Goal: Task Accomplishment & Management: Complete application form

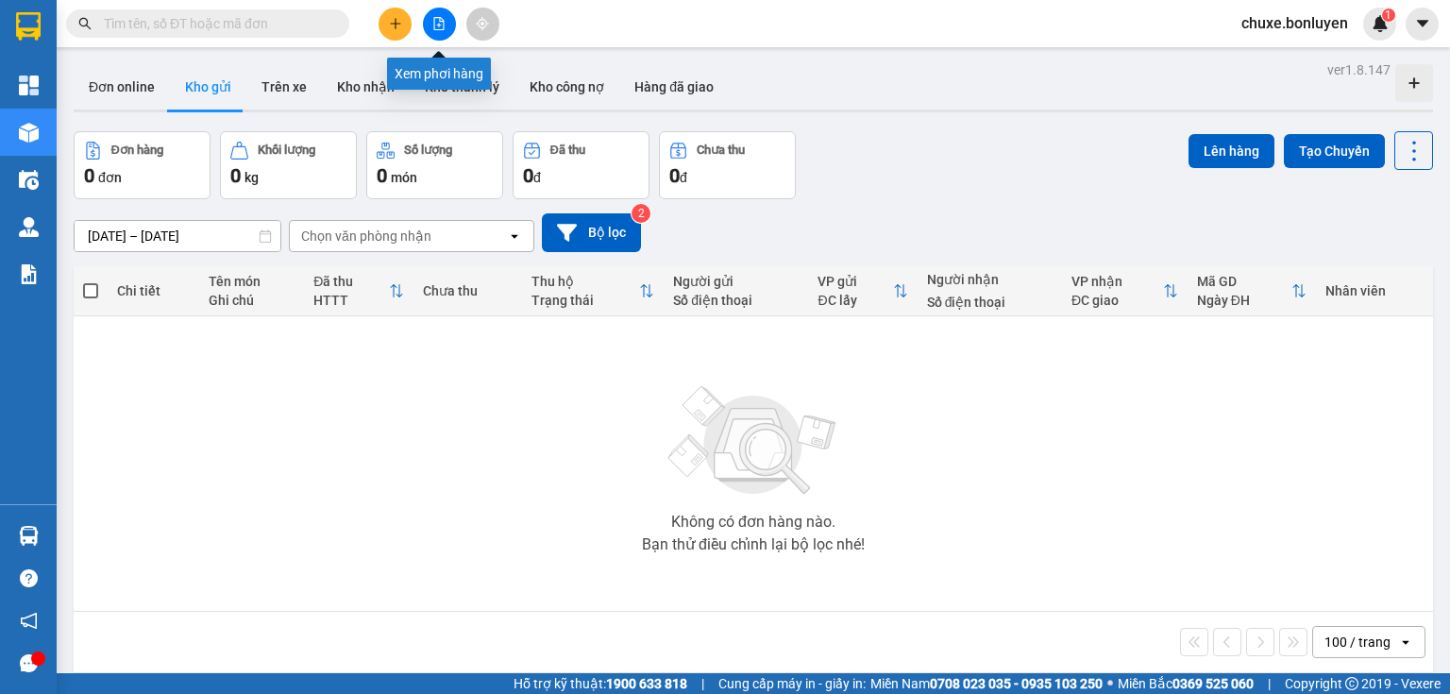
click at [440, 33] on button at bounding box center [439, 24] width 33 height 33
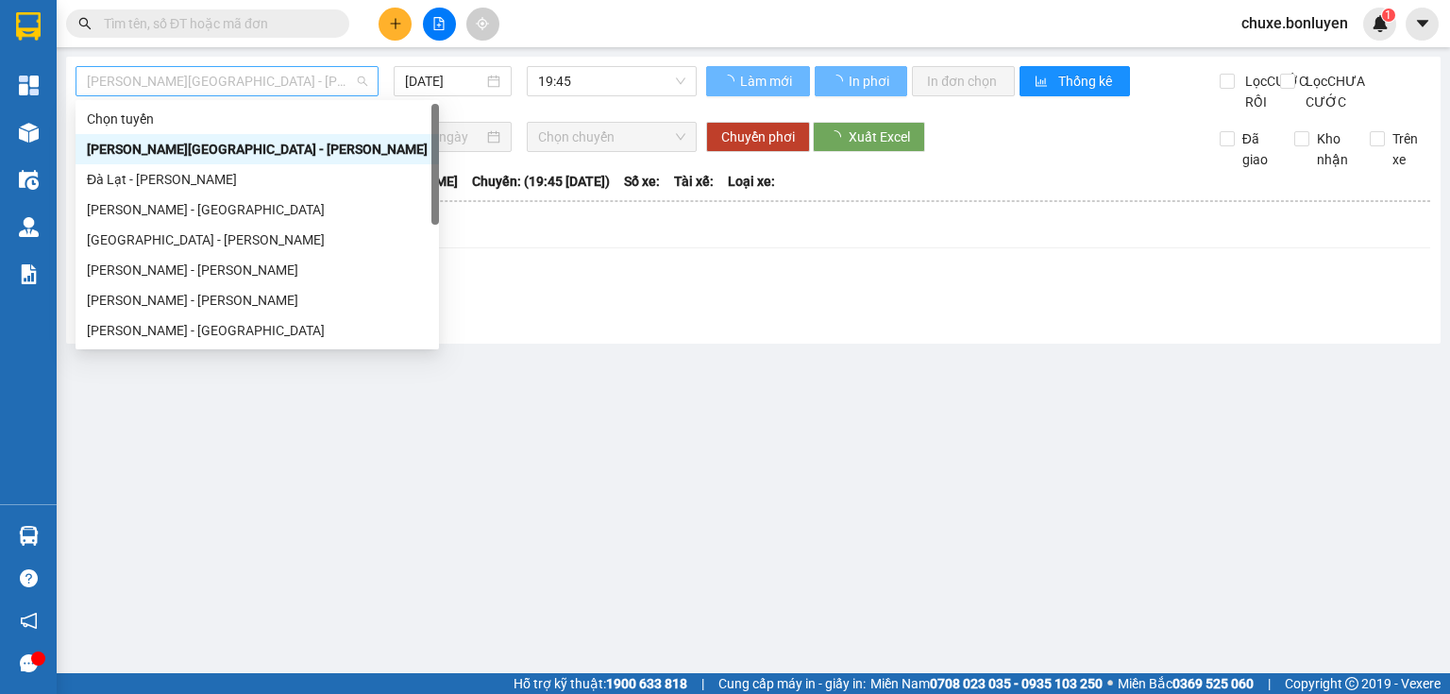
click at [334, 76] on span "[PERSON_NAME][GEOGRAPHIC_DATA] - [PERSON_NAME]" at bounding box center [227, 81] width 280 height 28
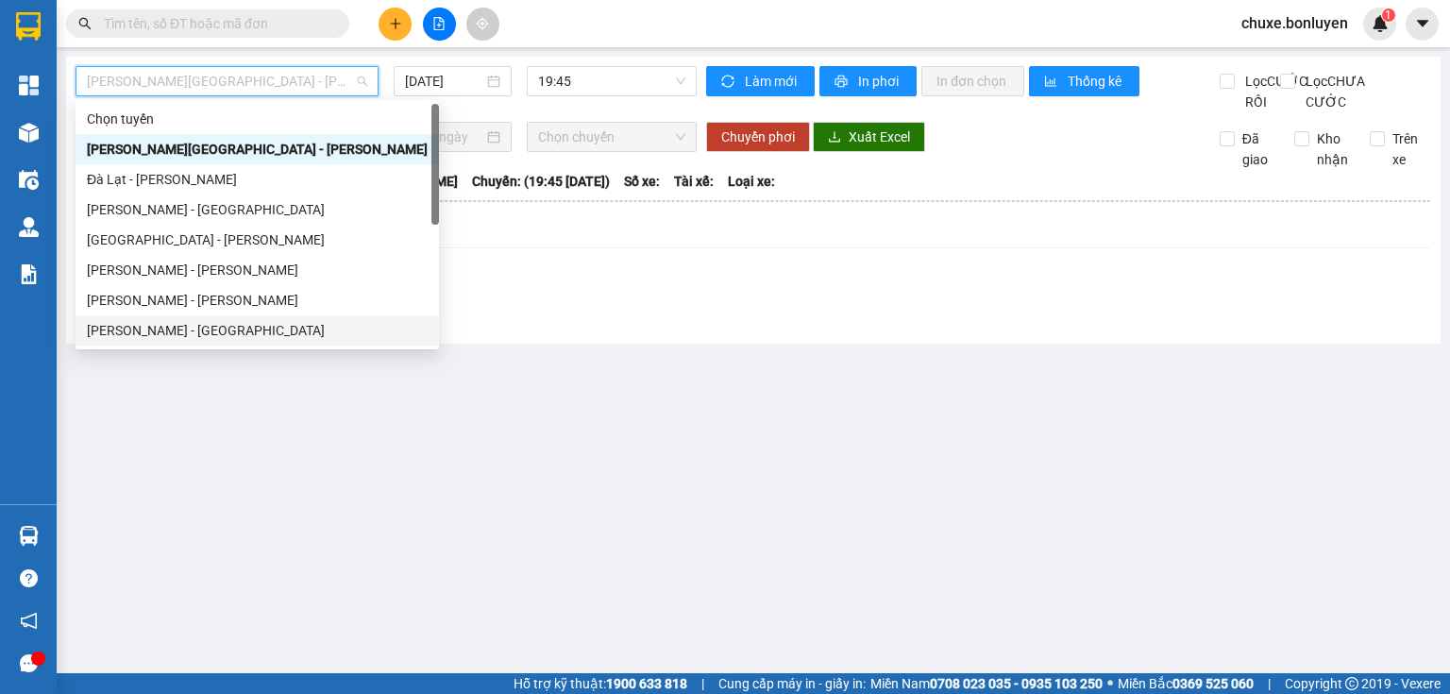
click at [211, 327] on div "[PERSON_NAME] - [GEOGRAPHIC_DATA]" at bounding box center [257, 330] width 341 height 21
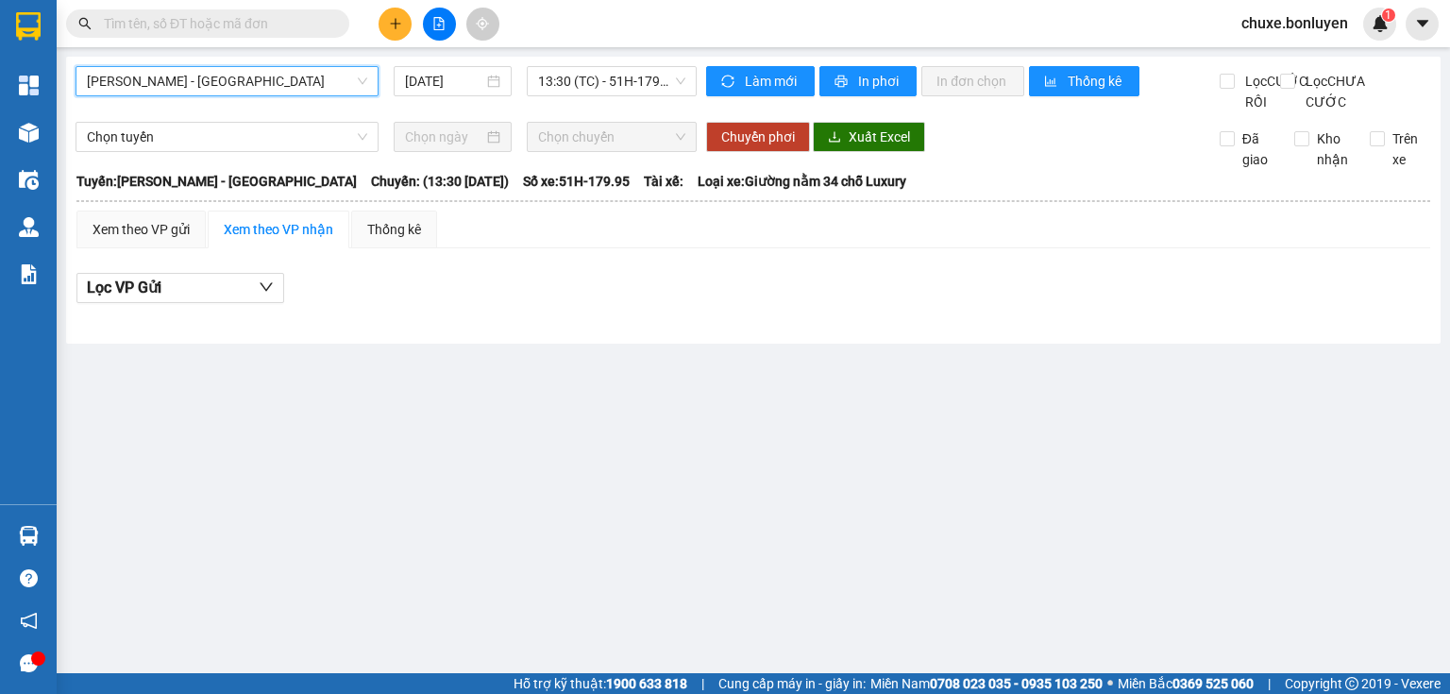
drag, startPoint x: 631, startPoint y: 87, endPoint x: 618, endPoint y: 97, distance: 16.8
click at [627, 91] on span "13:30 (TC) - 51H-179.95" at bounding box center [612, 81] width 148 height 28
click at [438, 91] on div "[DATE]" at bounding box center [452, 81] width 117 height 30
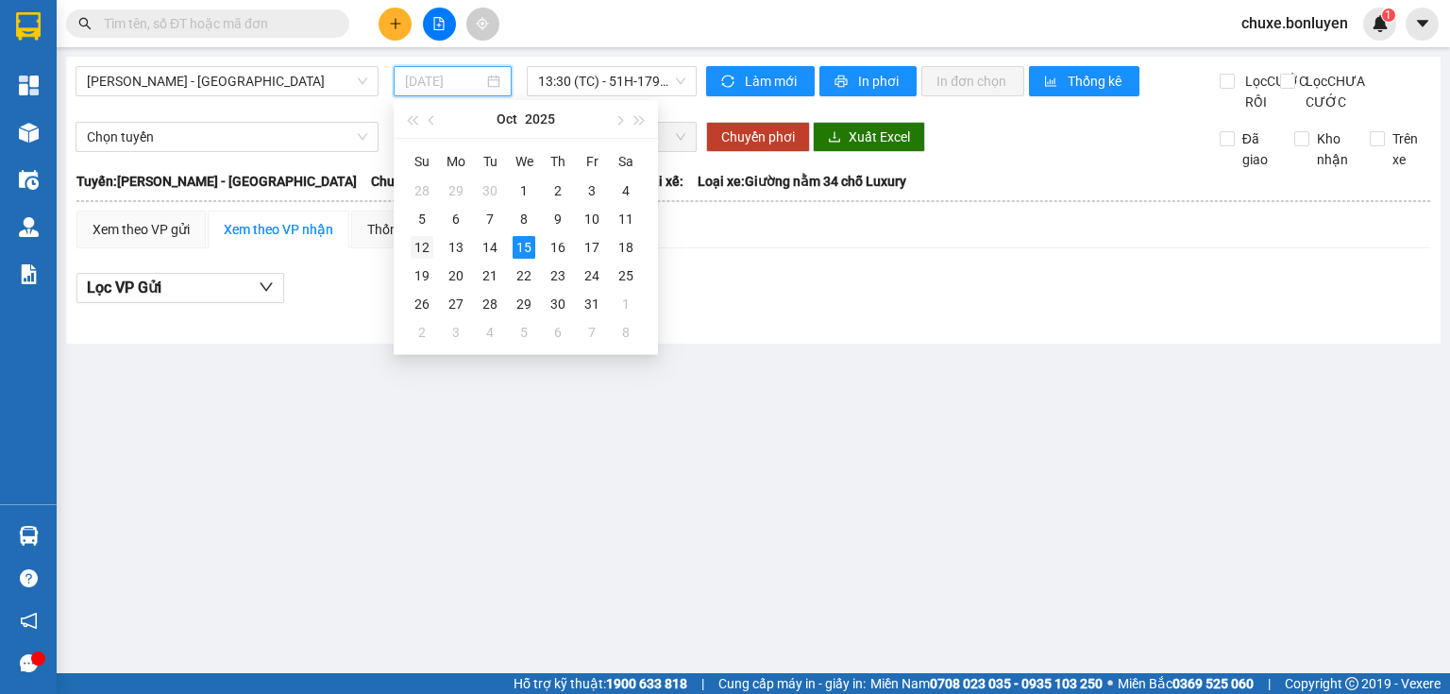
click at [419, 241] on div "12" at bounding box center [422, 247] width 23 height 23
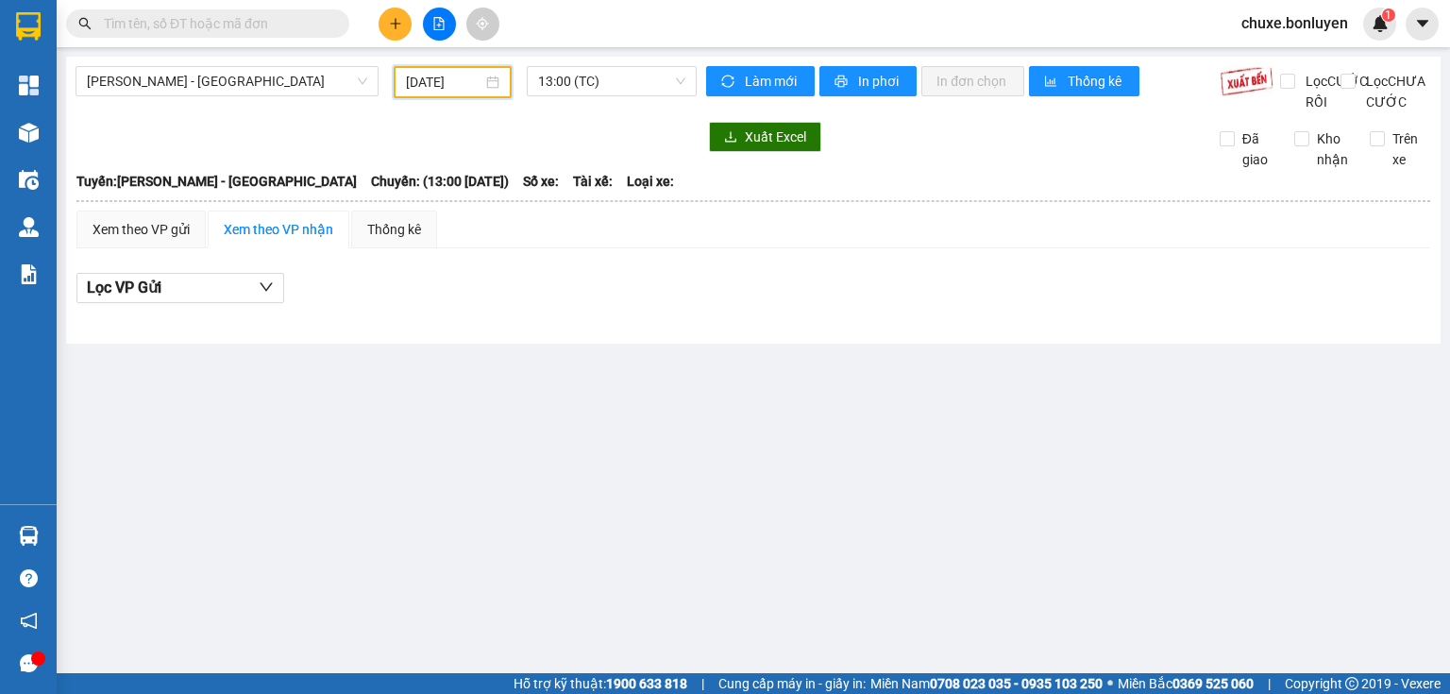
drag, startPoint x: 434, startPoint y: 88, endPoint x: 485, endPoint y: 128, distance: 65.1
click at [434, 92] on div "[DATE]" at bounding box center [452, 82] width 117 height 32
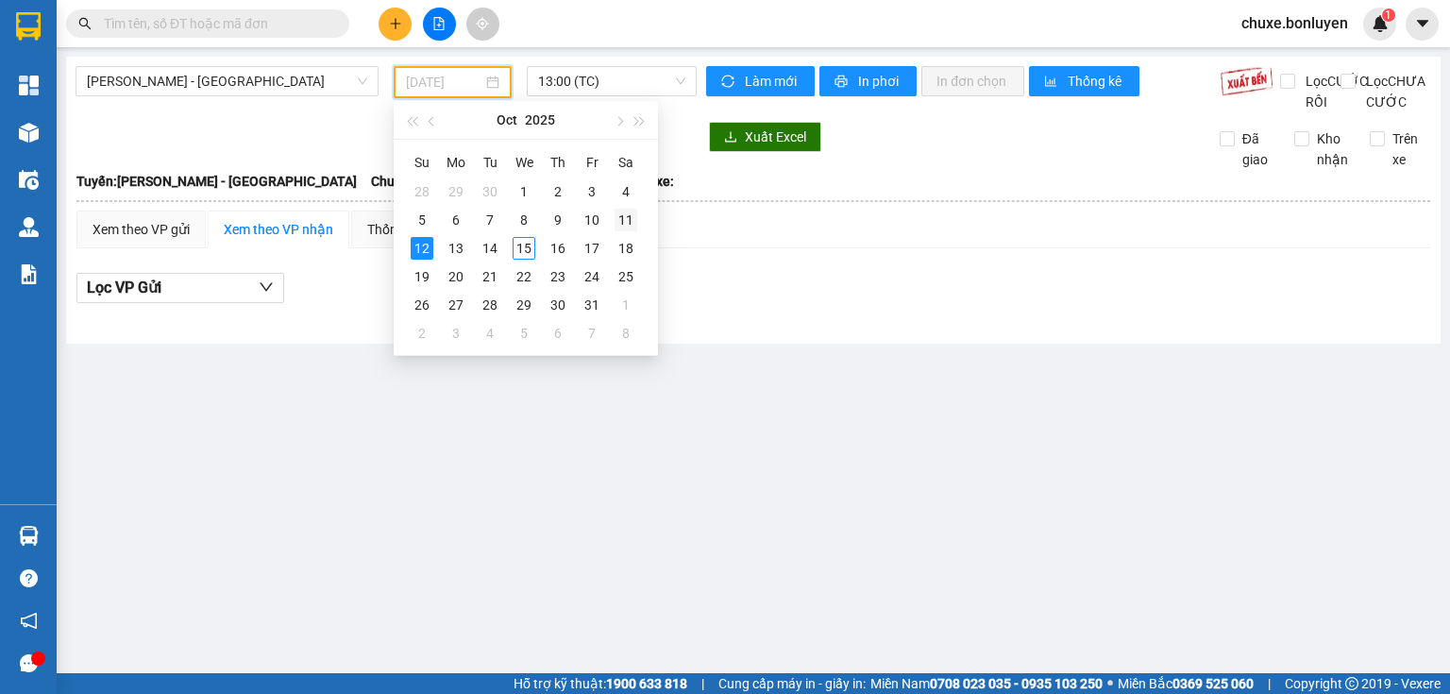
click at [615, 210] on div "11" at bounding box center [625, 220] width 23 height 23
type input "[DATE]"
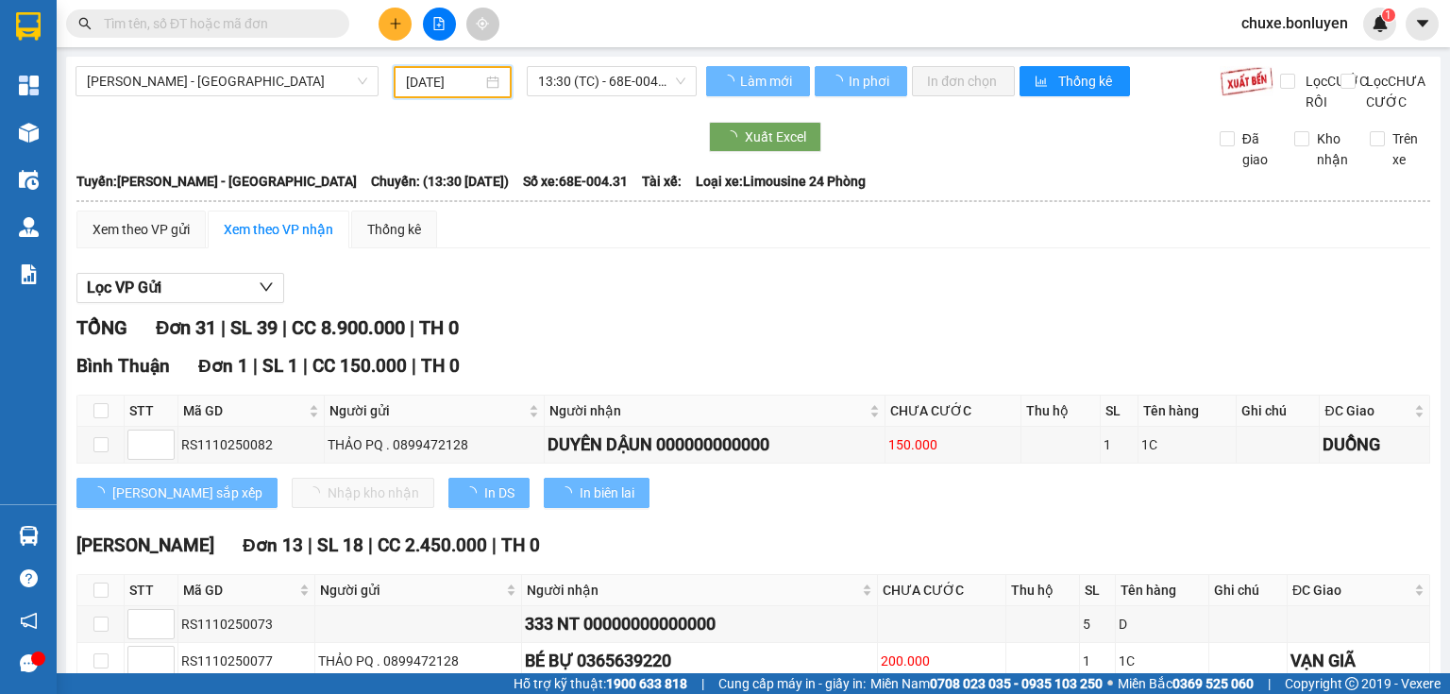
click at [655, 81] on span "13:30 (TC) - 68E-004.31" at bounding box center [612, 81] width 148 height 28
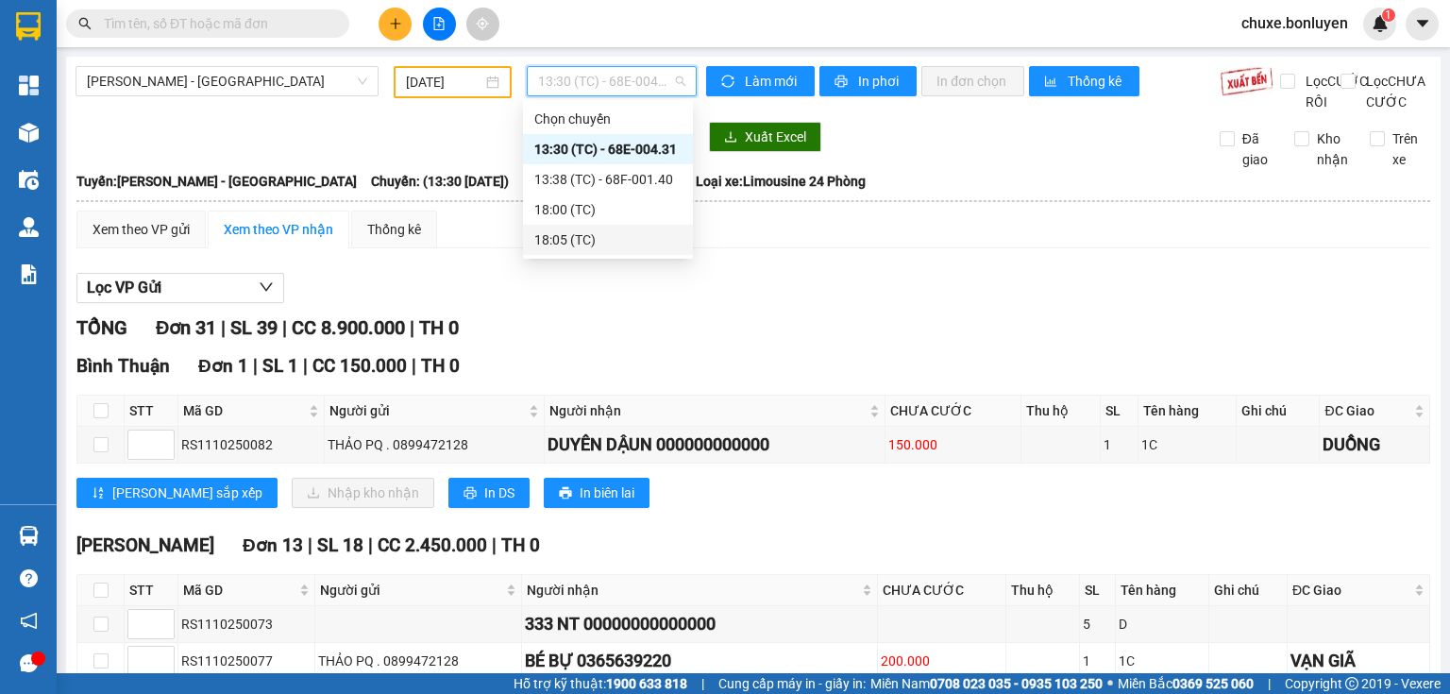
click at [582, 231] on div "18:05 (TC)" at bounding box center [607, 239] width 147 height 21
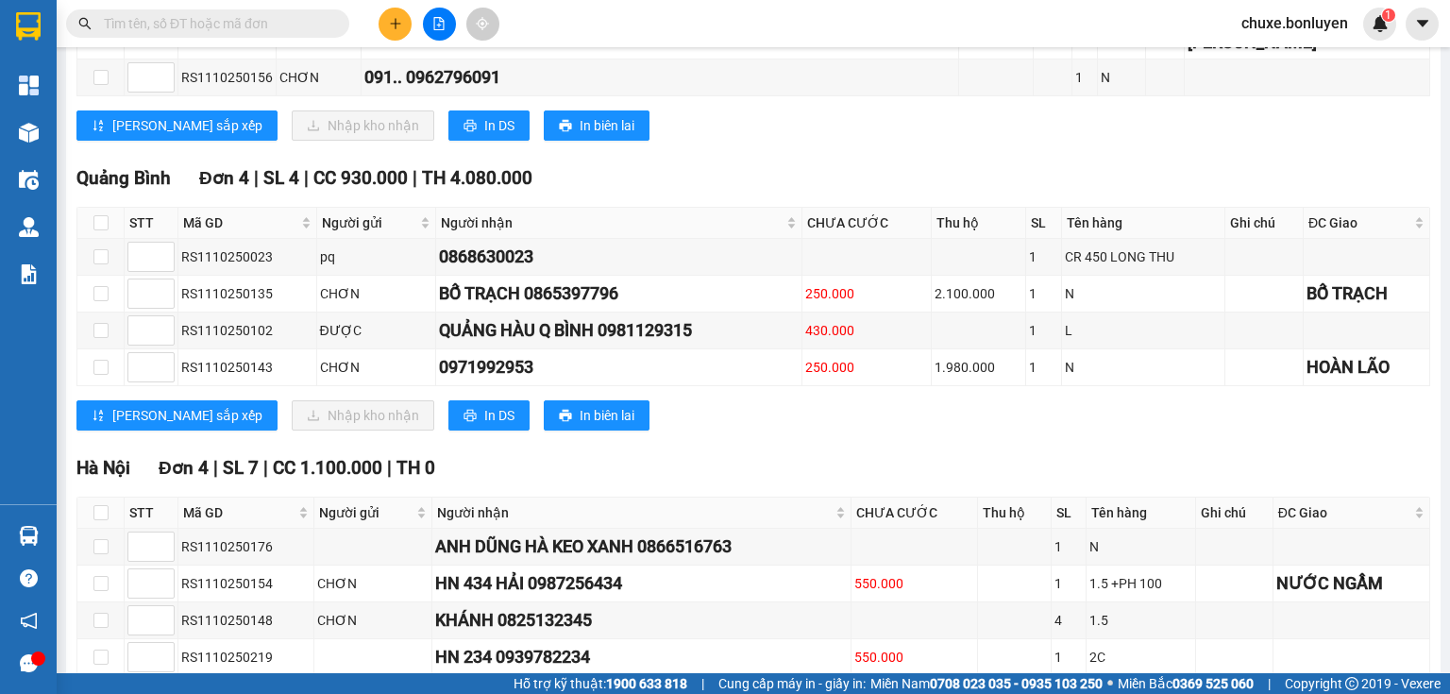
scroll to position [1667, 0]
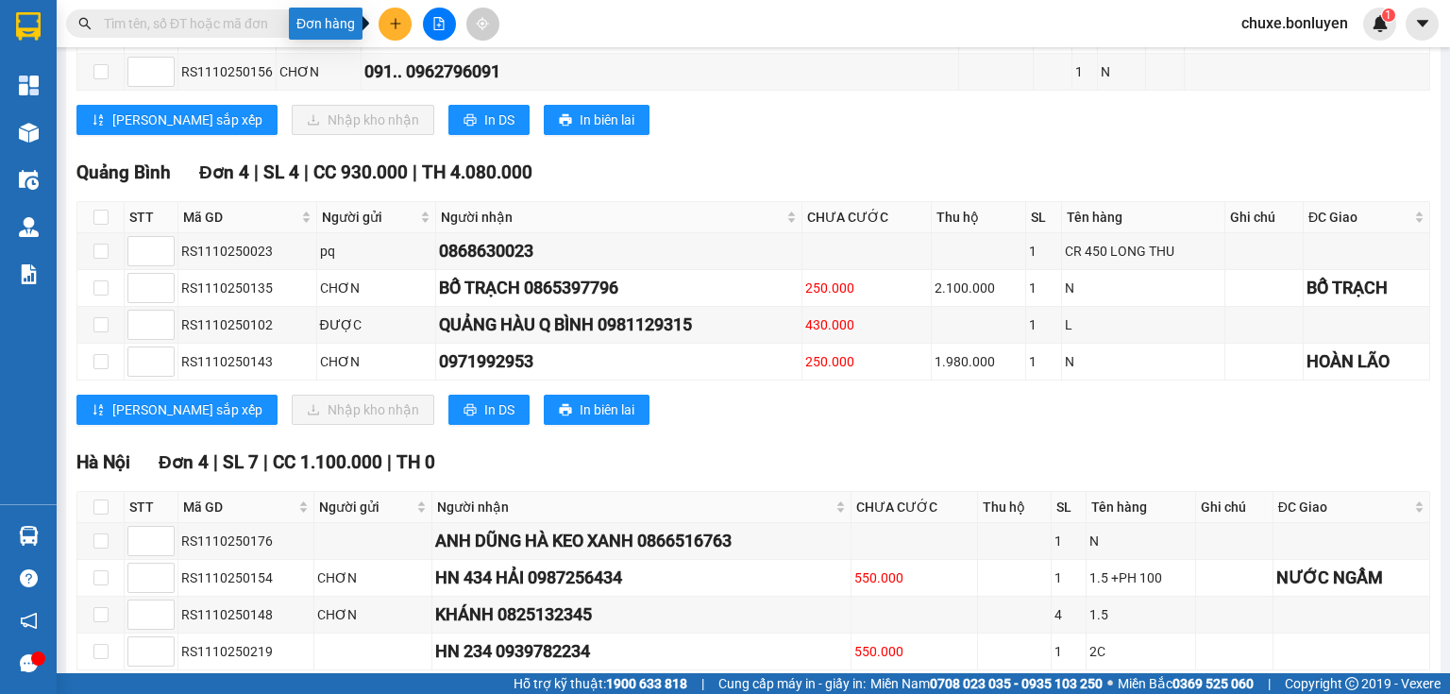
click at [387, 31] on button at bounding box center [394, 24] width 33 height 33
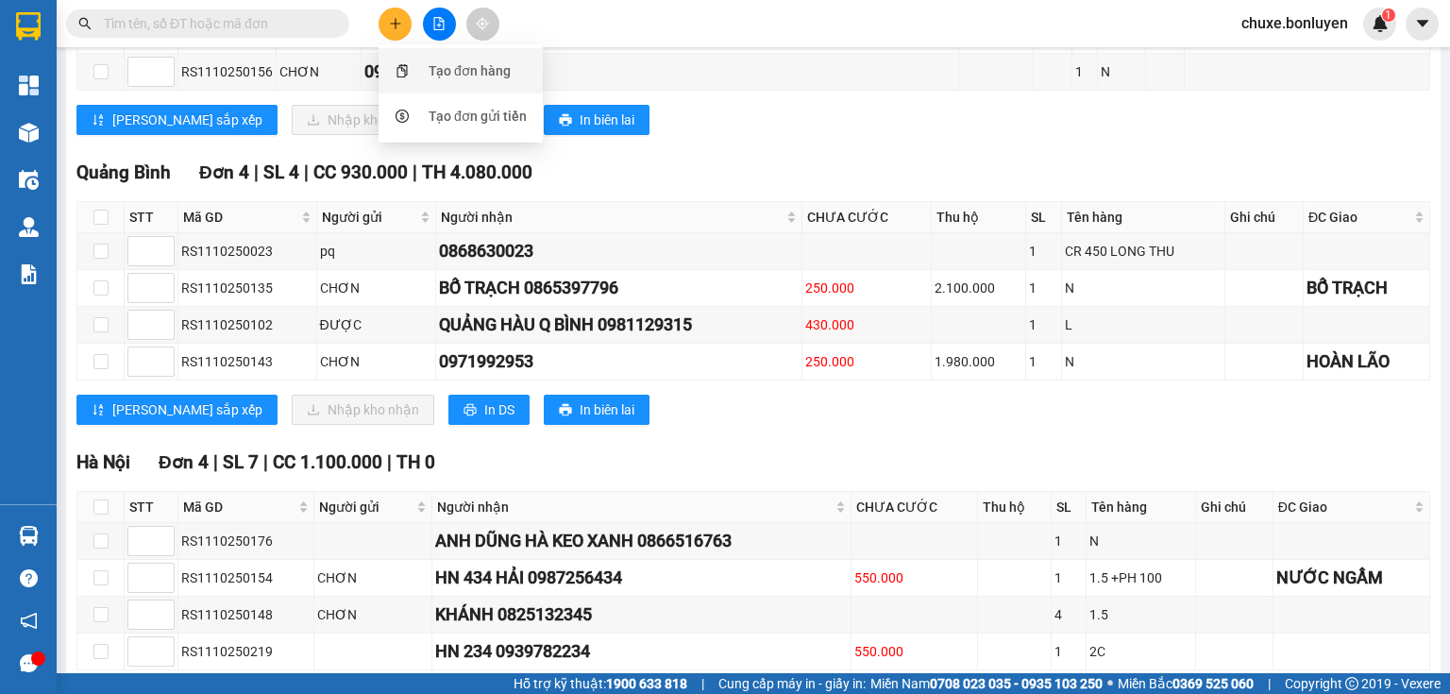
click at [436, 72] on div "Tạo đơn hàng" at bounding box center [469, 70] width 82 height 21
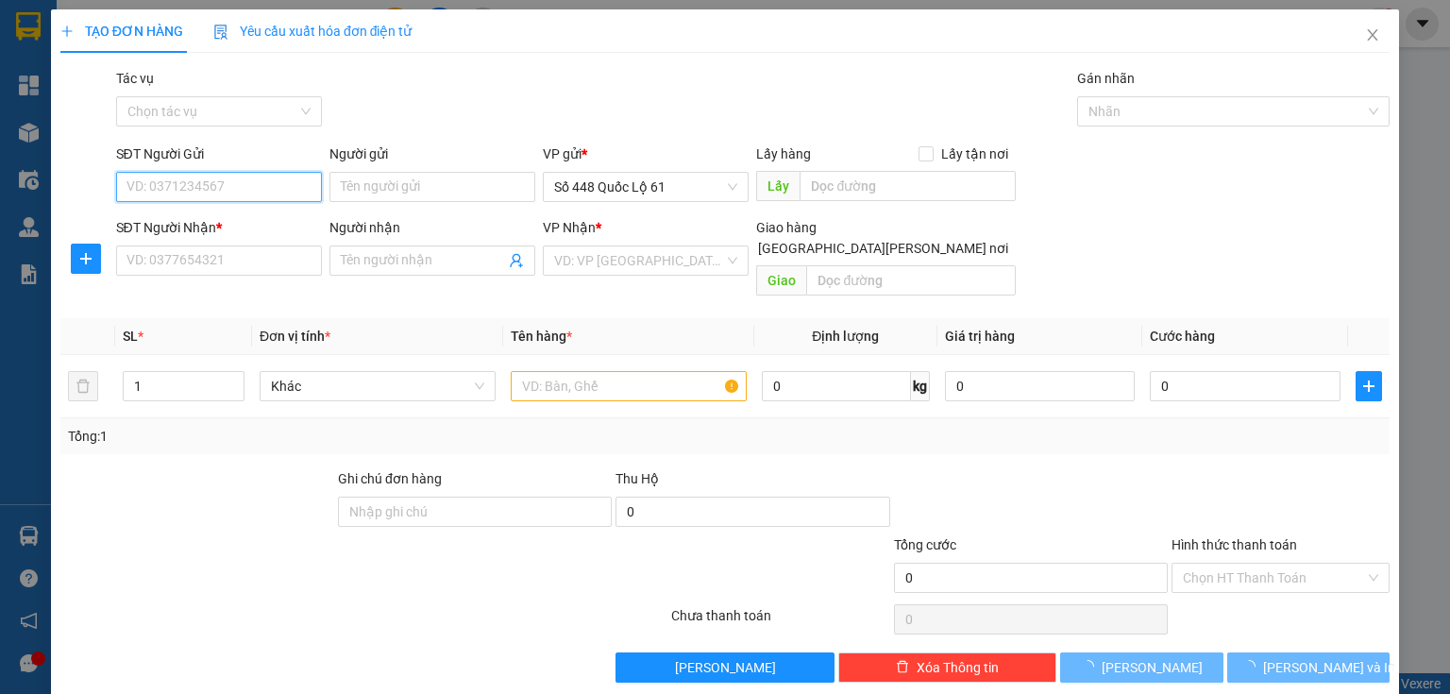
click at [286, 187] on input "SĐT Người Gửi" at bounding box center [219, 187] width 206 height 30
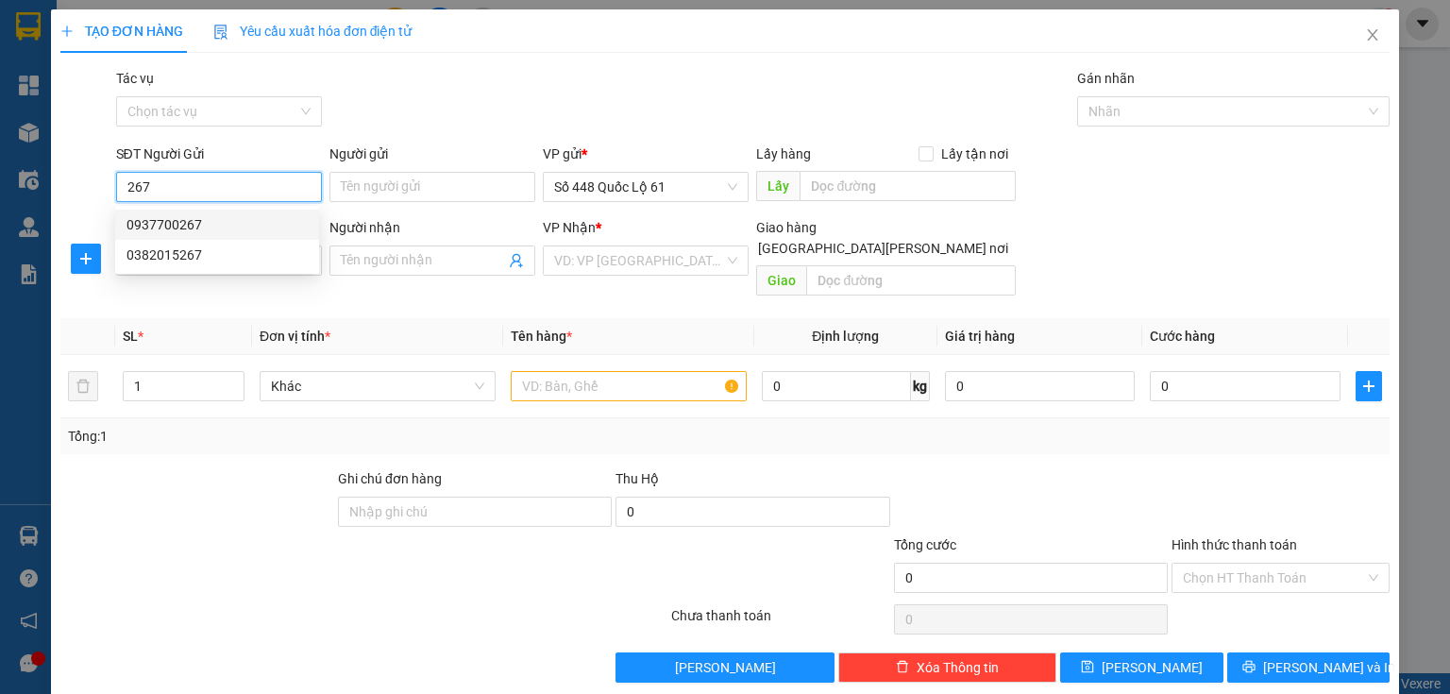
click at [226, 219] on div "0937700267" at bounding box center [216, 224] width 181 height 21
type input "0937700267"
type input "phuoc tien"
type input "0898177229"
type input "400.000"
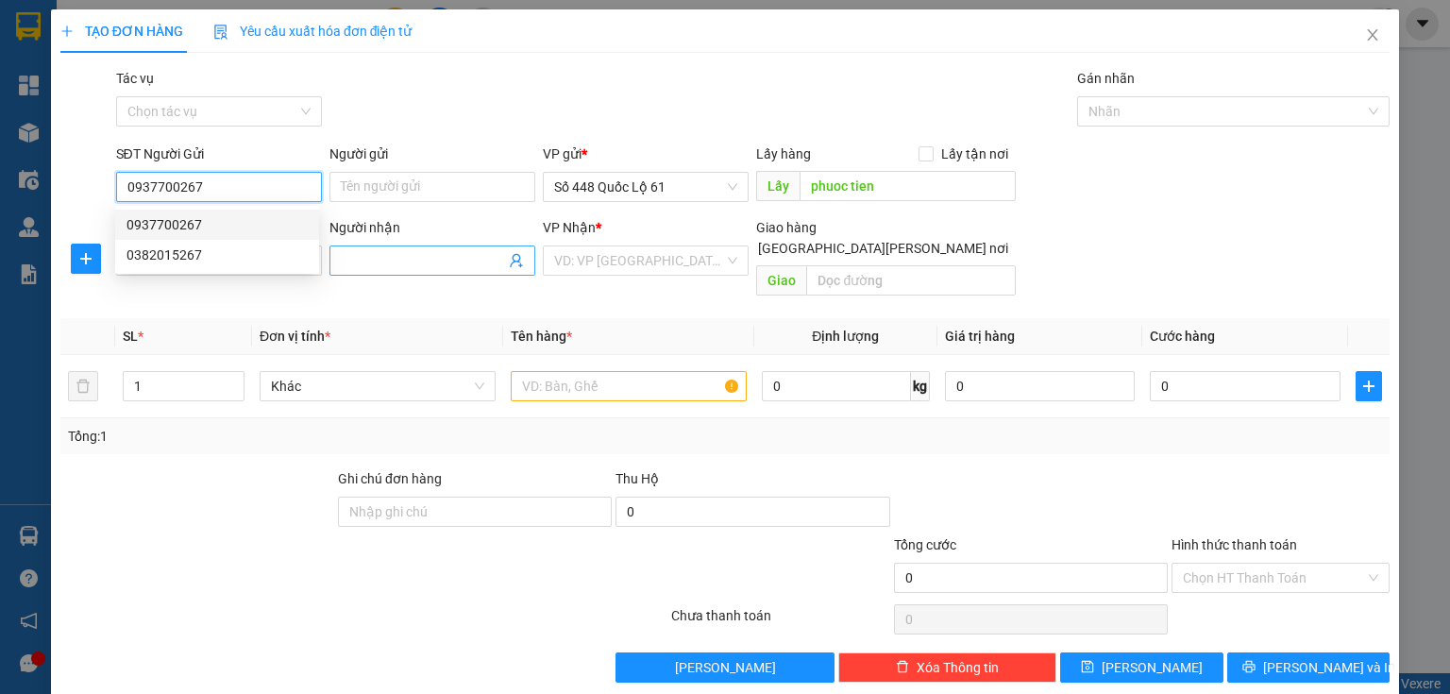
type input "400.000"
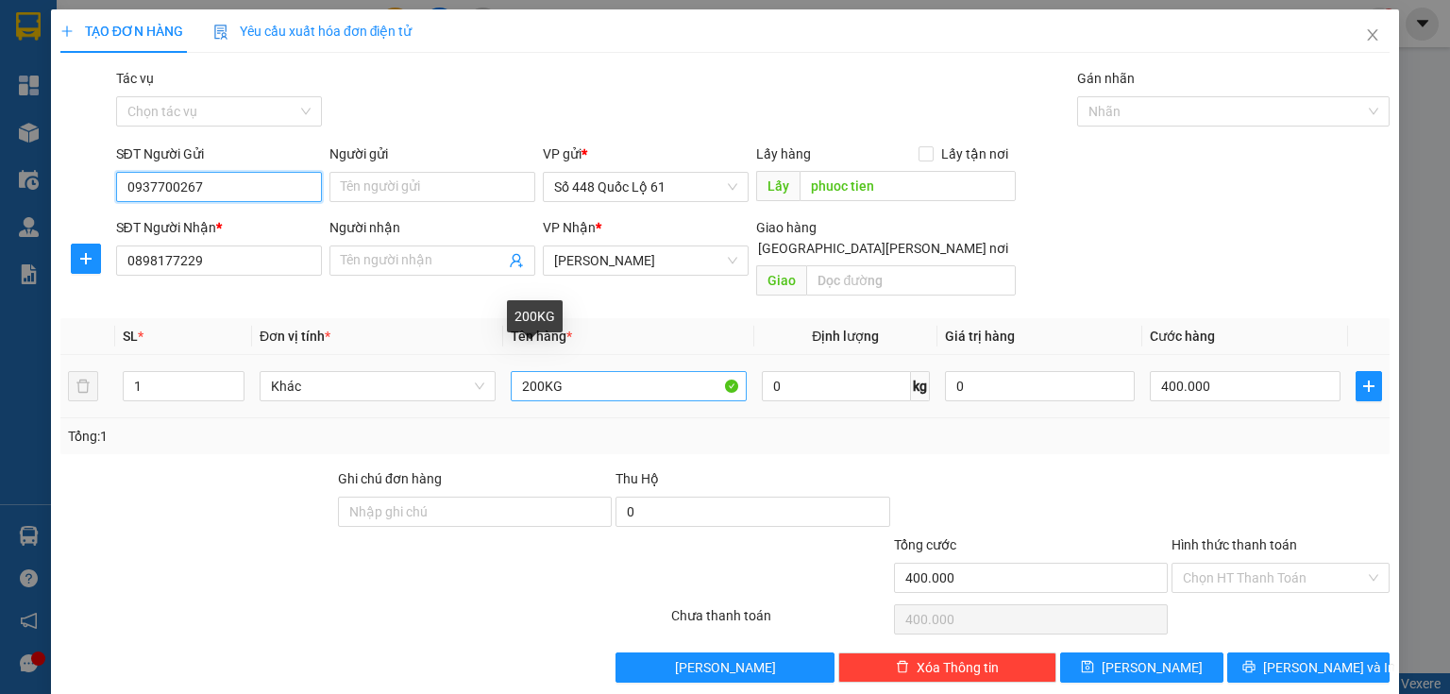
type input "0937700267"
click at [526, 371] on input "200KG" at bounding box center [629, 386] width 236 height 30
type input "300KG"
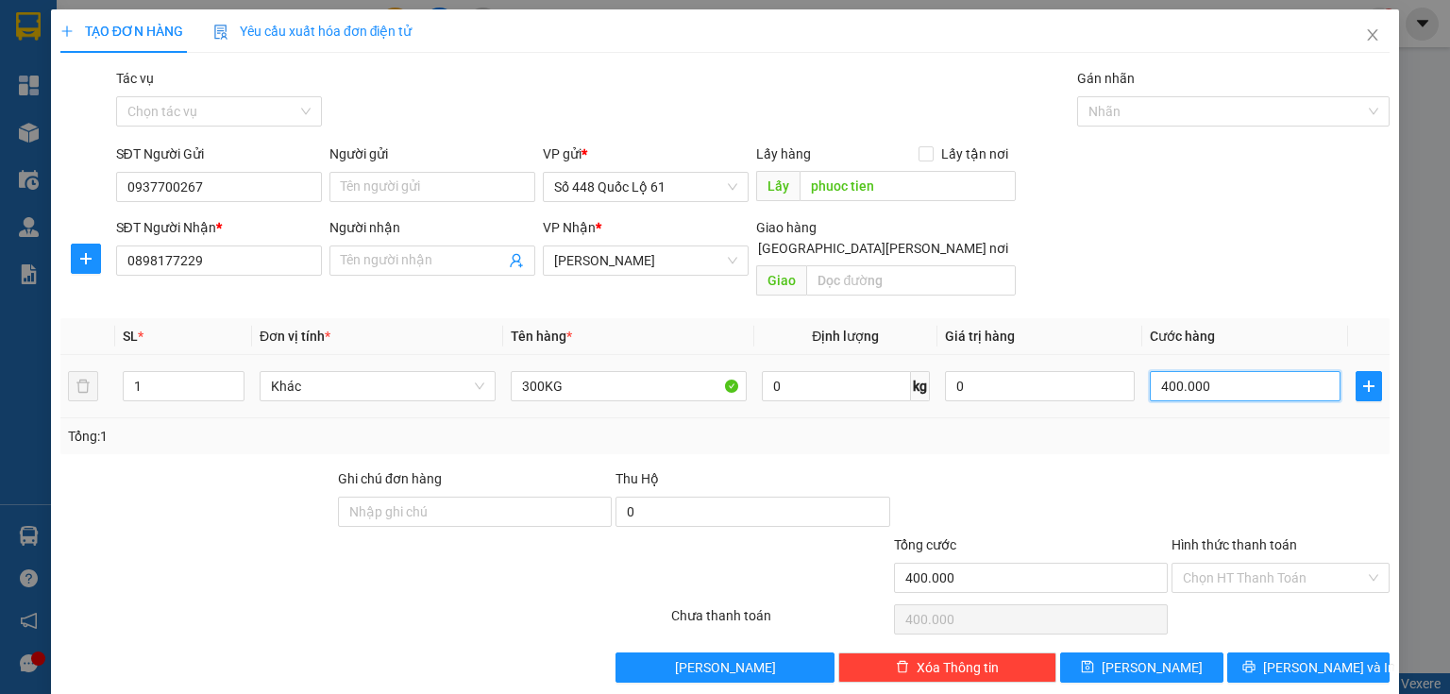
click at [1155, 371] on input "400.000" at bounding box center [1244, 386] width 191 height 30
type input "6"
type input "60"
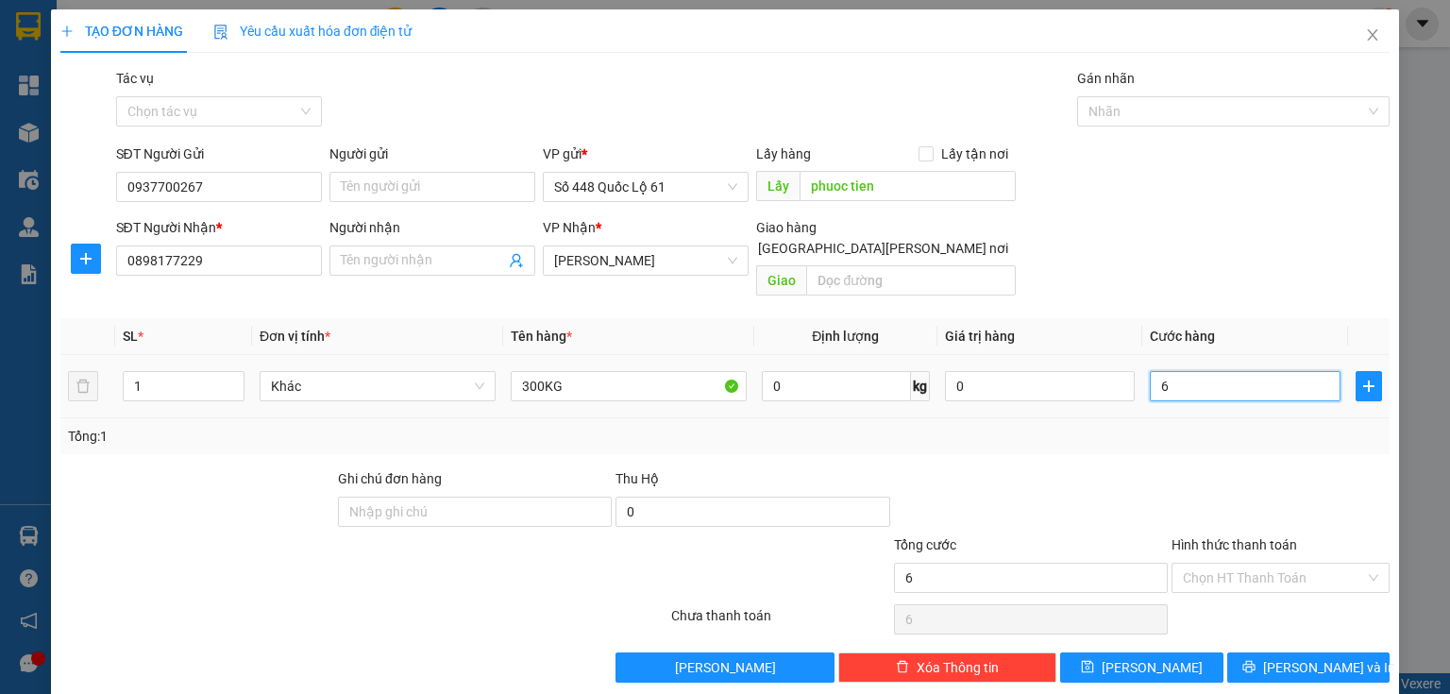
type input "60"
type input "600"
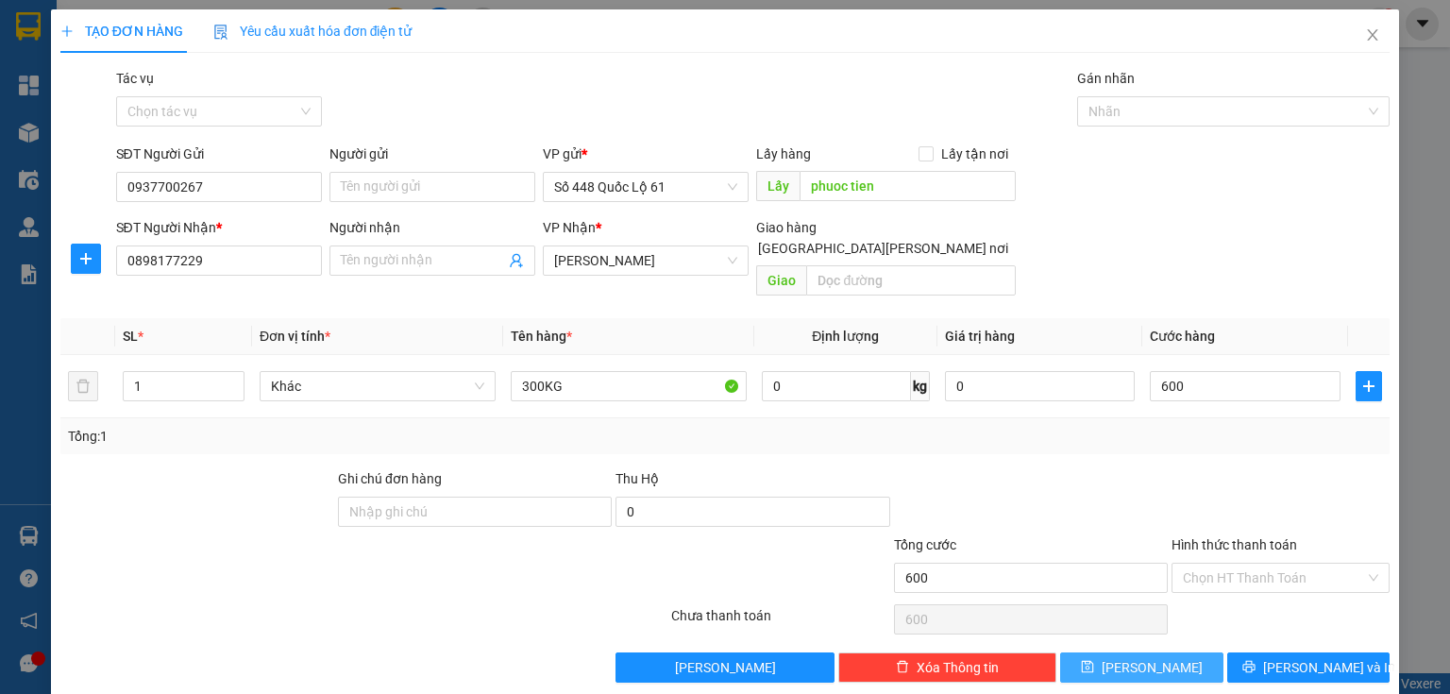
type input "600.000"
click at [1162, 657] on button "[PERSON_NAME]" at bounding box center [1141, 667] width 163 height 30
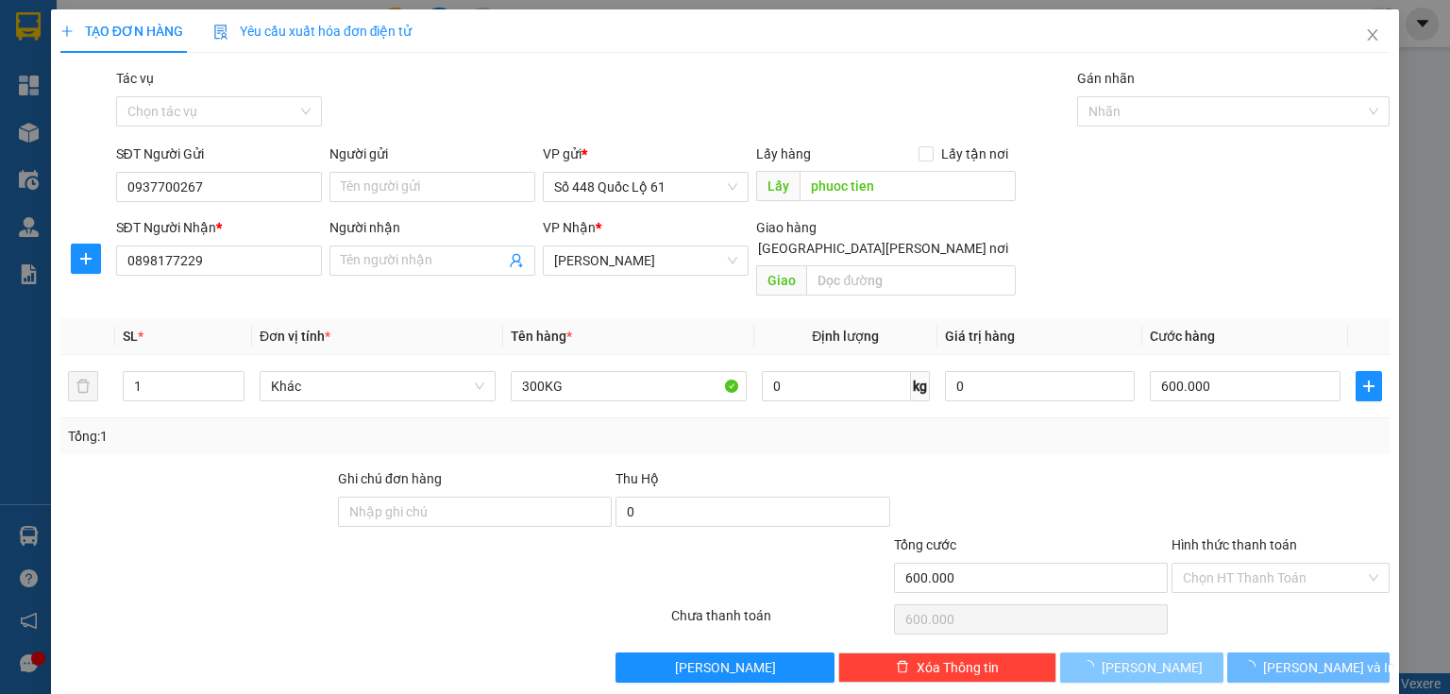
type input "0"
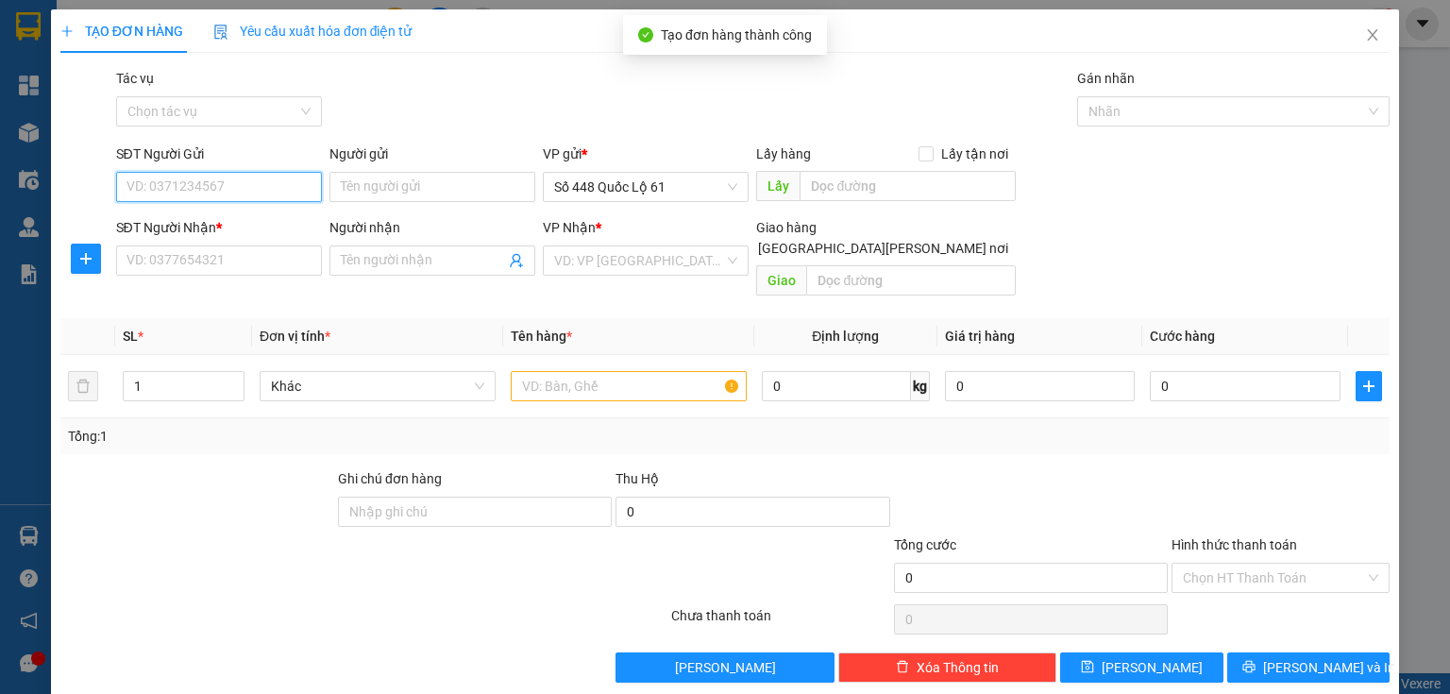
click at [166, 186] on input "SĐT Người Gửi" at bounding box center [219, 187] width 206 height 30
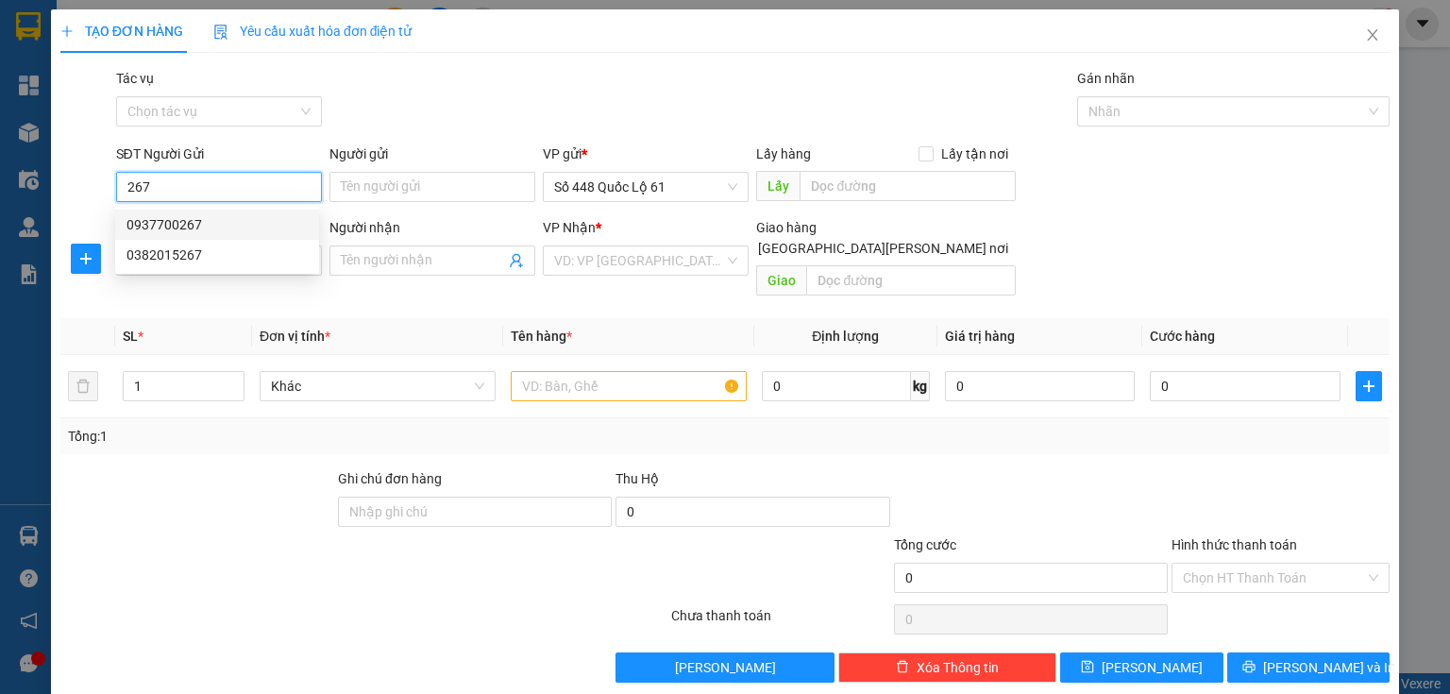
click at [193, 228] on div "0937700267" at bounding box center [216, 224] width 181 height 21
type input "0937700267"
type input "phuoc tien"
type input "0898177229"
type input "600.000"
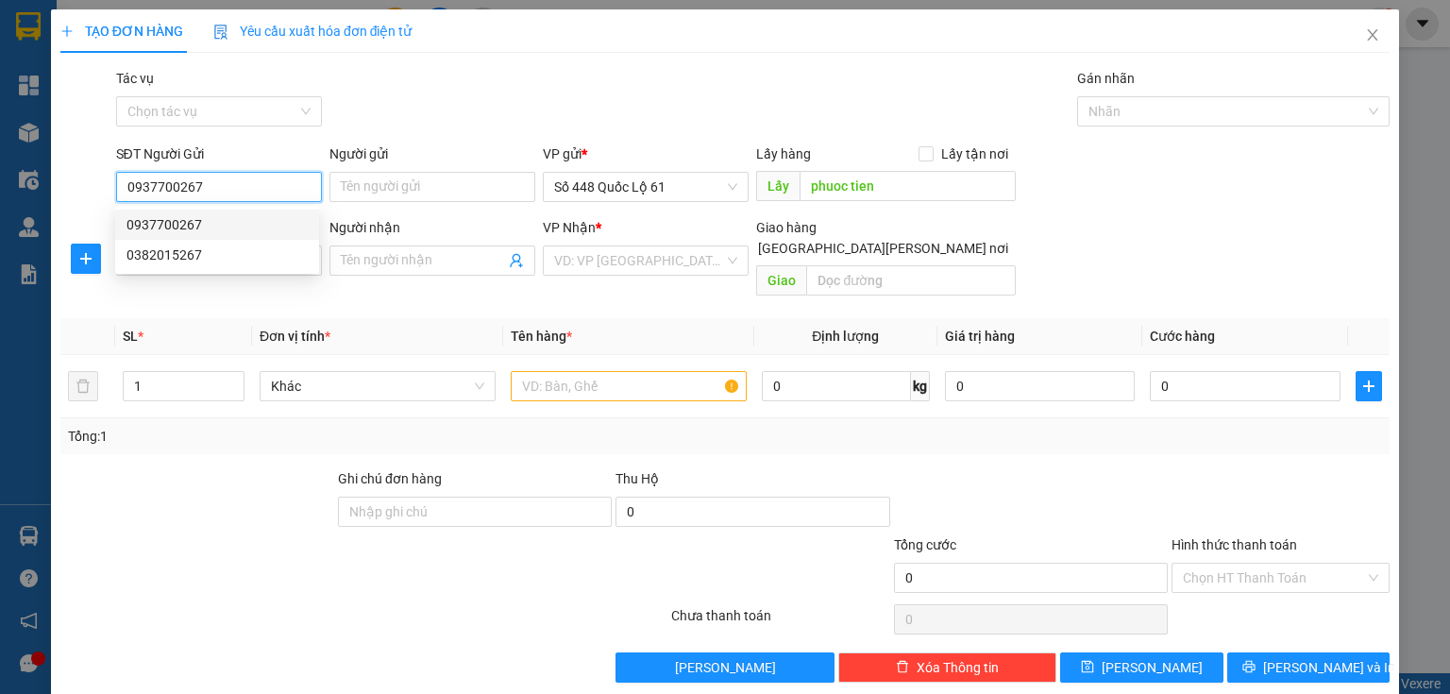
type input "600.000"
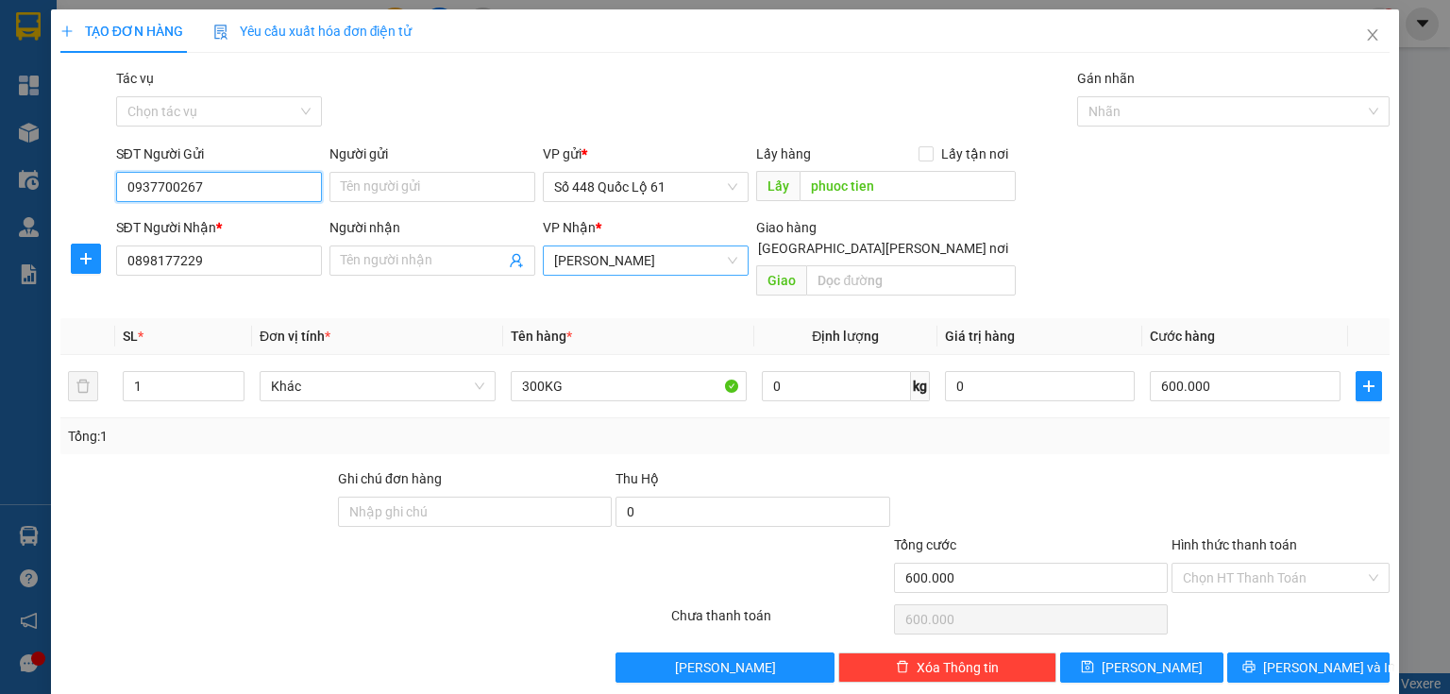
click at [600, 269] on span "[PERSON_NAME]" at bounding box center [645, 260] width 183 height 28
type input "0937700267"
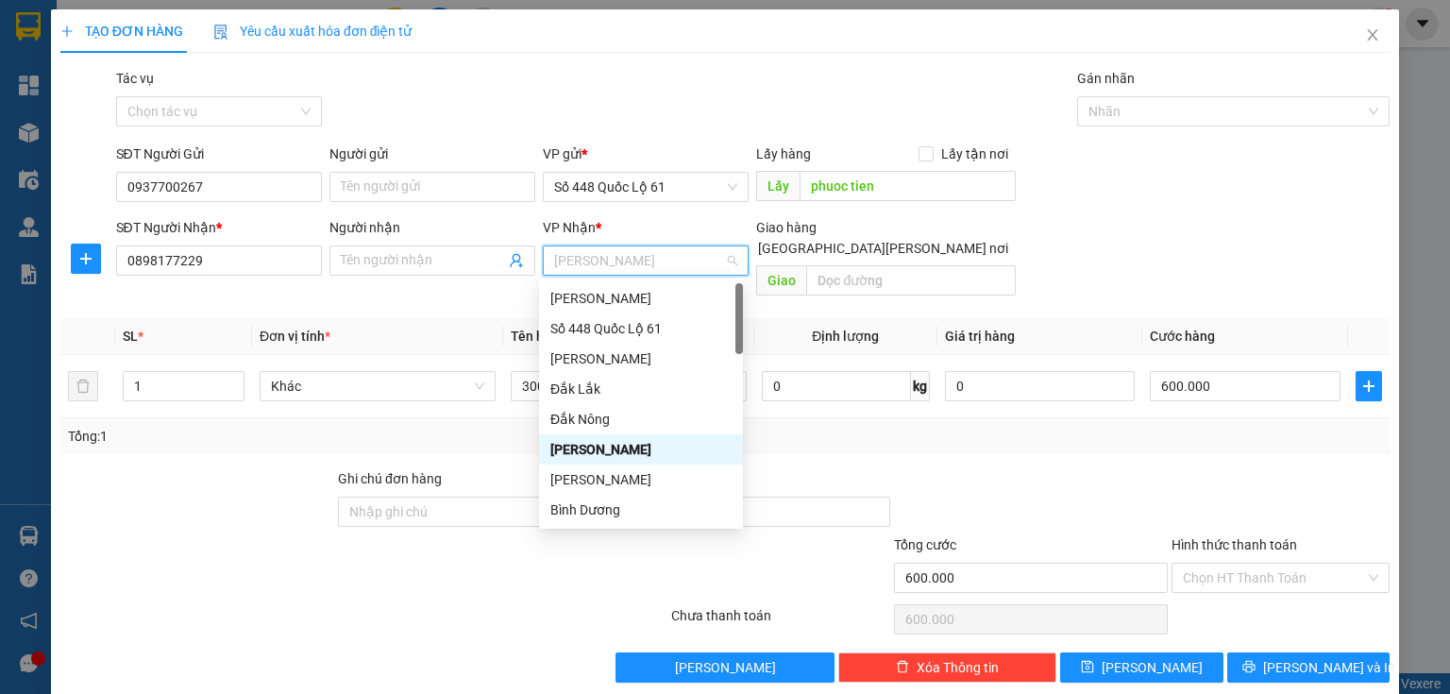
type input "q"
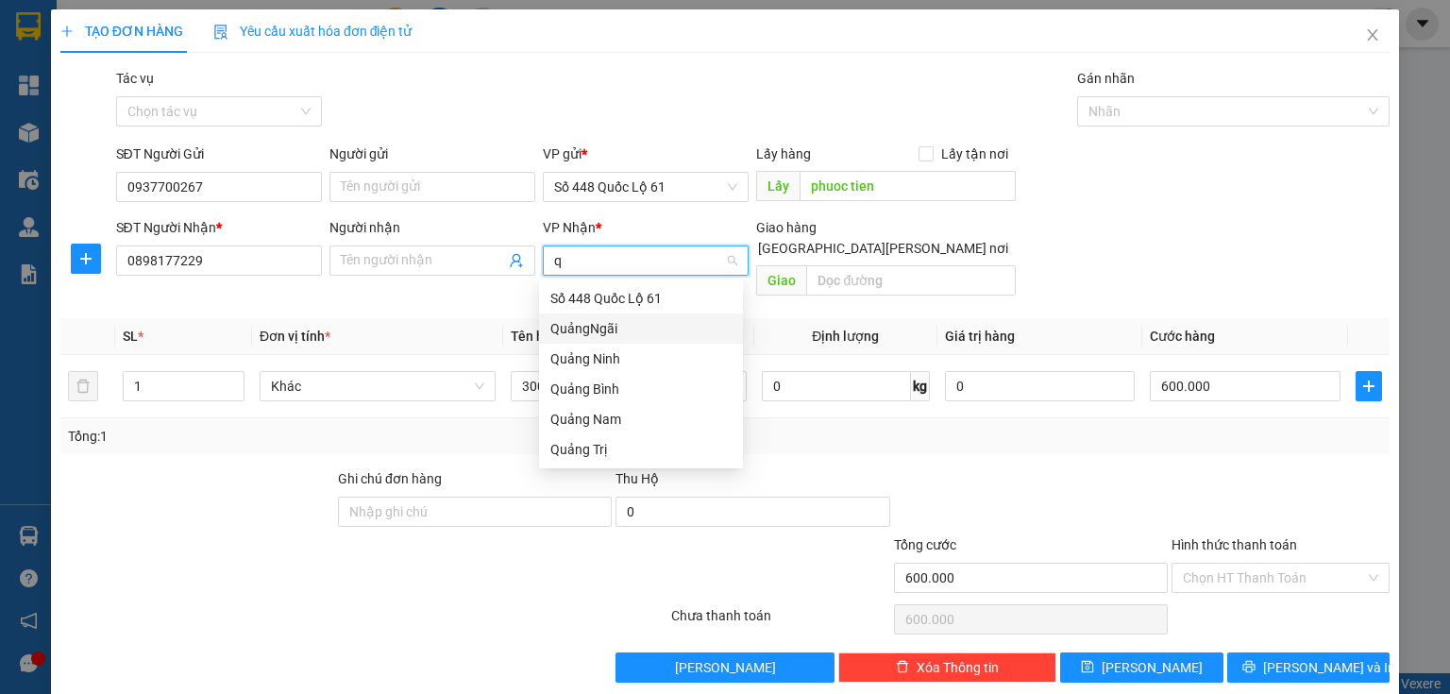
click at [557, 325] on div "QuảngNgãi" at bounding box center [640, 328] width 181 height 21
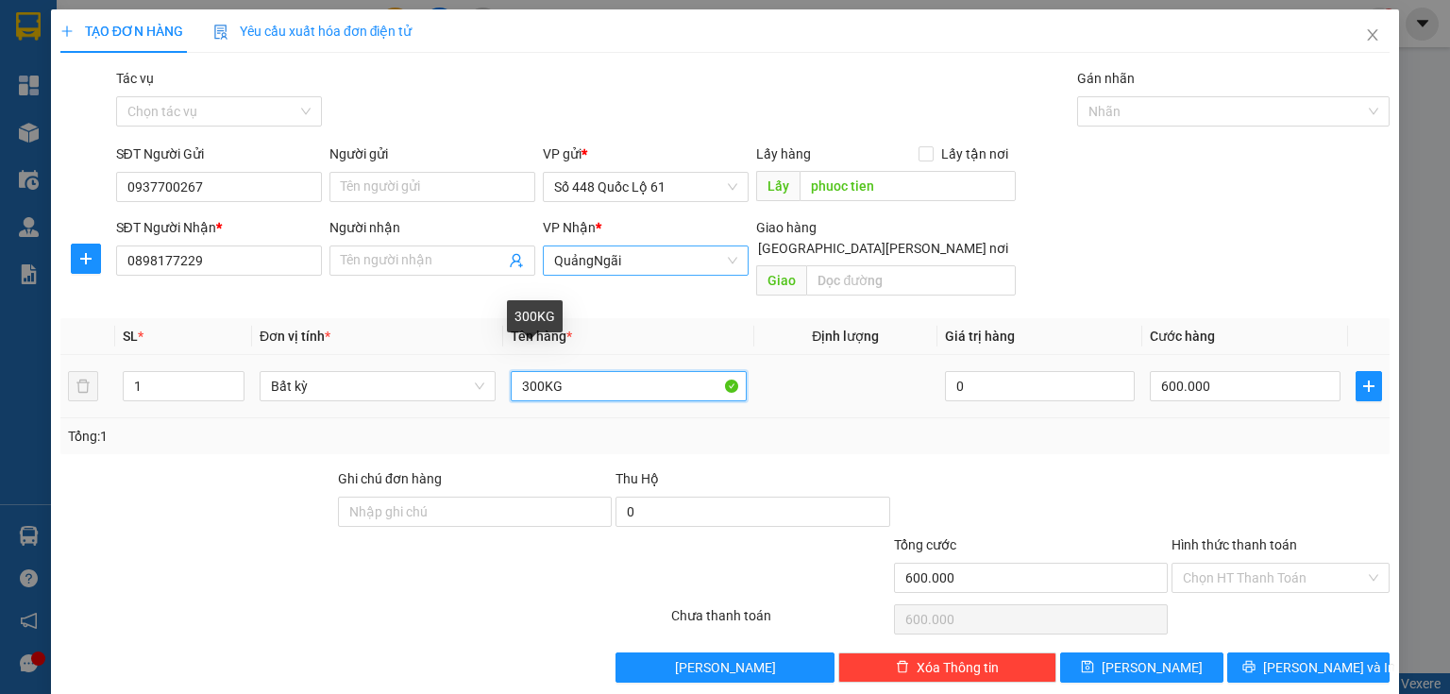
click at [525, 371] on input "300KG" at bounding box center [629, 386] width 236 height 30
type input "800KG"
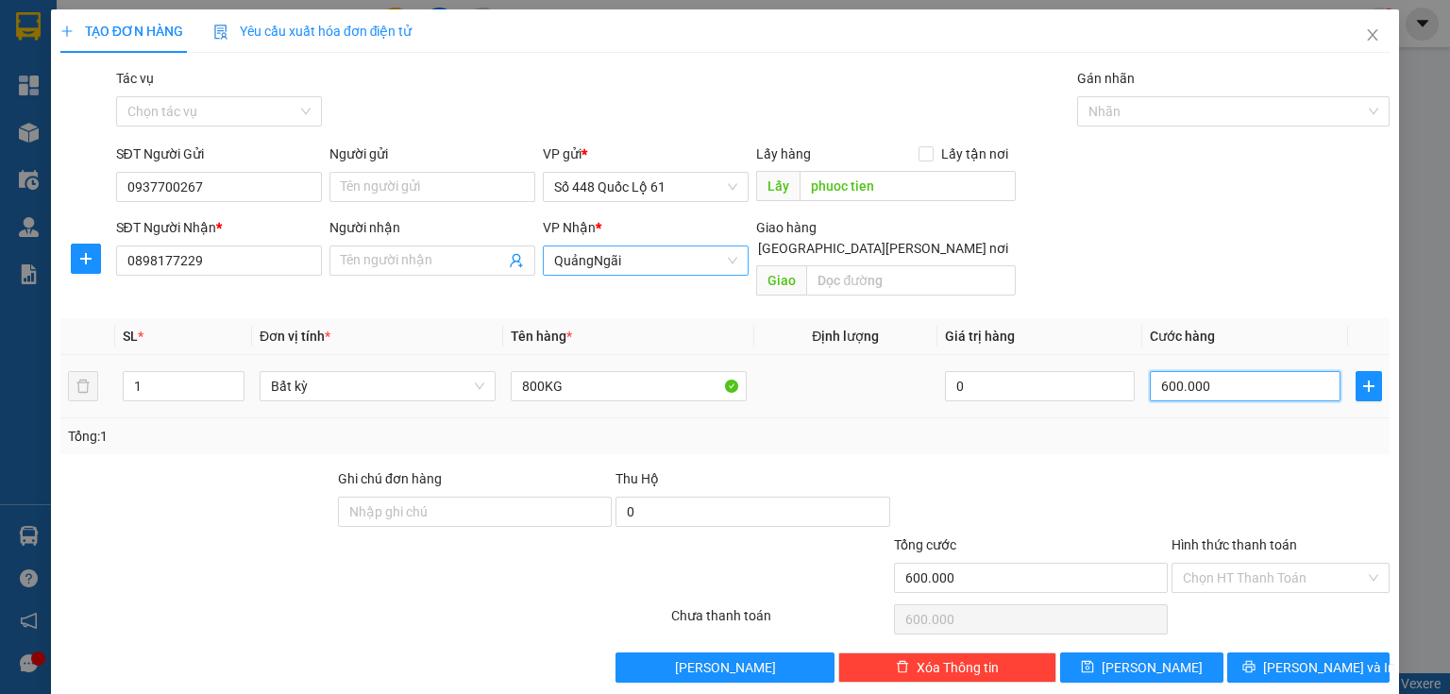
click at [1213, 371] on input "600.000" at bounding box center [1244, 386] width 191 height 30
type input "2"
type input "24"
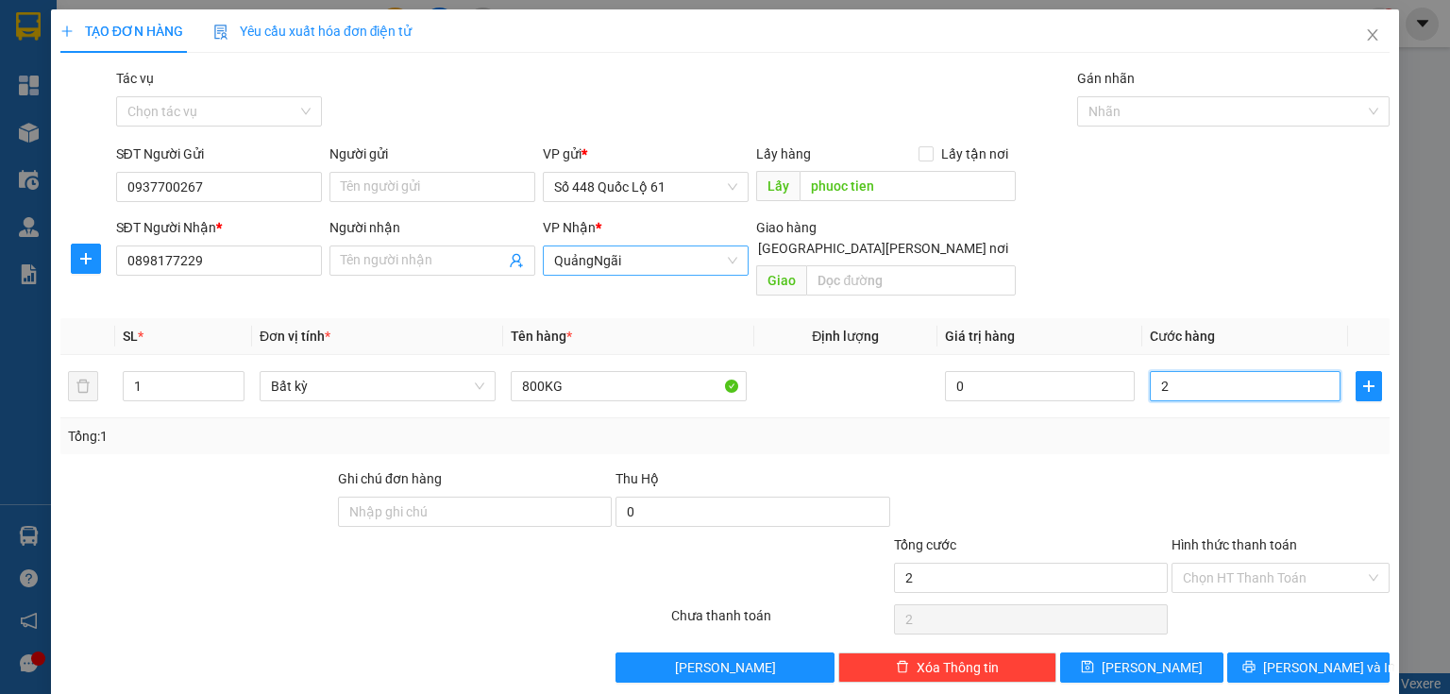
type input "24"
type input "240"
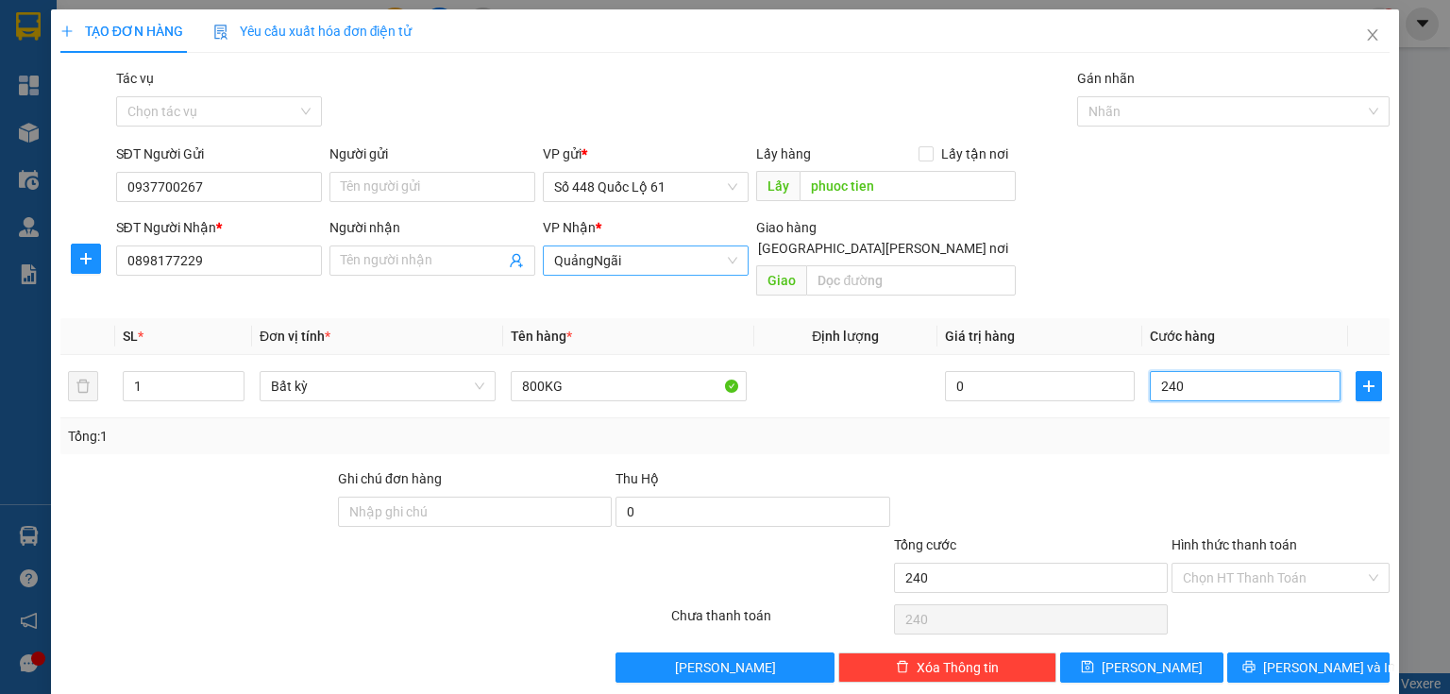
type input "2.400"
type input "2.400.000"
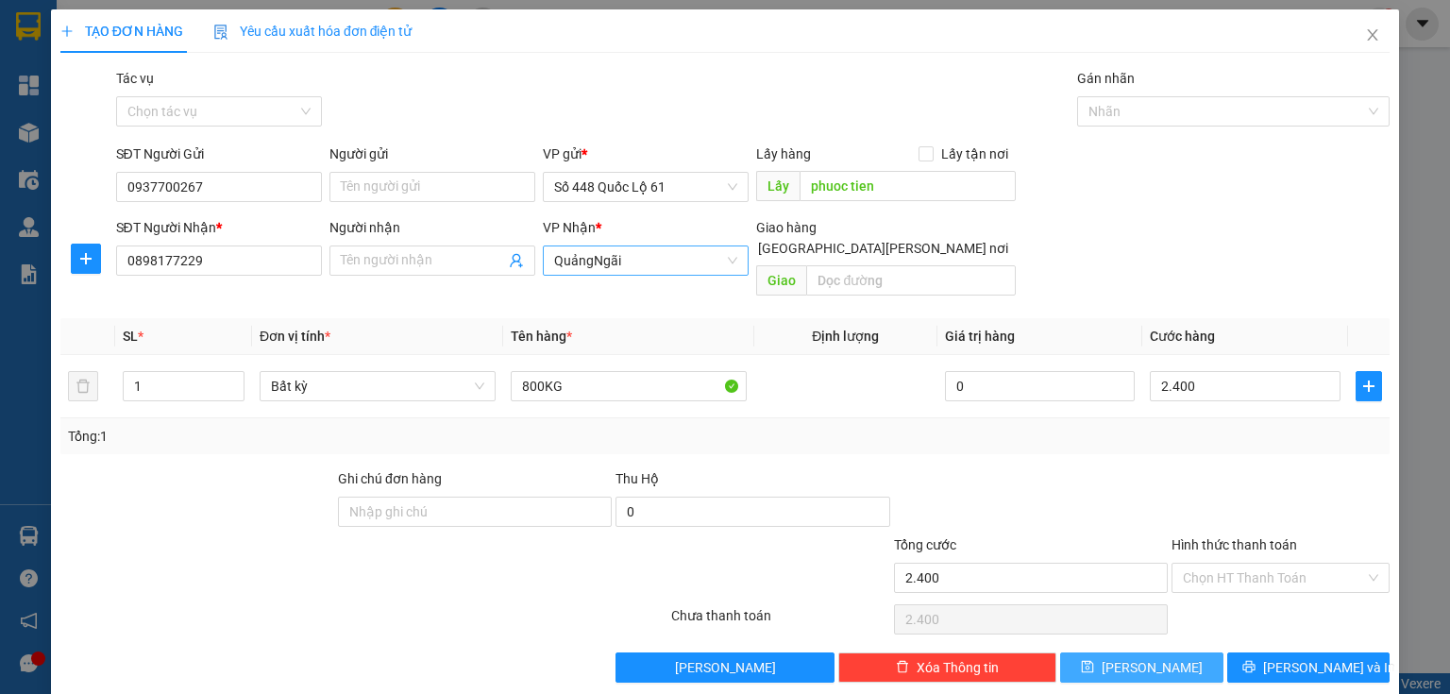
type input "2.400.000"
click at [1094, 660] on icon "save" at bounding box center [1087, 666] width 13 height 13
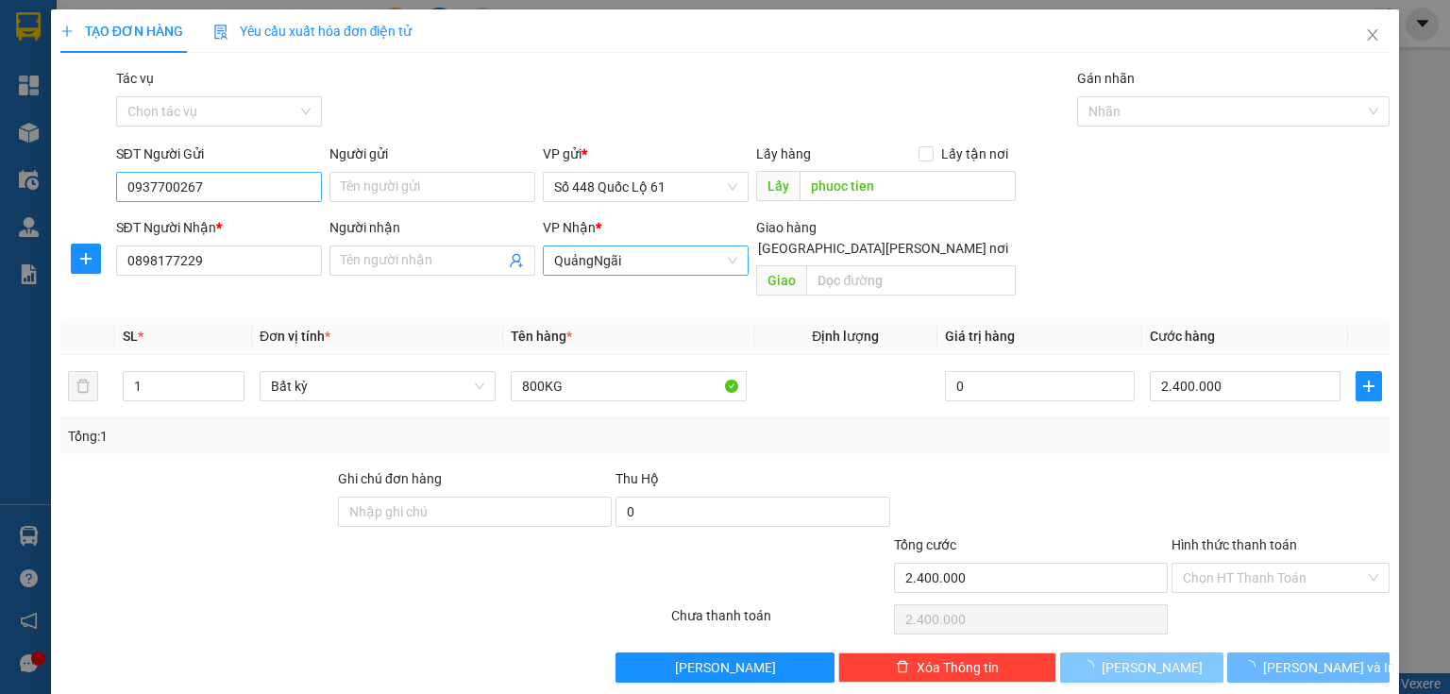
type input "0"
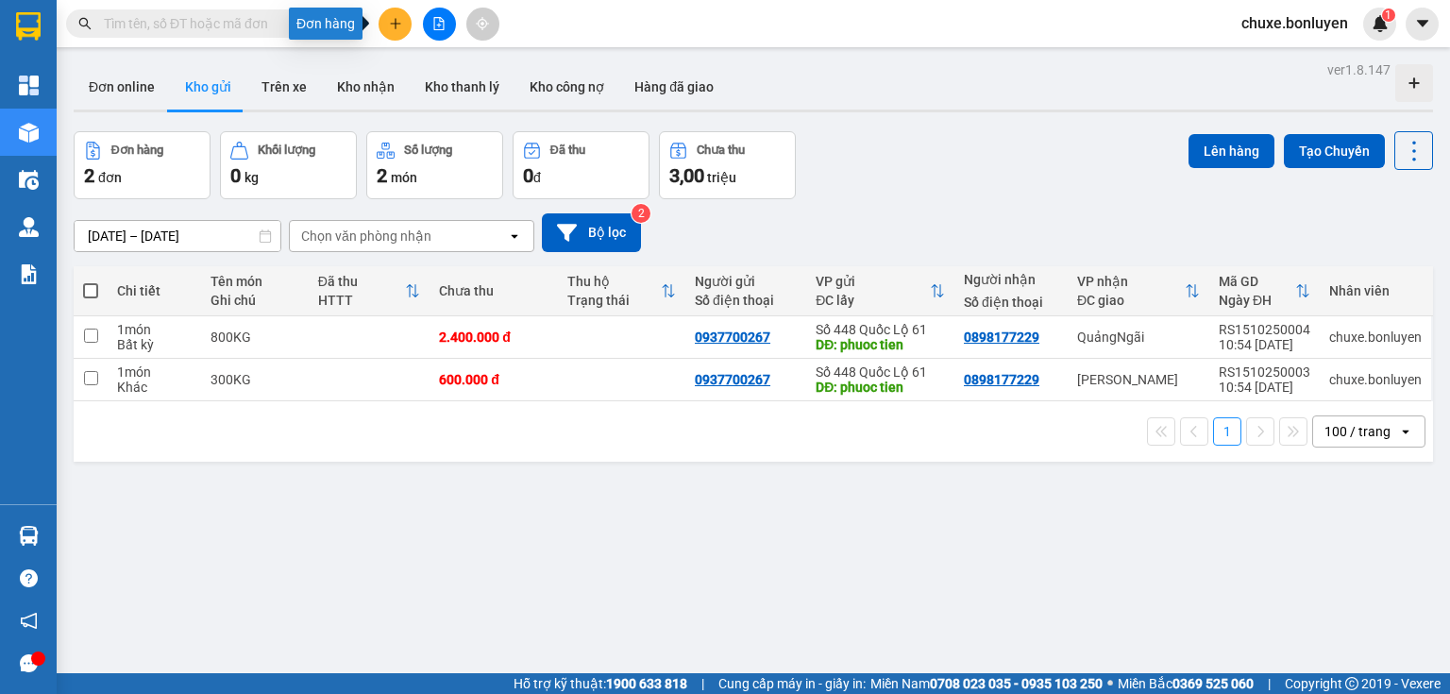
click at [394, 20] on icon "plus" at bounding box center [395, 23] width 13 height 13
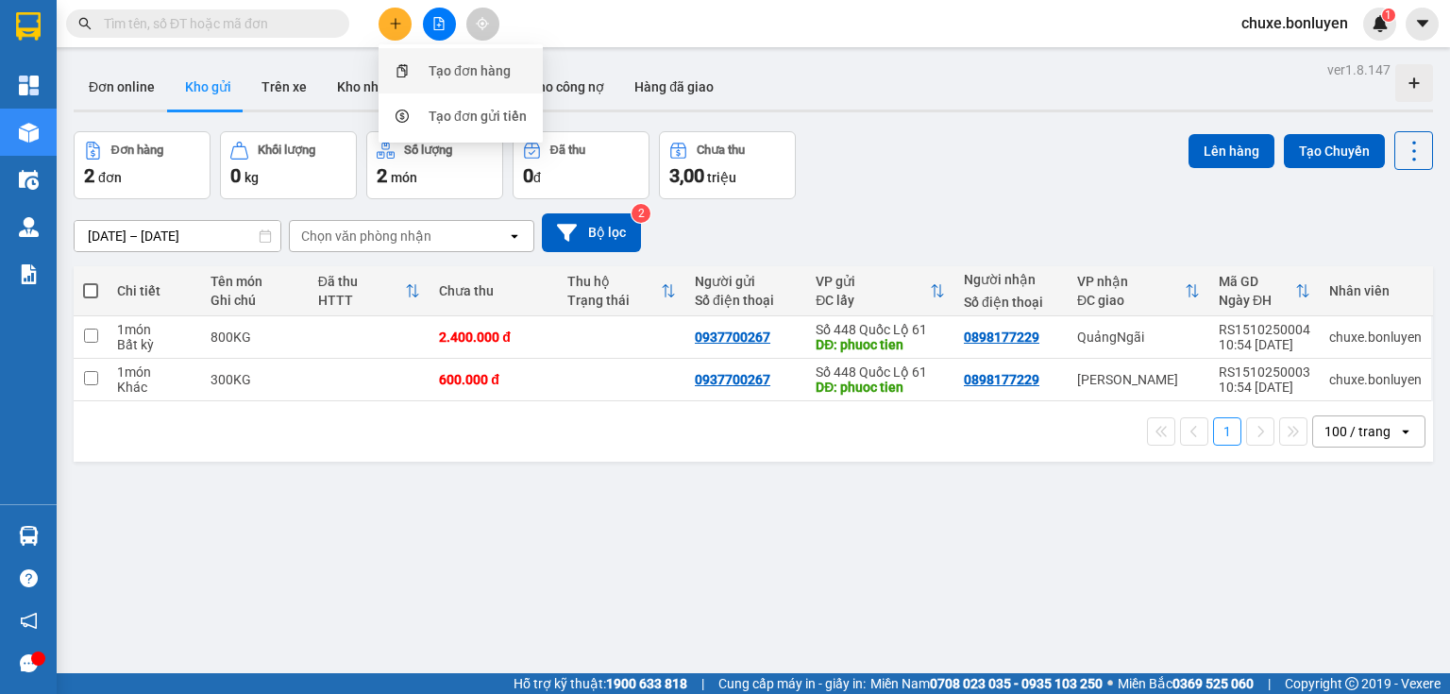
click at [441, 62] on div "Tạo đơn hàng" at bounding box center [469, 70] width 82 height 21
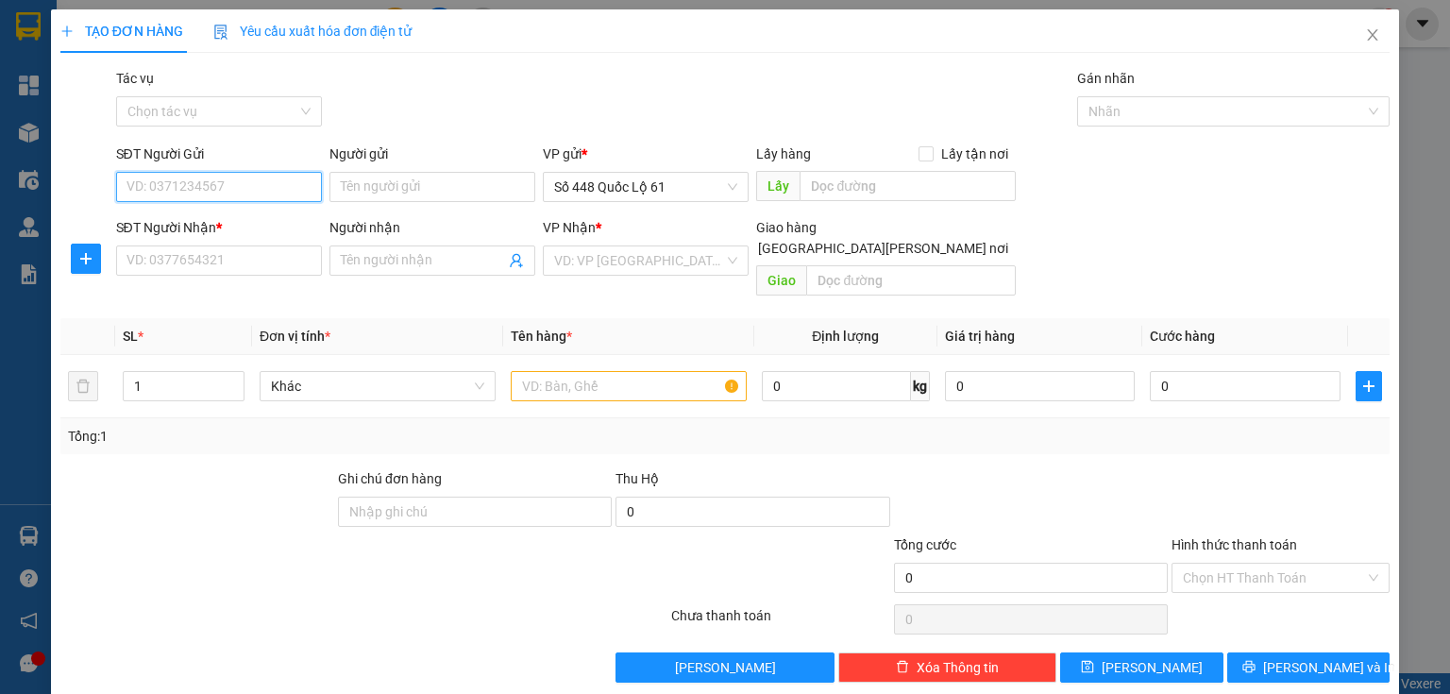
click at [276, 176] on input "SĐT Người Gửi" at bounding box center [219, 187] width 206 height 30
click at [172, 223] on div "0905884364" at bounding box center [216, 224] width 181 height 21
type input "0905884364"
type input "cx phuoc tien"
type input "00000000000"
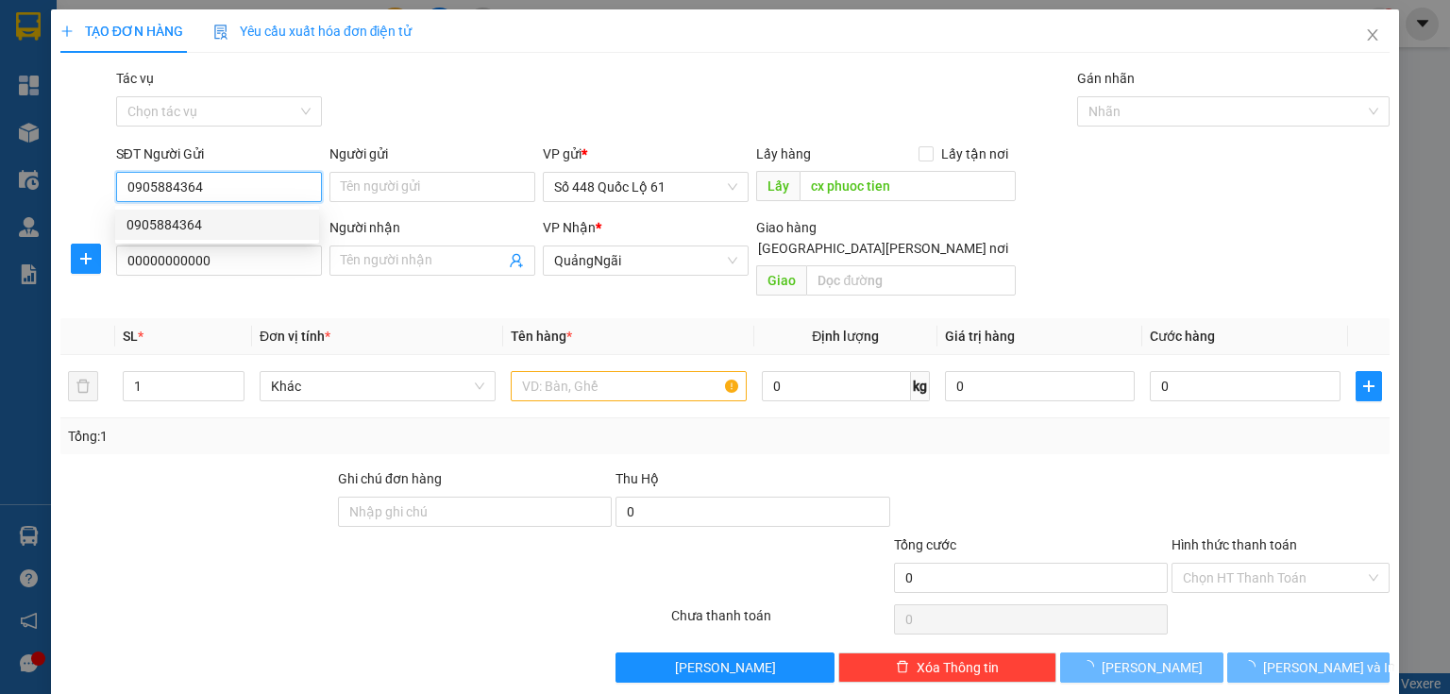
type input "900.000"
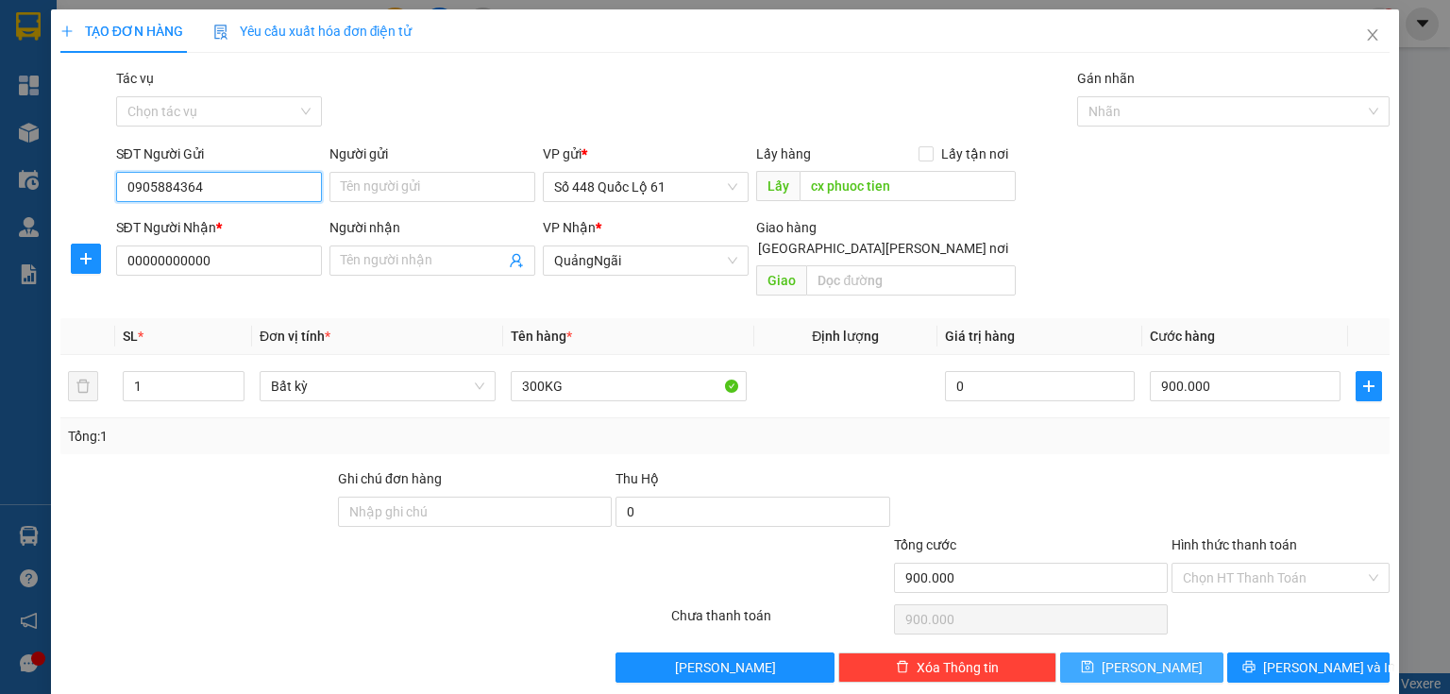
type input "0905884364"
drag, startPoint x: 1170, startPoint y: 638, endPoint x: 1132, endPoint y: 631, distance: 38.3
click at [1170, 652] on button "[PERSON_NAME]" at bounding box center [1141, 667] width 163 height 30
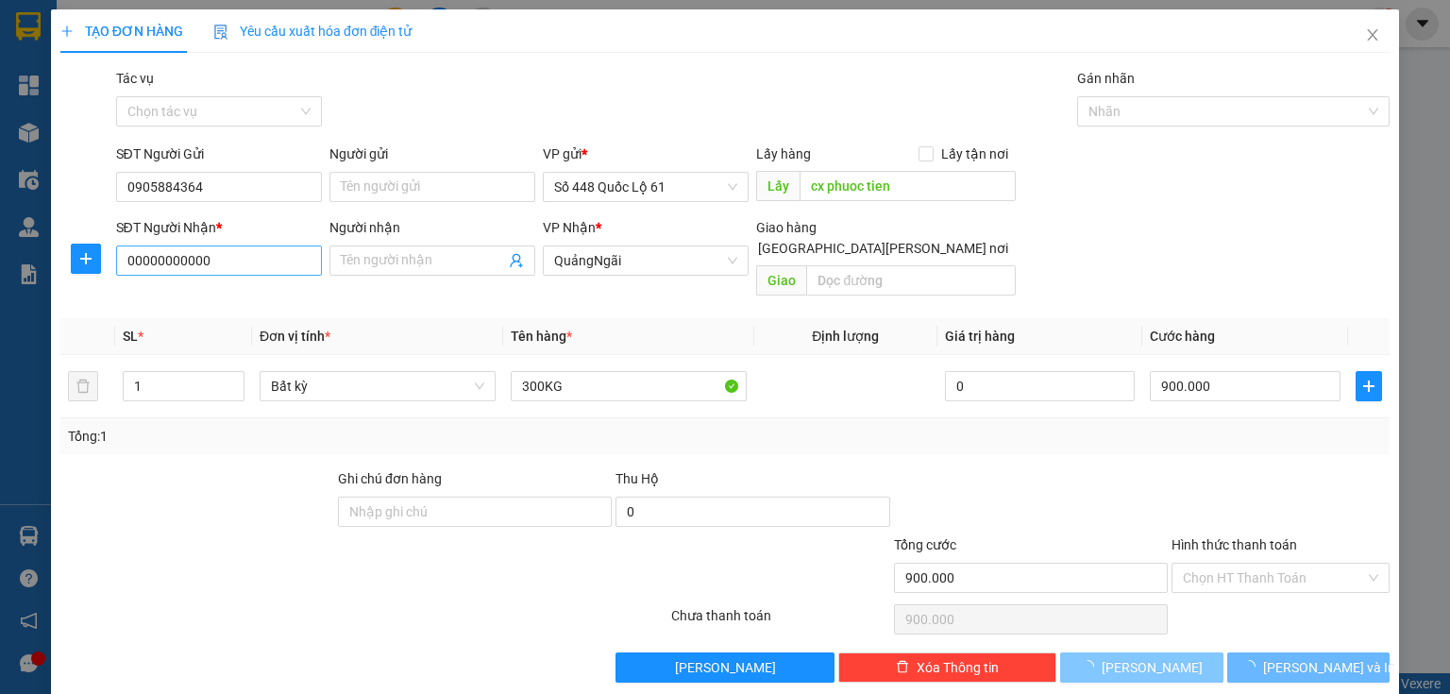
type input "0"
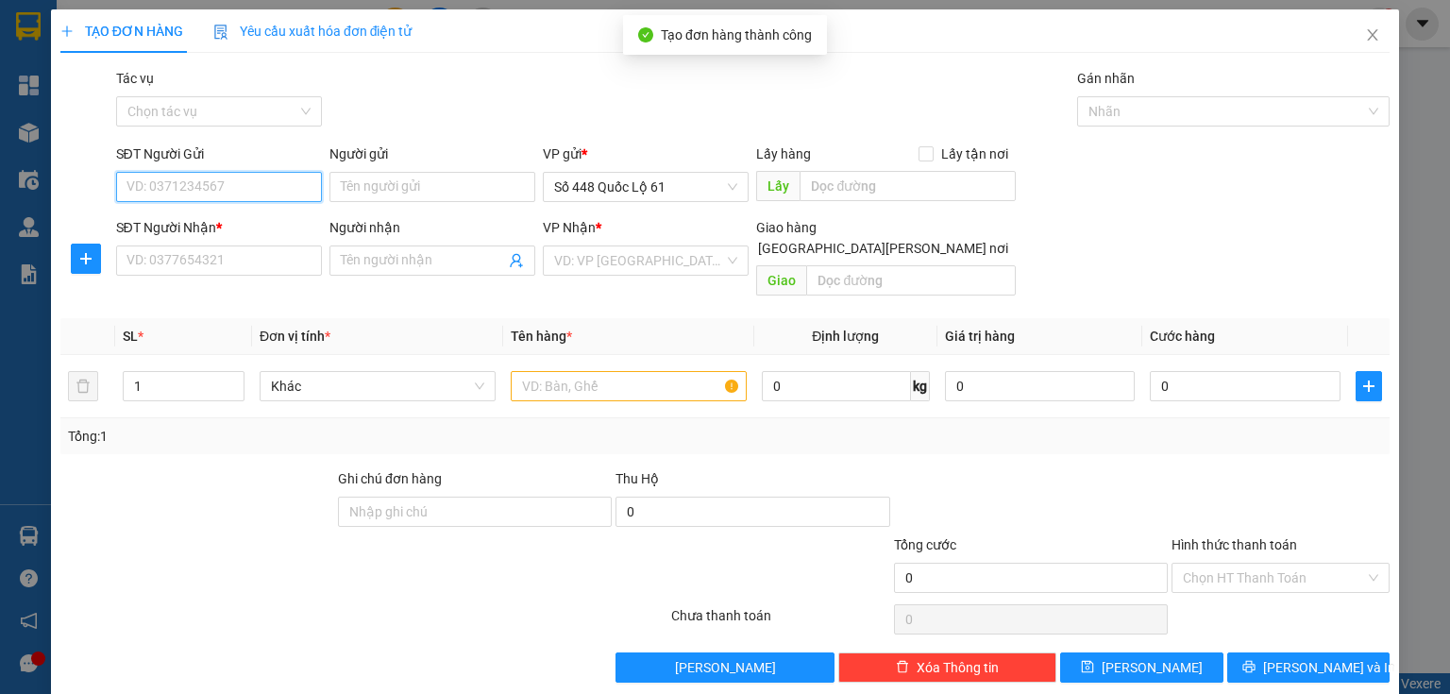
click at [226, 193] on input "SĐT Người Gửi" at bounding box center [219, 187] width 206 height 30
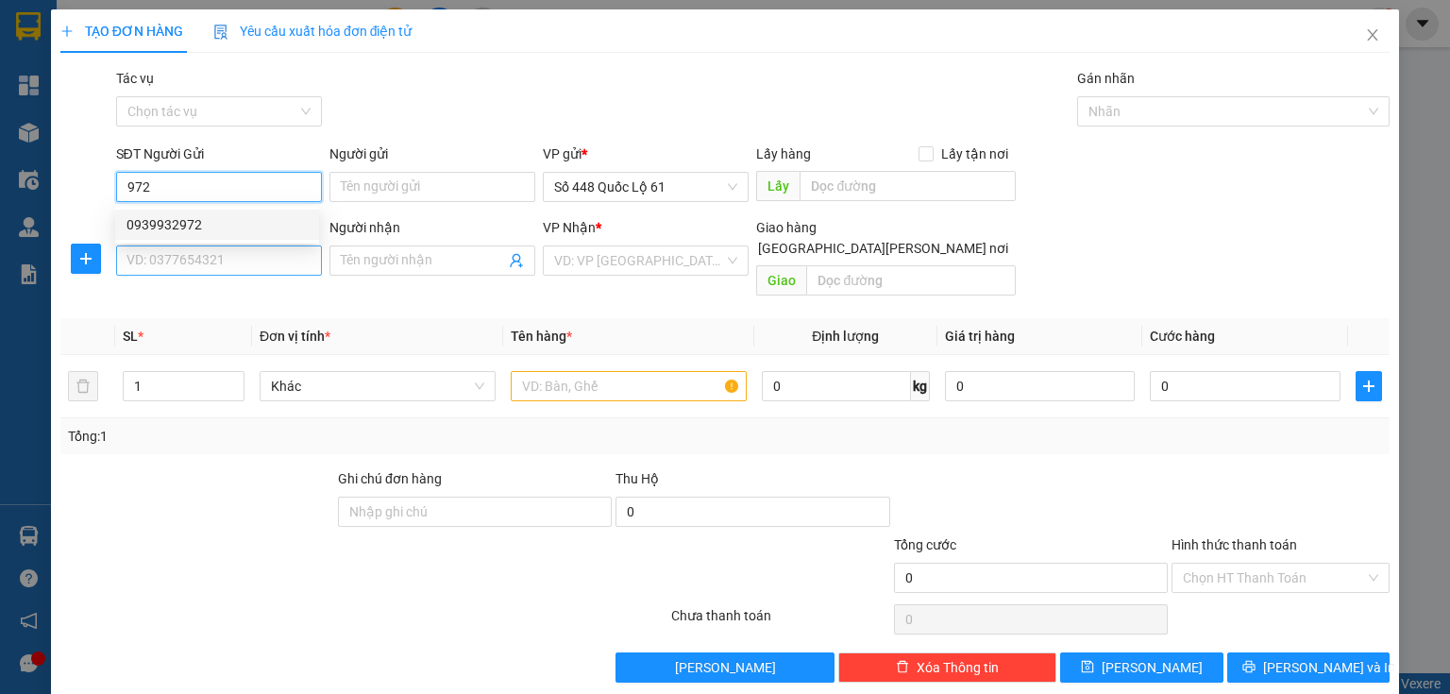
drag, startPoint x: 194, startPoint y: 219, endPoint x: 254, endPoint y: 245, distance: 65.1
click at [196, 219] on div "0939932972" at bounding box center [216, 224] width 181 height 21
type input "0939932972"
type input "cx phuoc tien"
type input "00000000000"
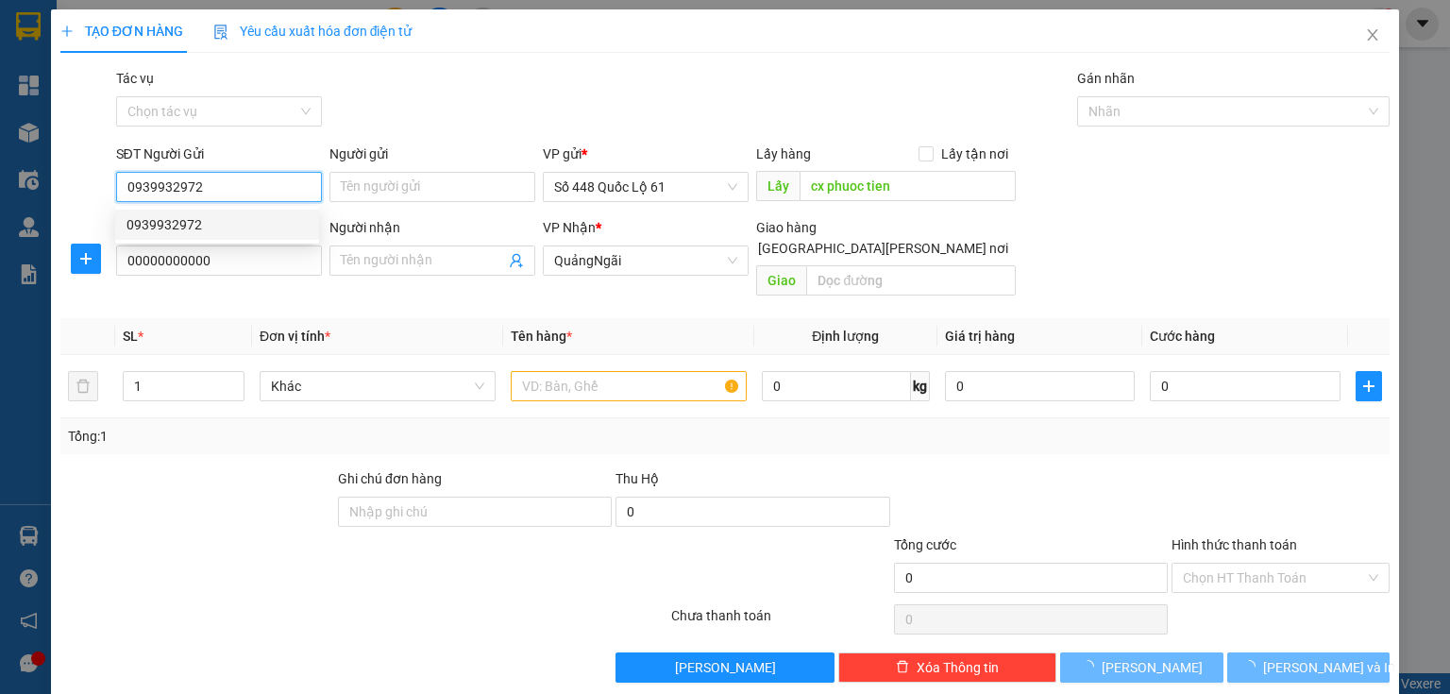
type input "3.300.000"
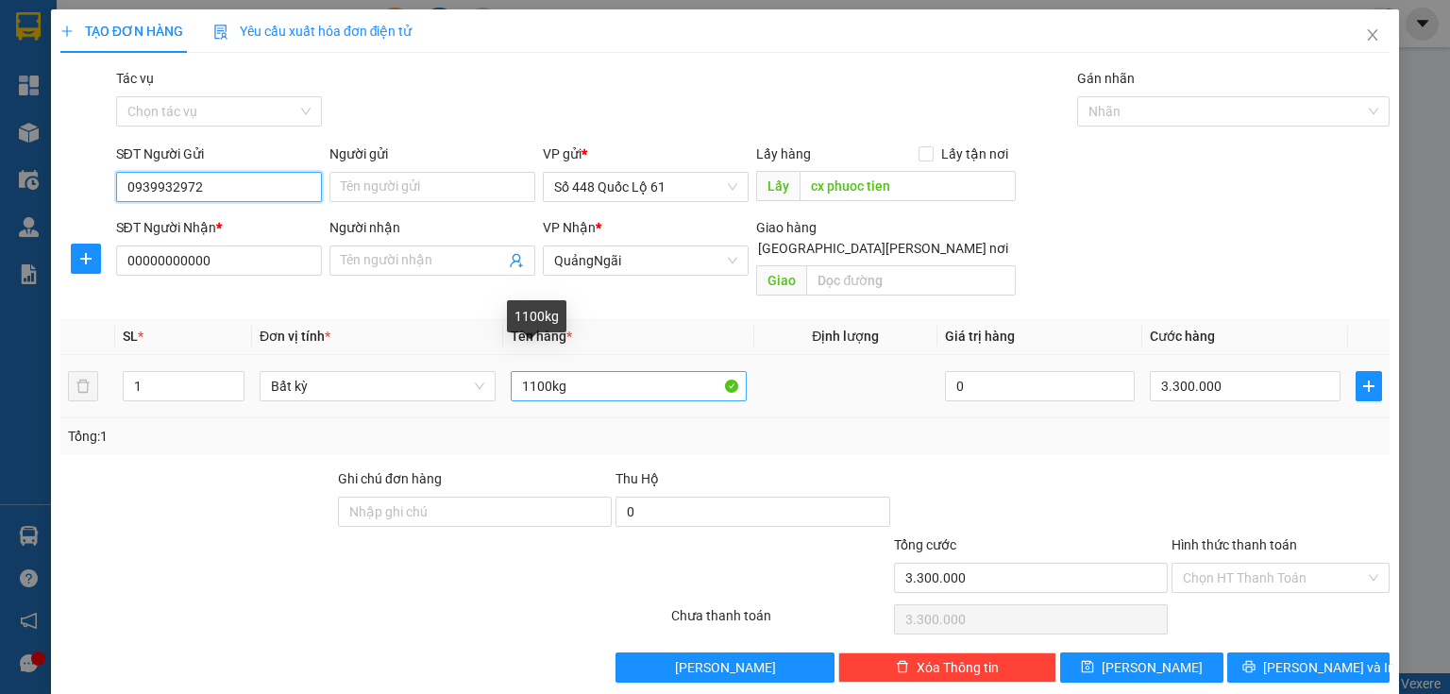
type input "0939932972"
click at [528, 377] on input "1100kg" at bounding box center [629, 386] width 236 height 30
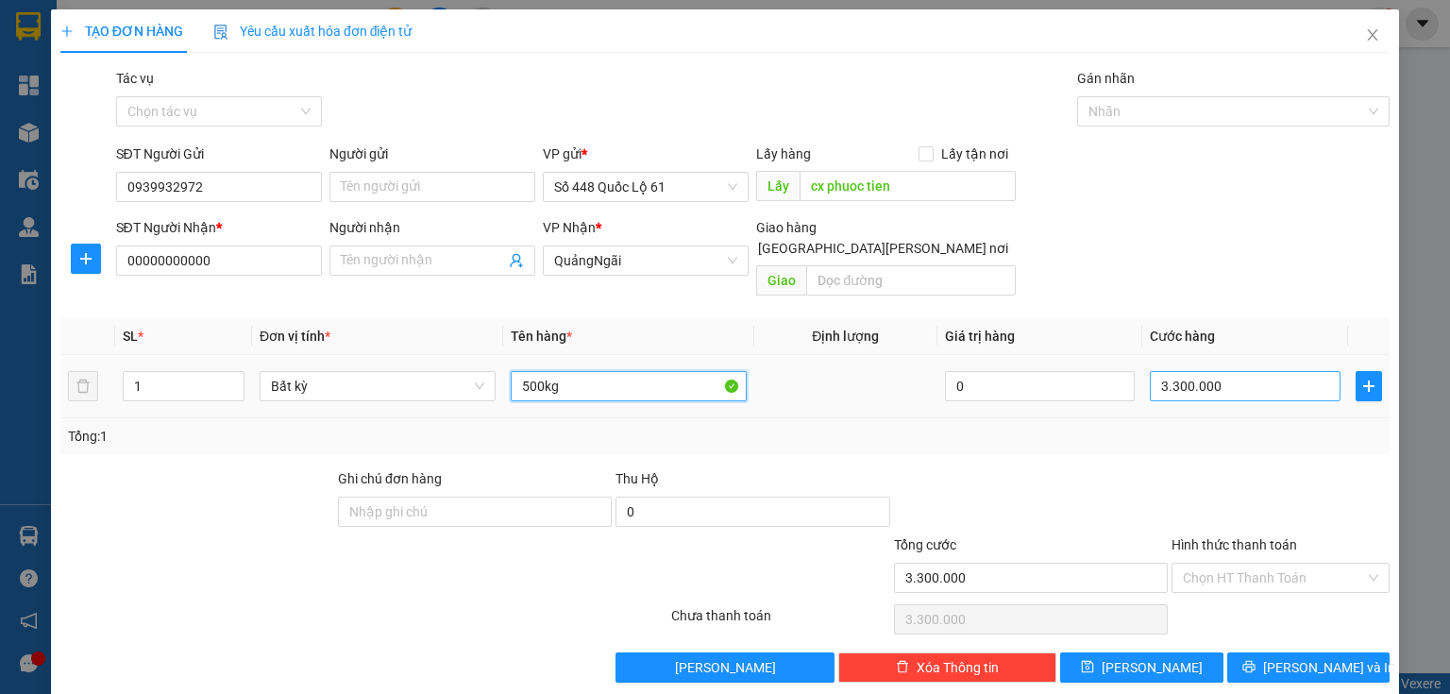
type input "500kg"
click at [1241, 371] on input "3.300.000" at bounding box center [1244, 386] width 191 height 30
type input "1"
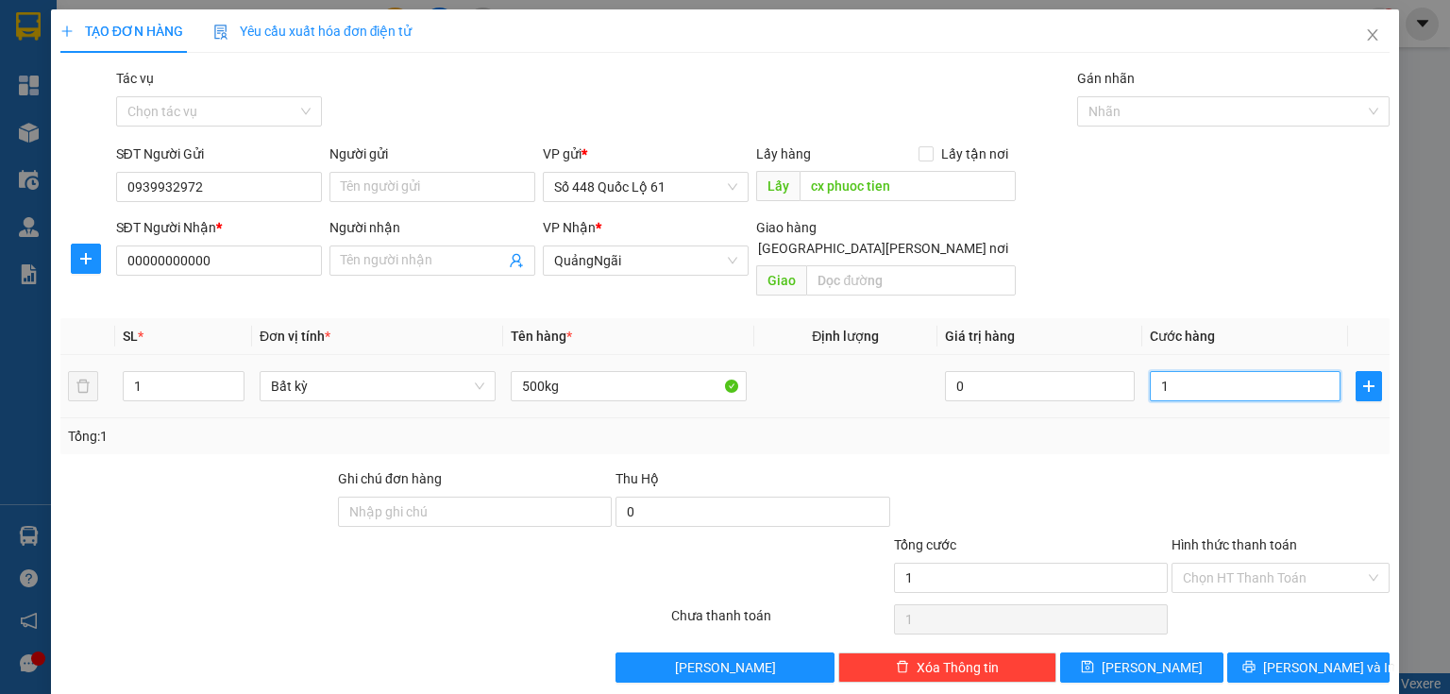
type input "15"
type input "150"
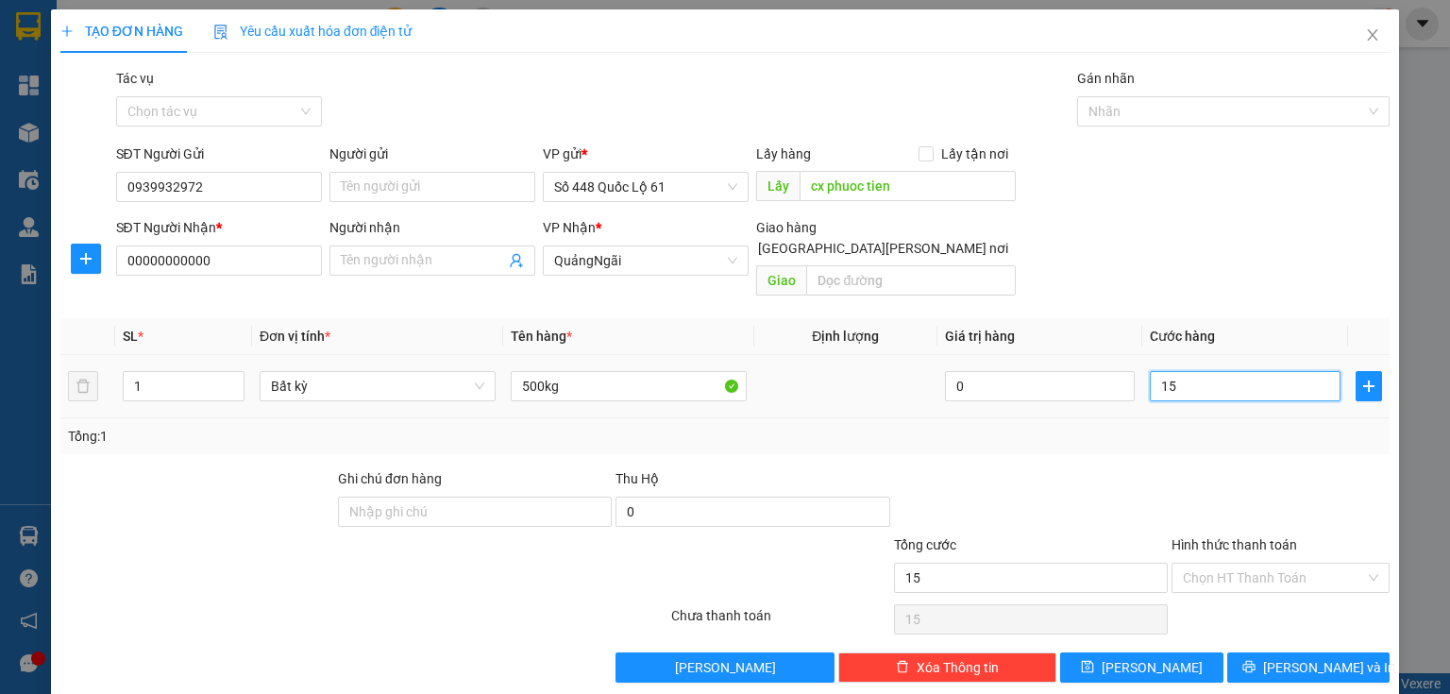
type input "150"
type input "1.500"
type input "1.500.000"
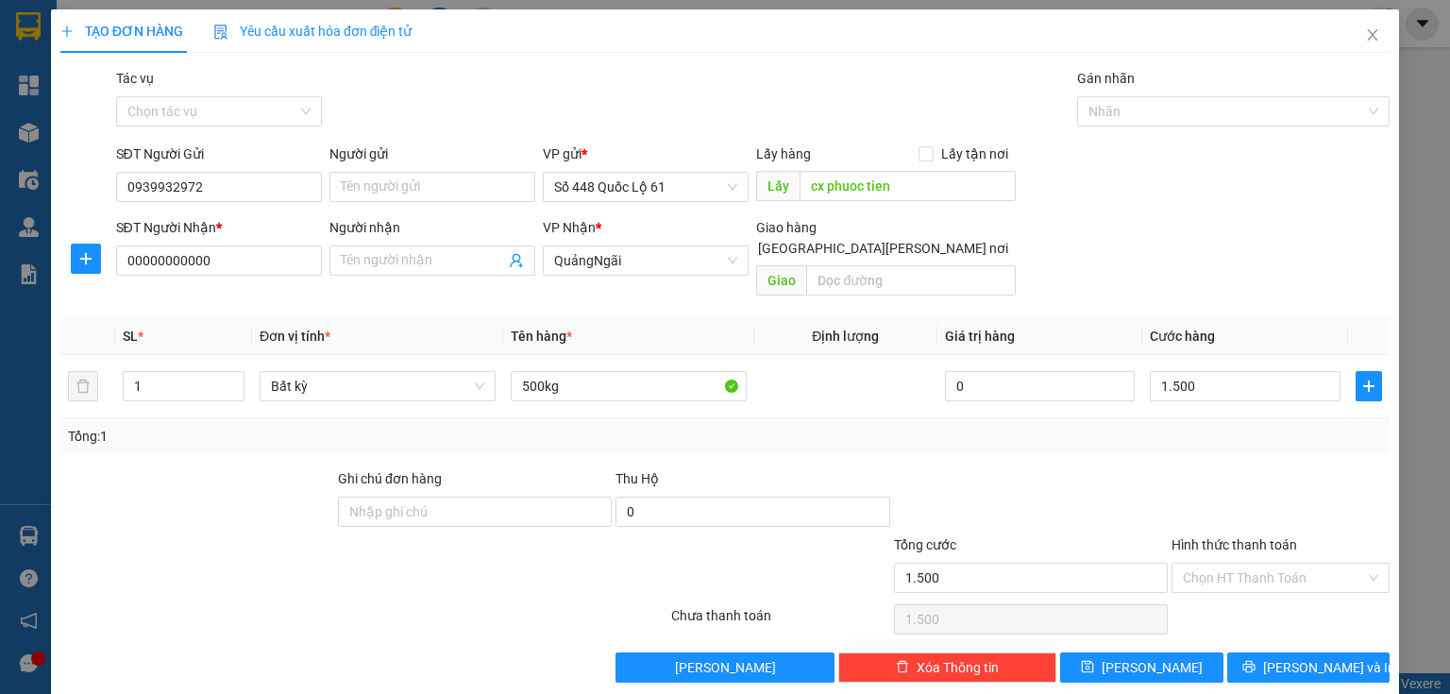
type input "1.500.000"
click at [1174, 629] on div "Transit Pickup Surcharge Ids Transit Deliver Surcharge Ids Transit Deliver Surc…" at bounding box center [724, 375] width 1329 height 614
drag, startPoint x: 1171, startPoint y: 640, endPoint x: 1229, endPoint y: 632, distance: 58.1
click at [1172, 652] on button "[PERSON_NAME]" at bounding box center [1141, 667] width 163 height 30
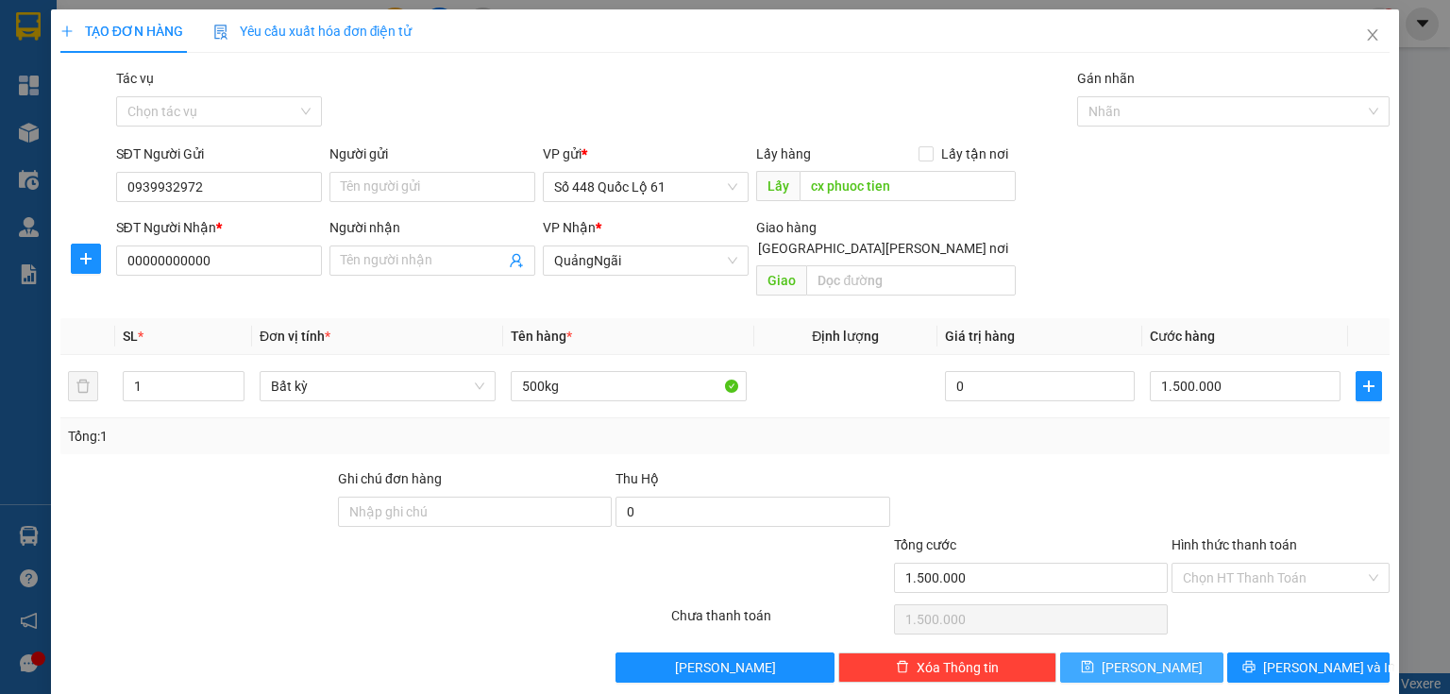
type input "0"
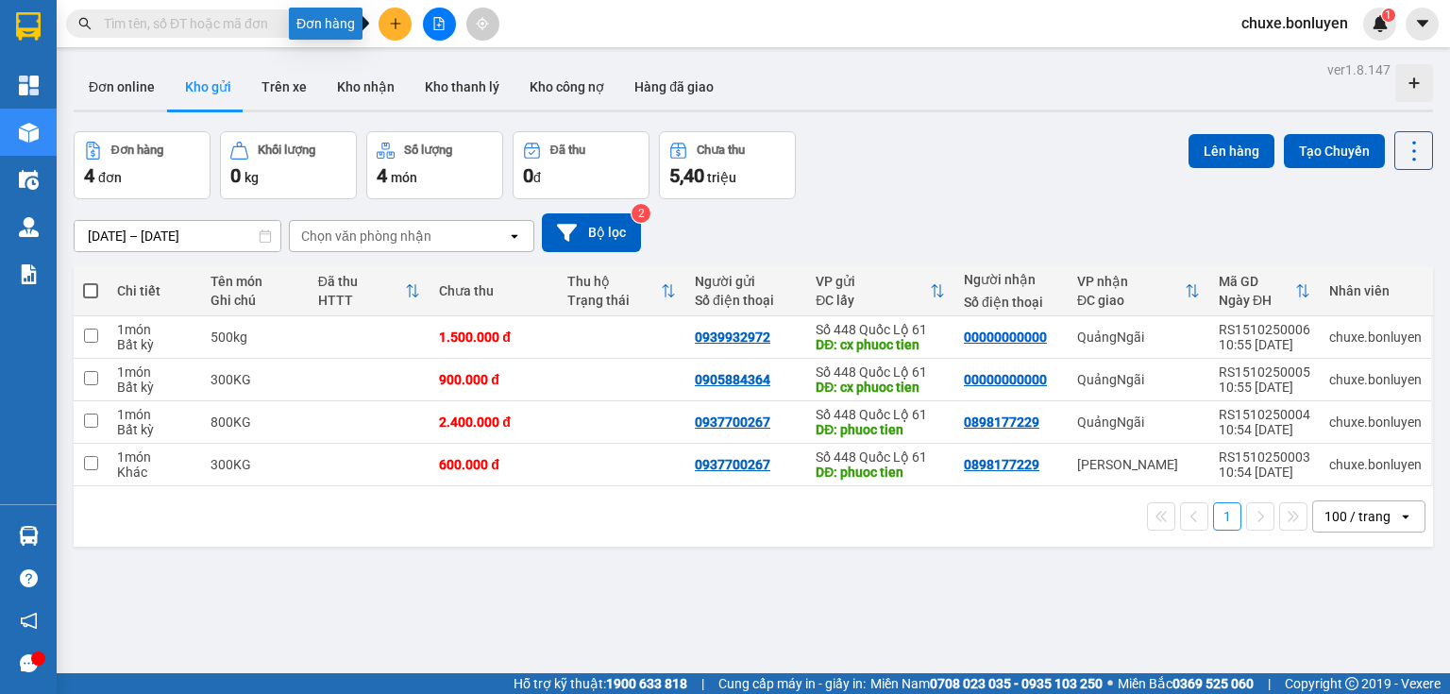
click at [396, 29] on icon "plus" at bounding box center [395, 23] width 13 height 13
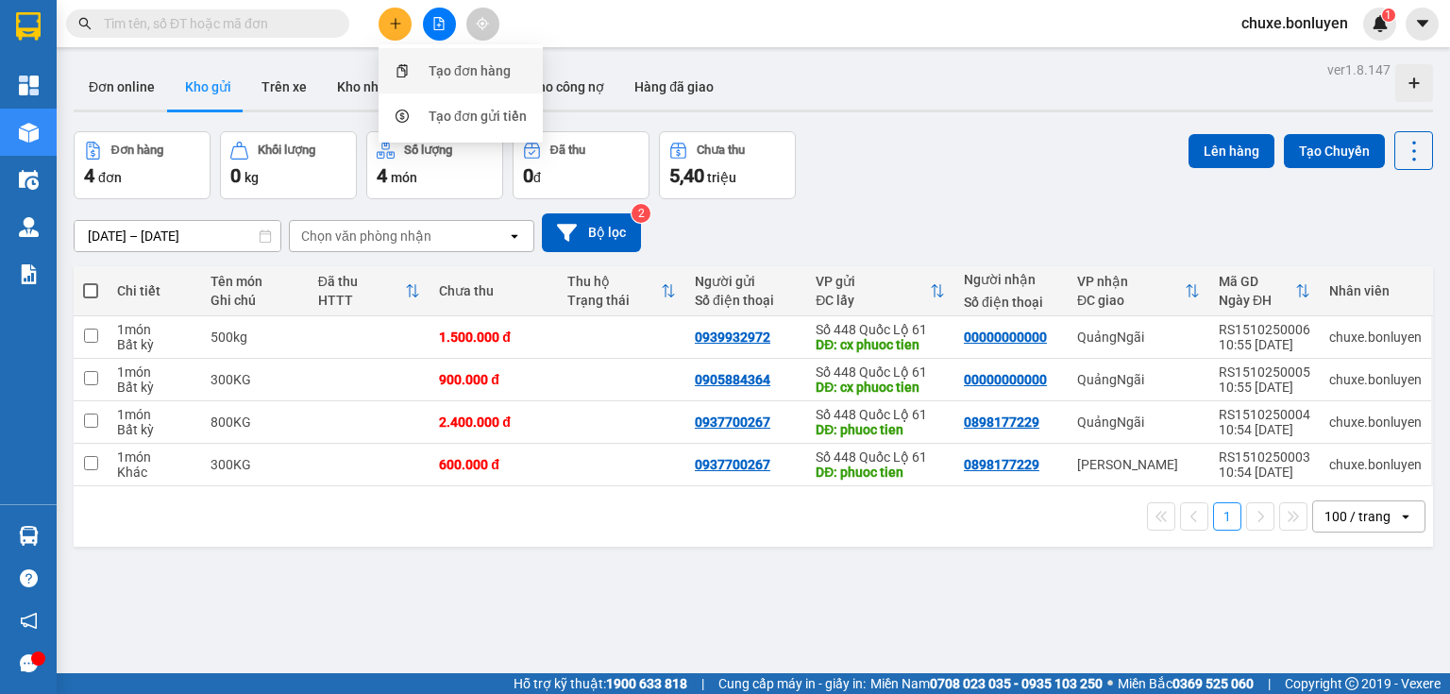
click at [497, 74] on div "Tạo đơn hàng" at bounding box center [469, 70] width 82 height 21
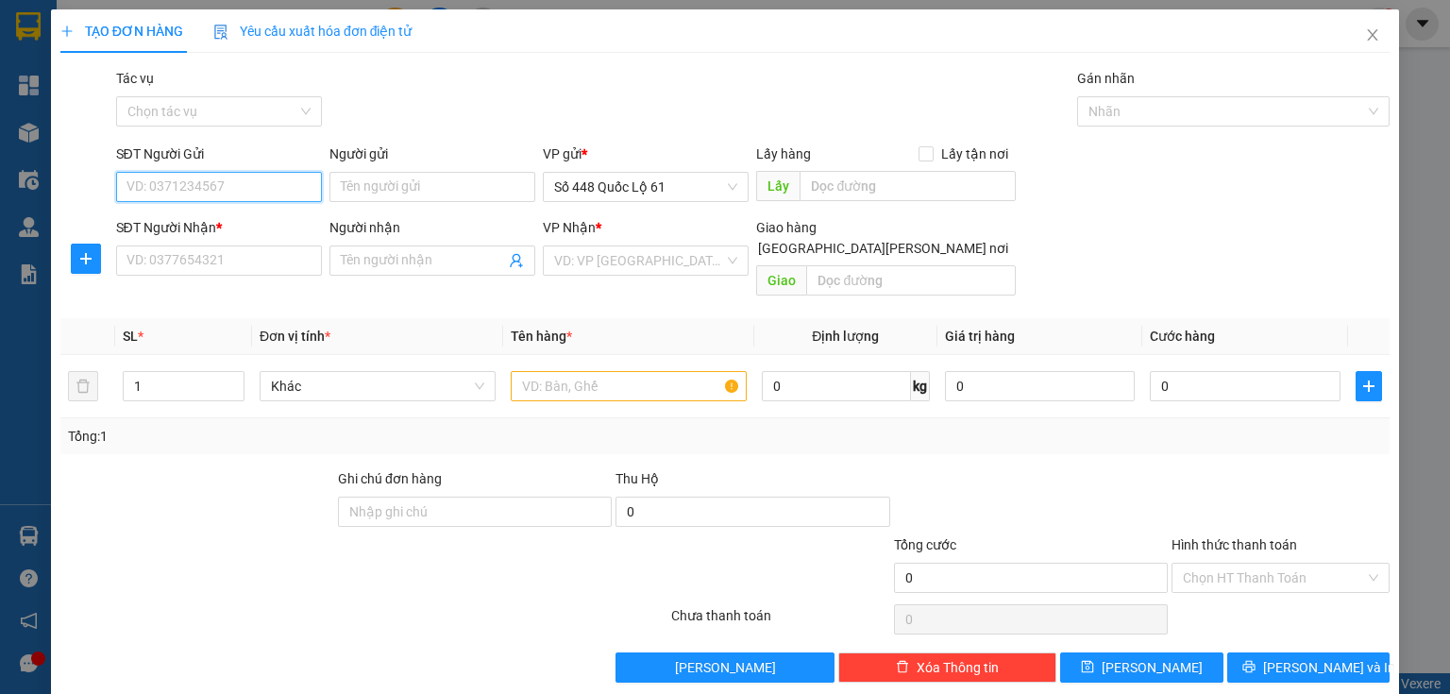
click at [247, 177] on input "SĐT Người Gửi" at bounding box center [219, 187] width 206 height 30
click at [190, 214] on div "0936495354" at bounding box center [216, 224] width 181 height 21
type input "0936495354"
type input "[PERSON_NAME]"
type input "00000000000000"
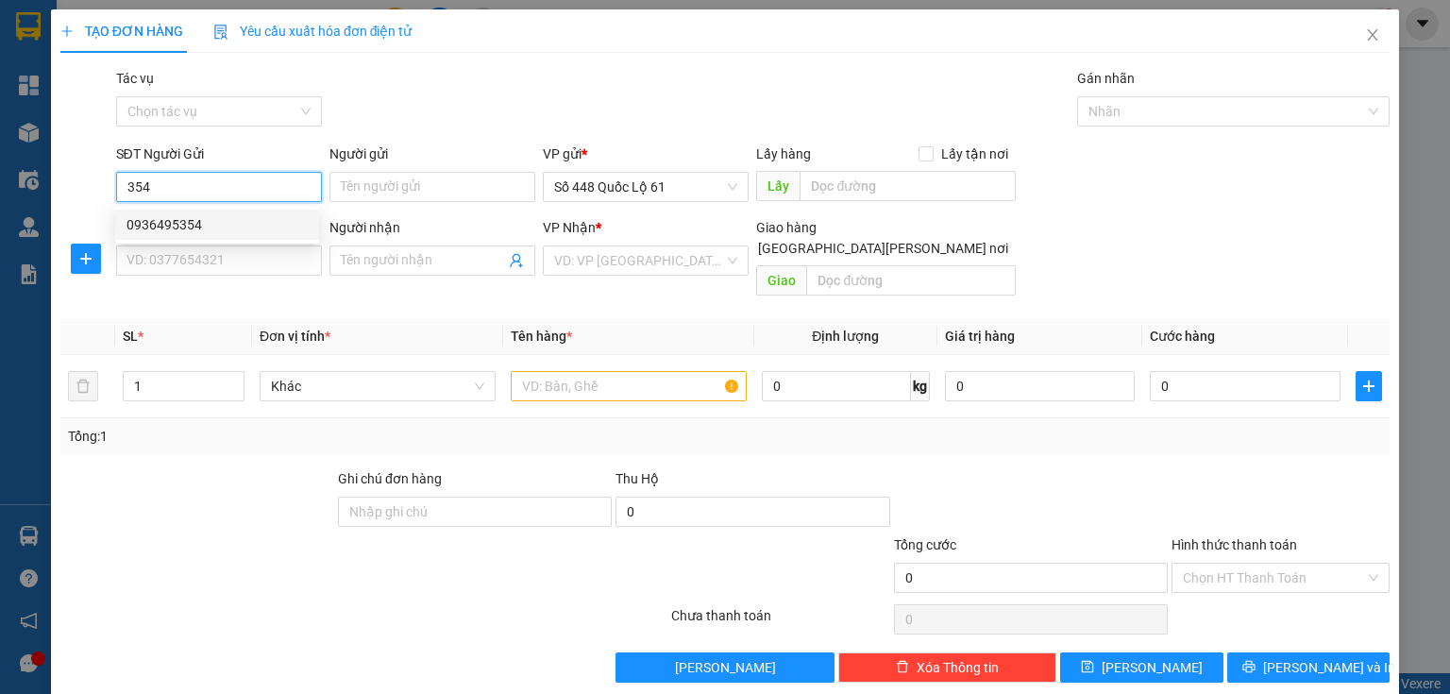
type input "MÃ 333 NT"
checkbox input "true"
type input "TAM KỲ"
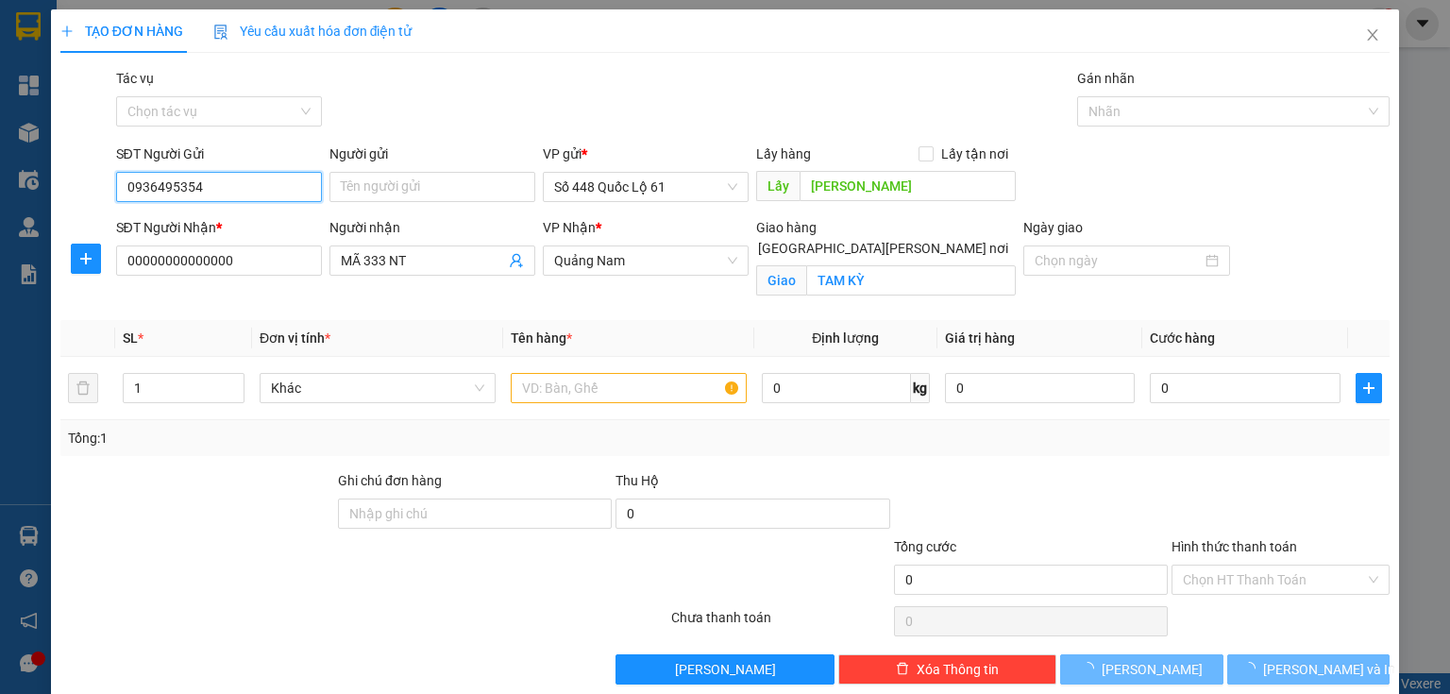
type input "600.000"
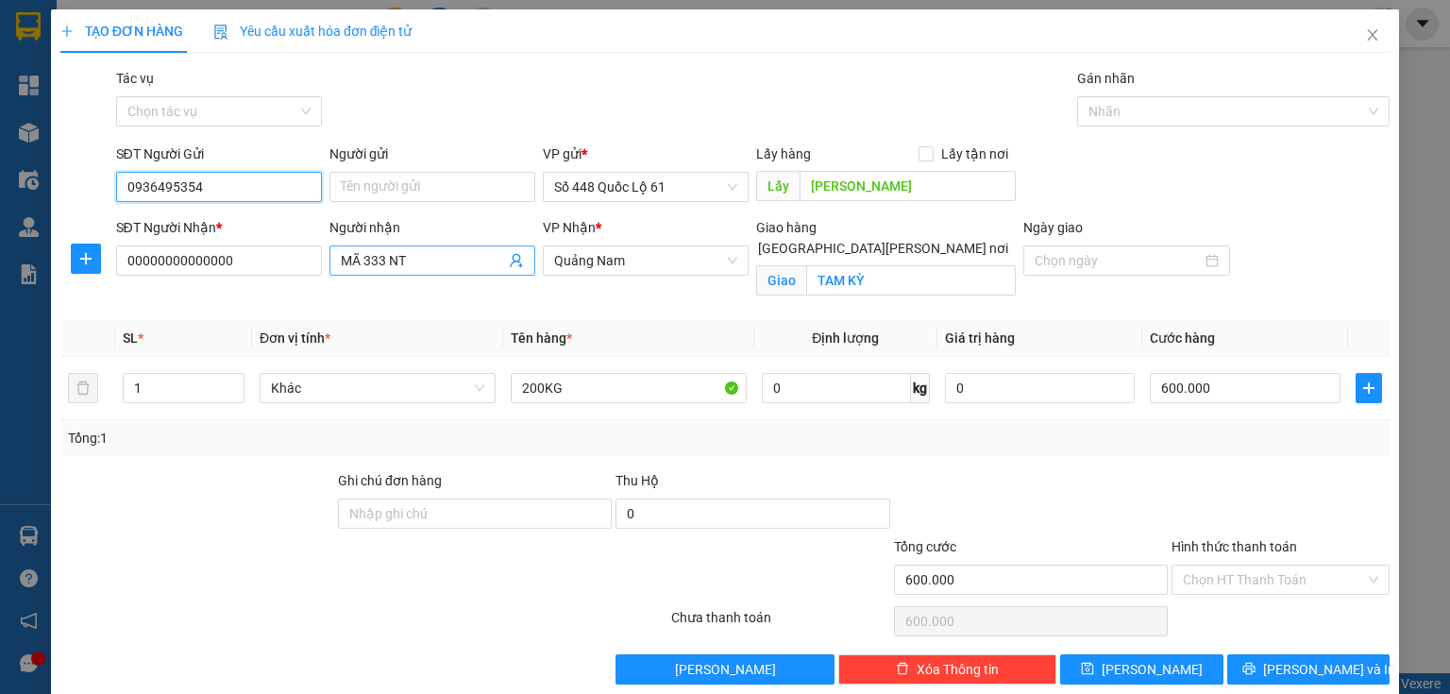
type input "0936495354"
click at [411, 249] on span "MÃ 333 NT" at bounding box center [432, 260] width 206 height 30
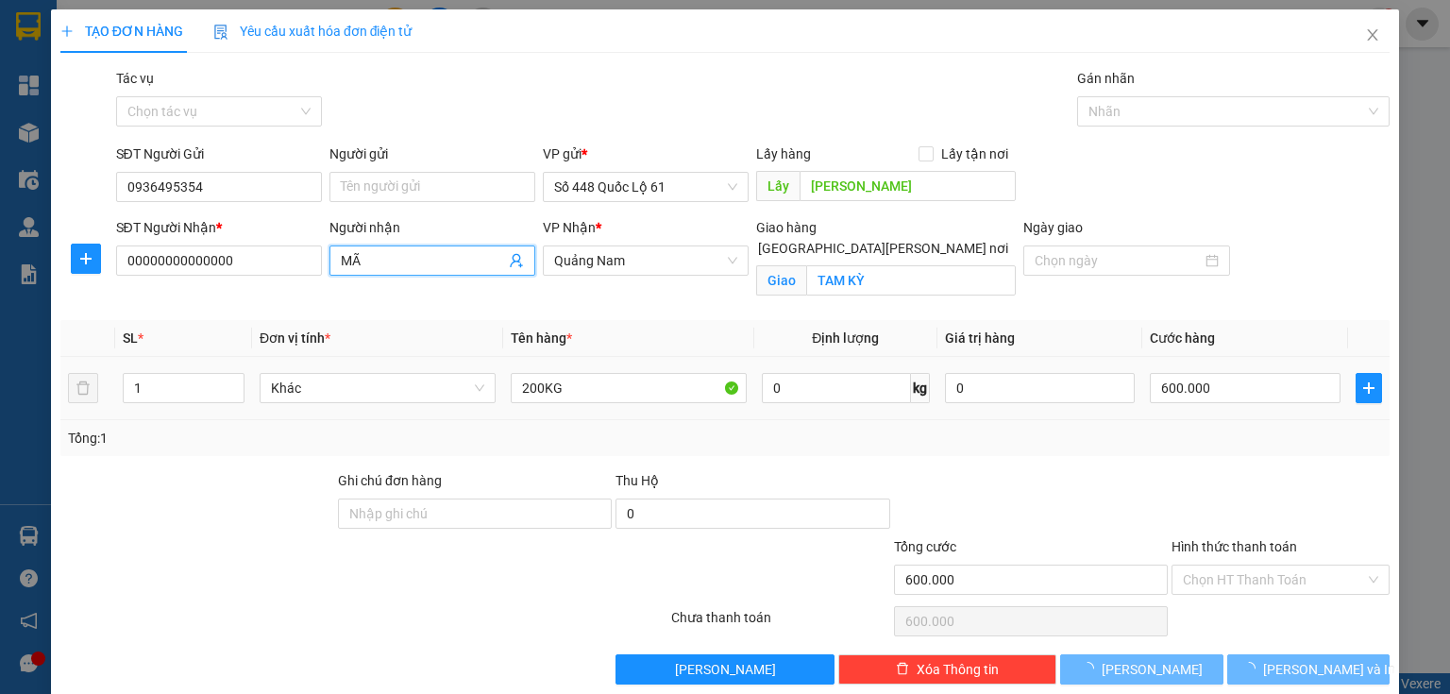
type input "M"
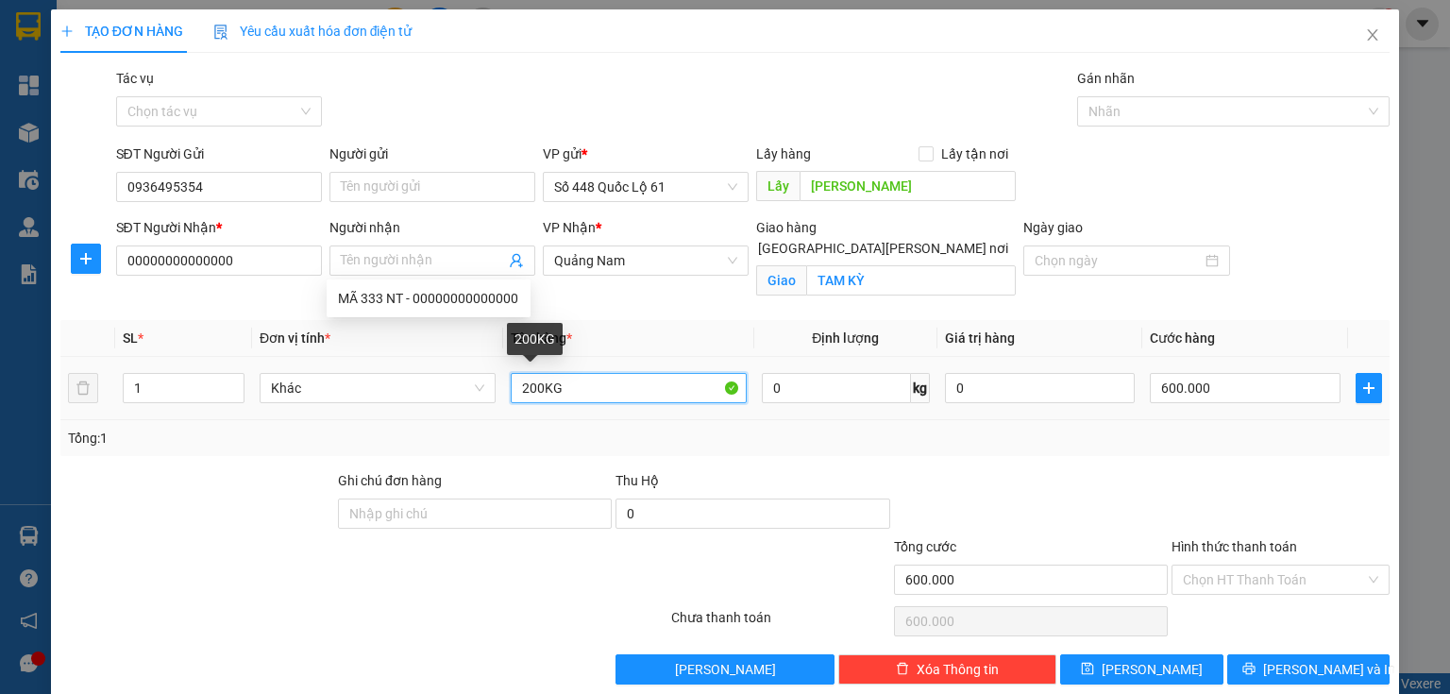
click at [531, 397] on input "200KG" at bounding box center [629, 388] width 236 height 30
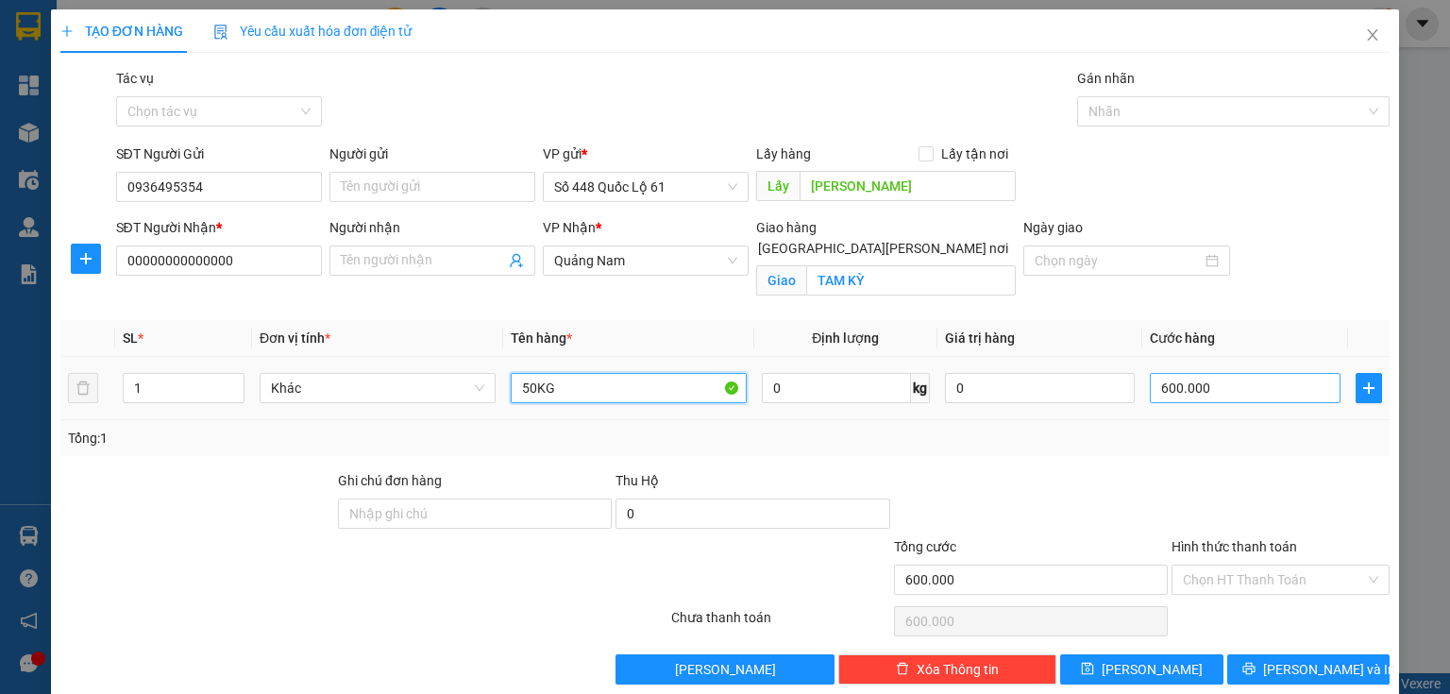
type input "50KG"
click at [1168, 389] on input "600.000" at bounding box center [1244, 388] width 191 height 30
type input "1"
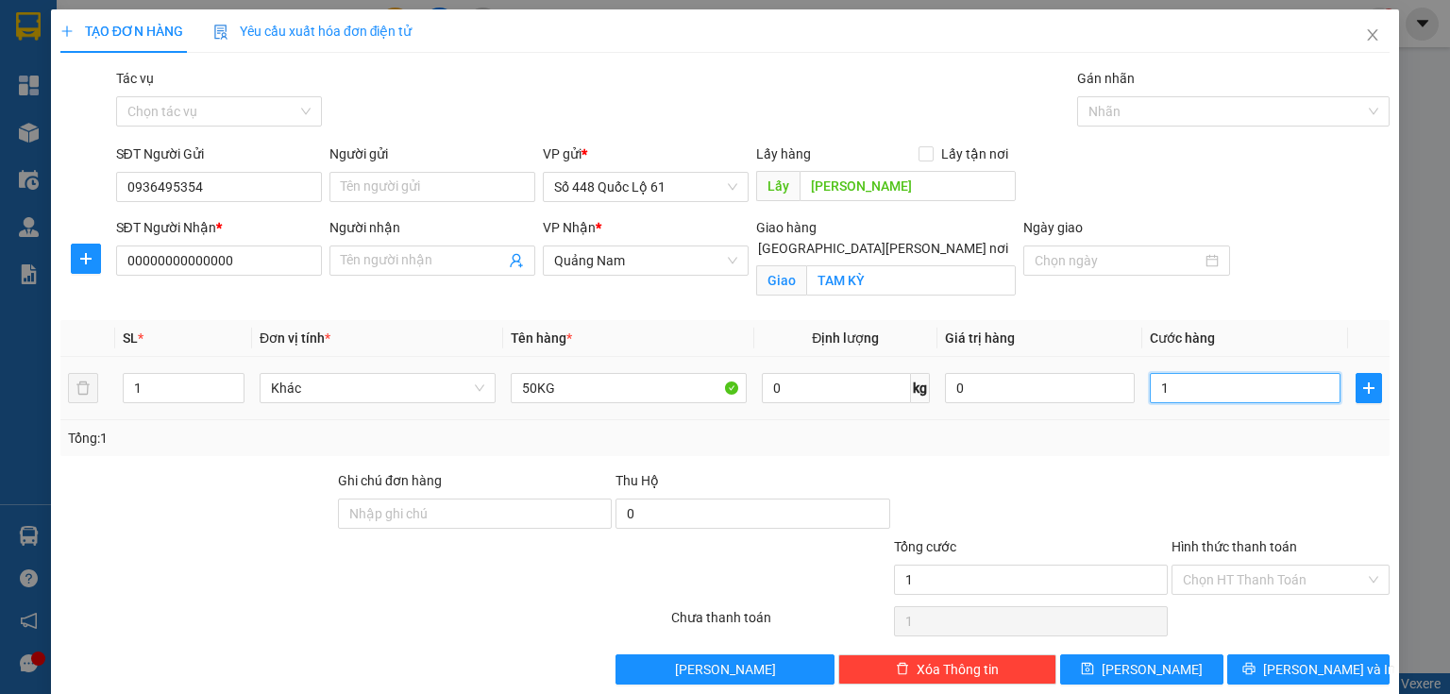
type input "15"
type input "150"
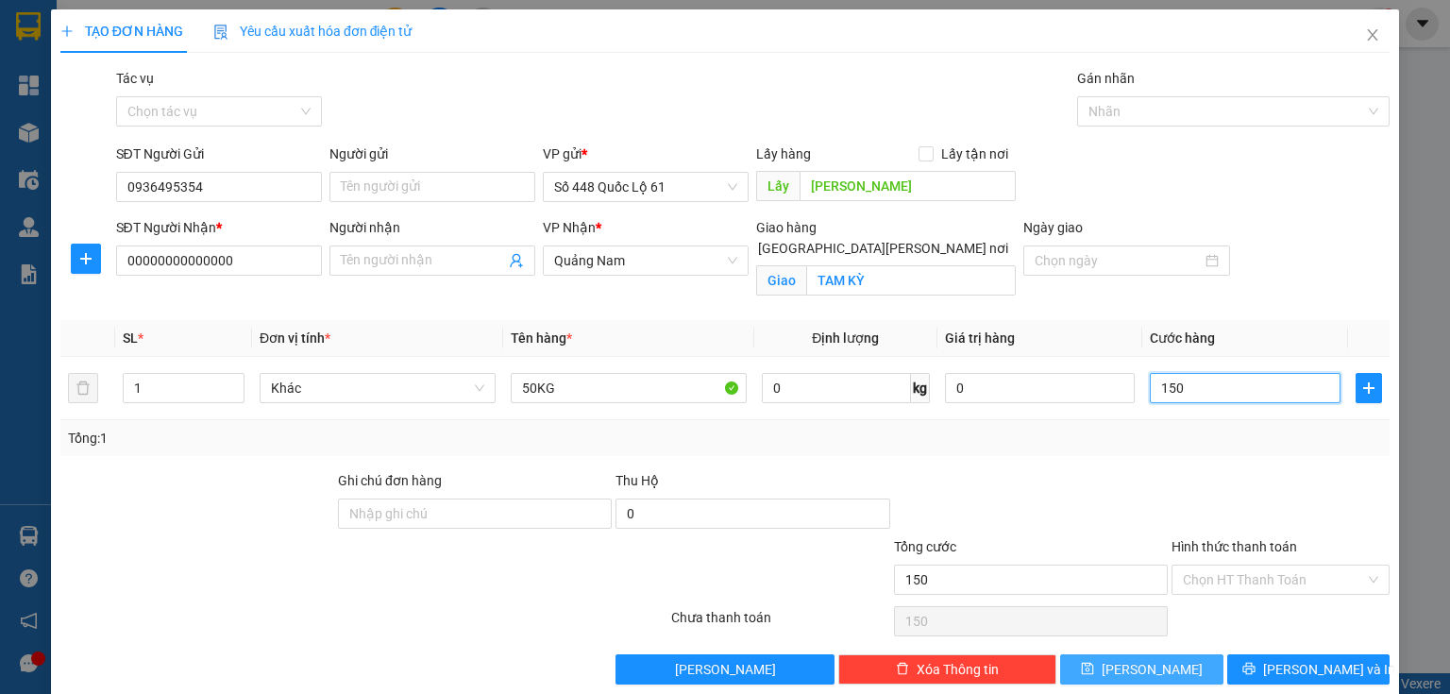
type input "150"
type input "150.000"
click at [1094, 656] on button "[PERSON_NAME]" at bounding box center [1141, 669] width 163 height 30
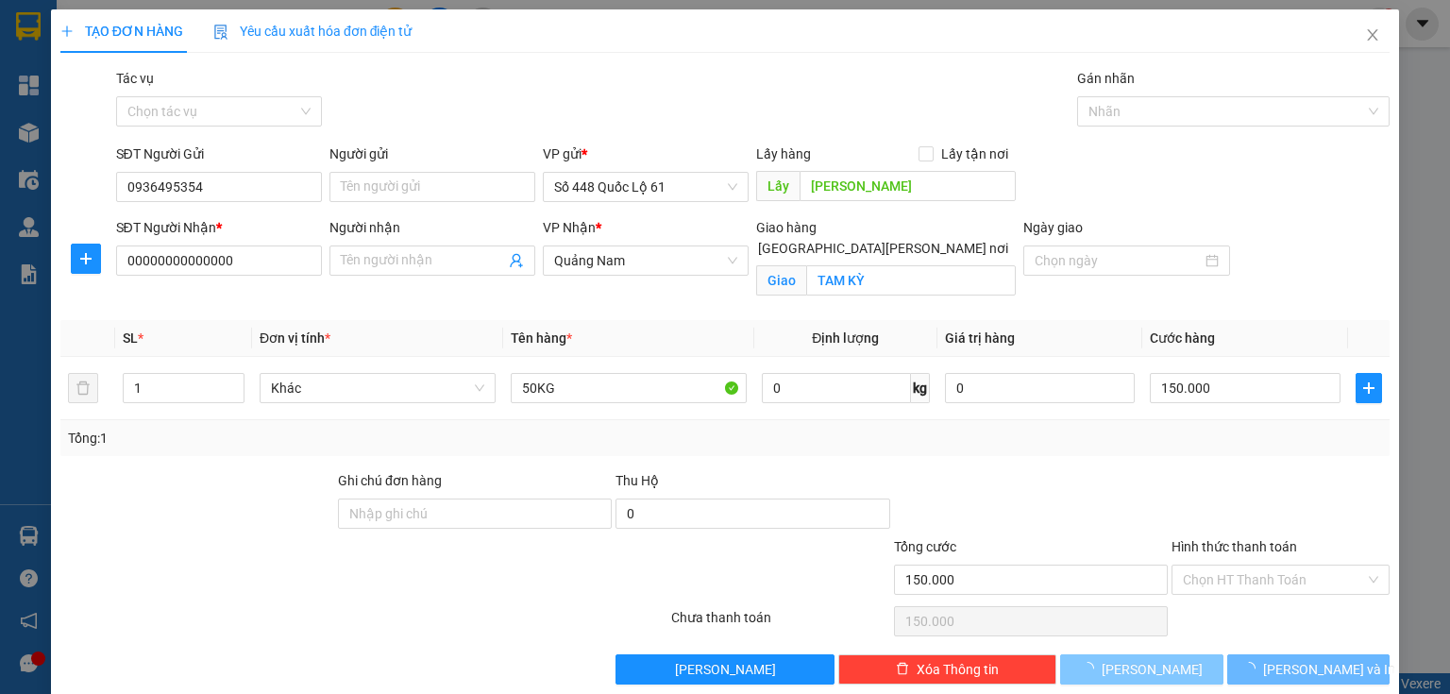
checkbox input "false"
type input "0"
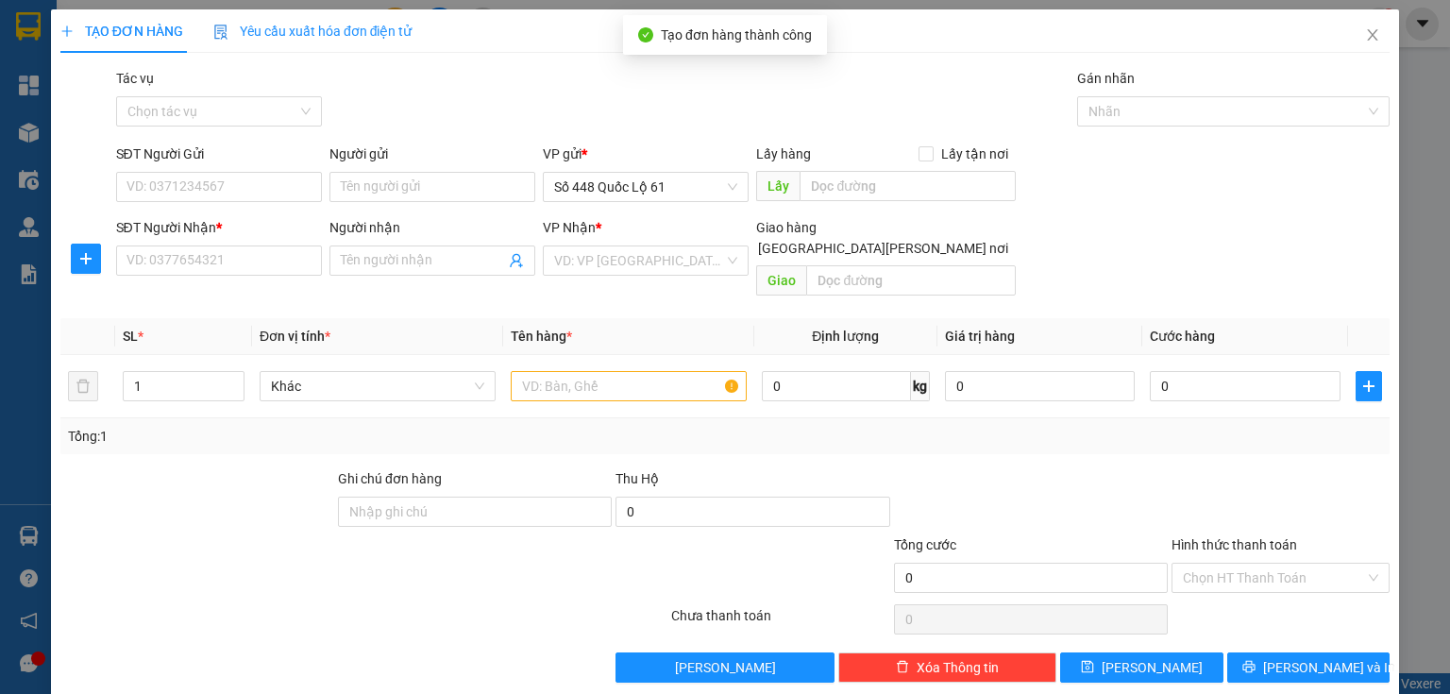
click at [256, 202] on div "SĐT Người Gửi VD: 0371234567" at bounding box center [219, 176] width 206 height 66
click at [260, 193] on input "SĐT Người Gửi" at bounding box center [219, 187] width 206 height 30
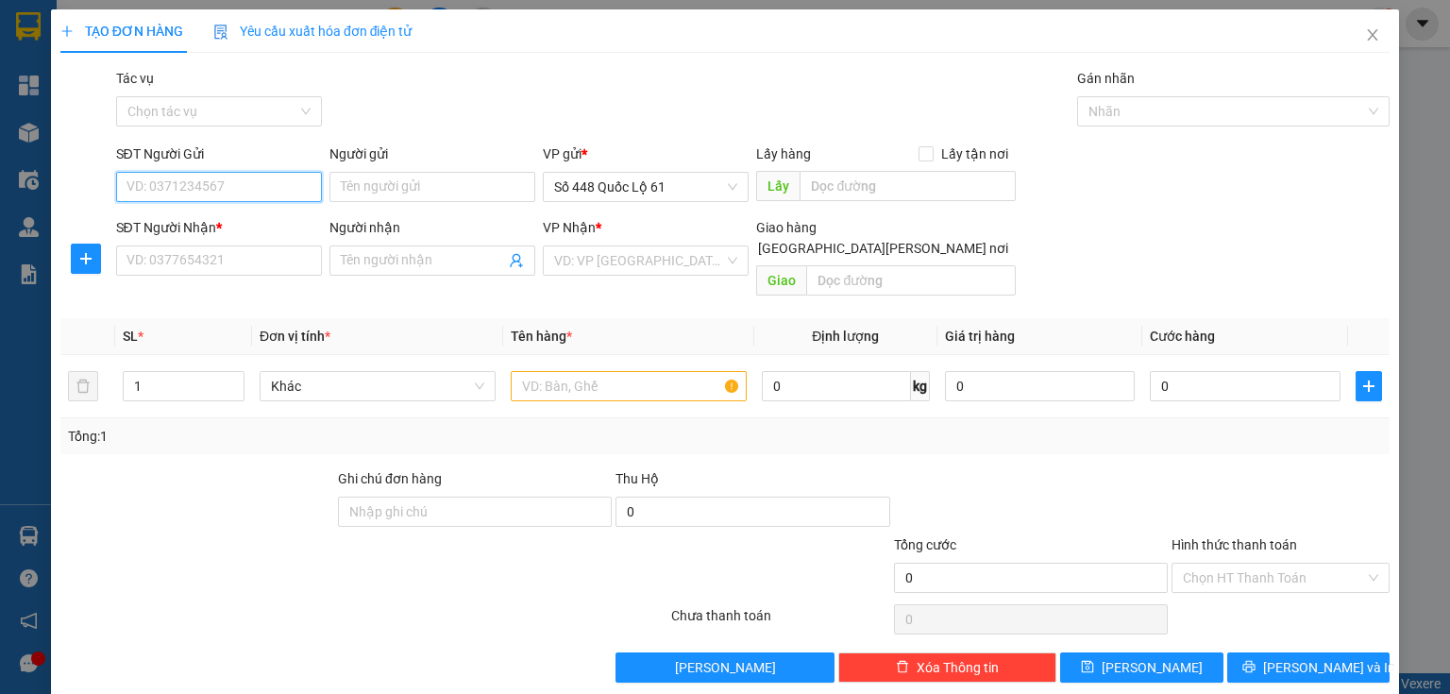
click at [215, 194] on input "SĐT Người Gửi" at bounding box center [219, 187] width 206 height 30
click at [221, 229] on div "0358996644" at bounding box center [216, 224] width 181 height 21
type input "0358996644"
type input "[PERSON_NAME]"
type input "000000000000"
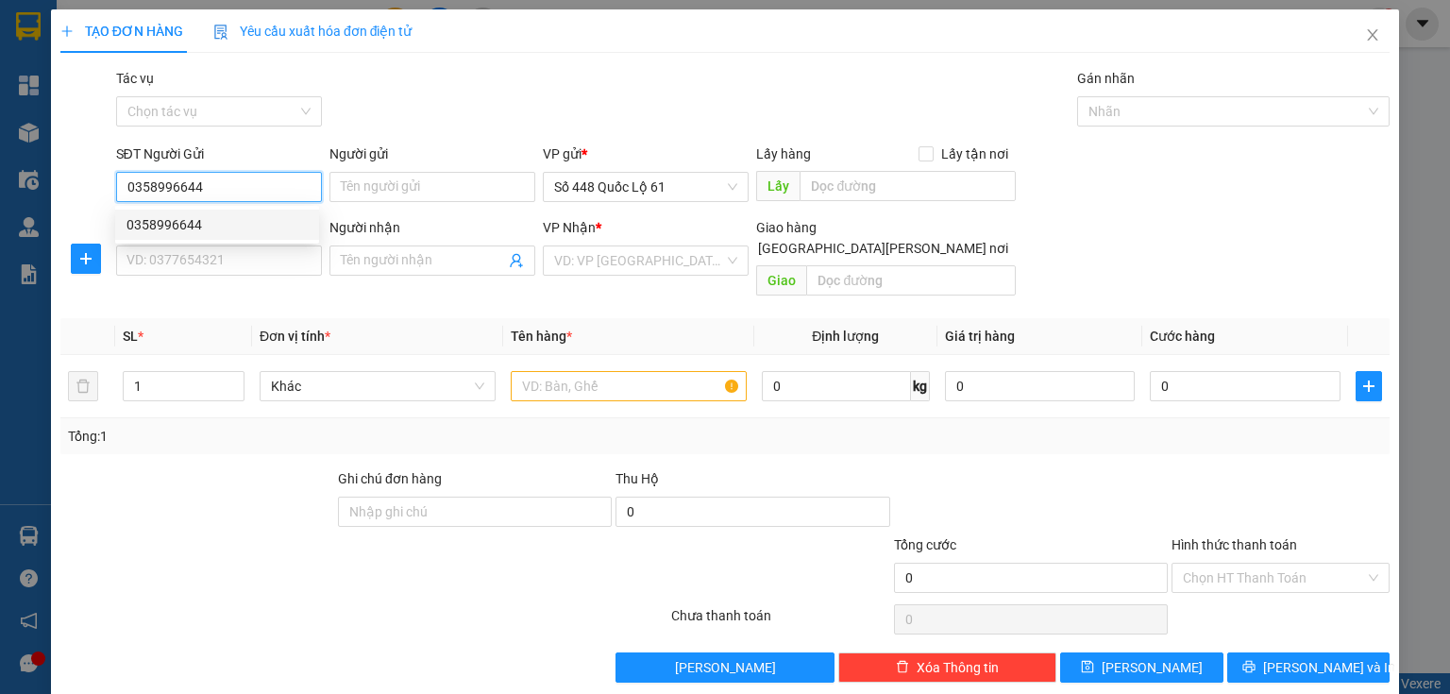
type input "PHƯỚC NT"
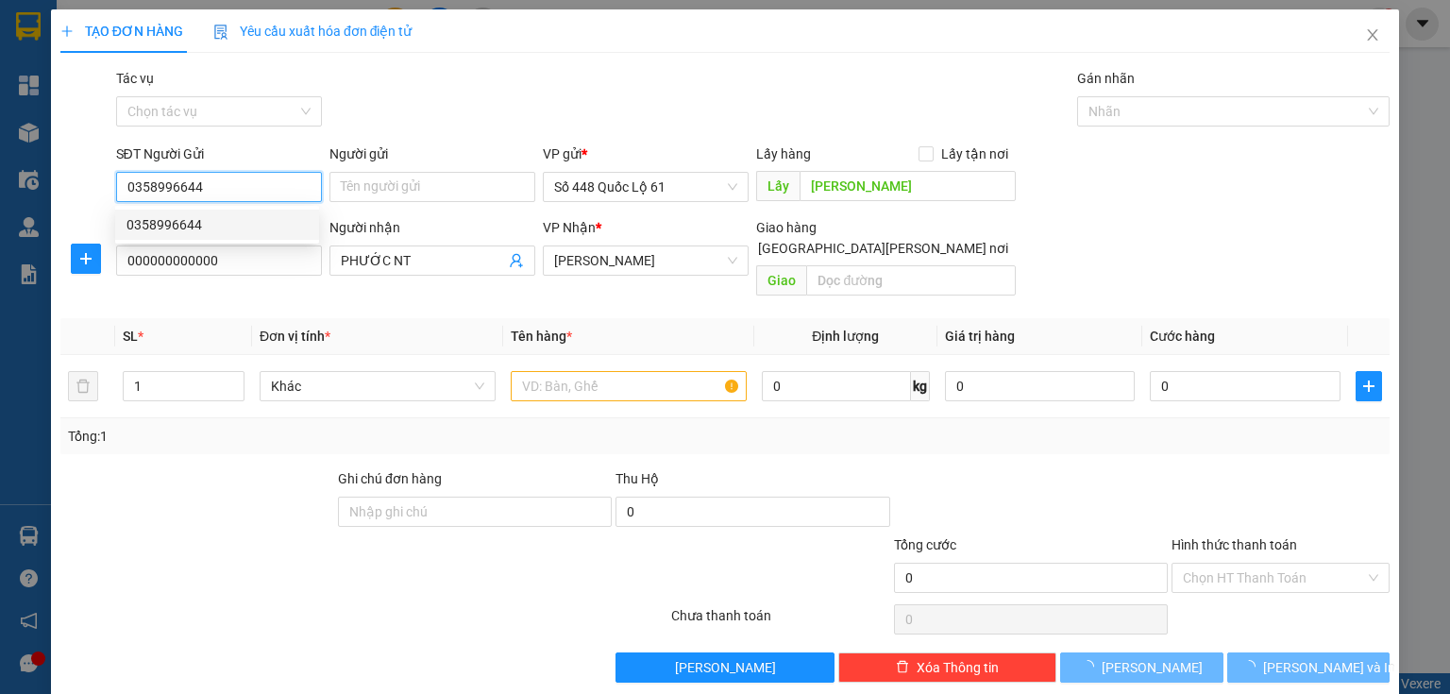
type input "200.000"
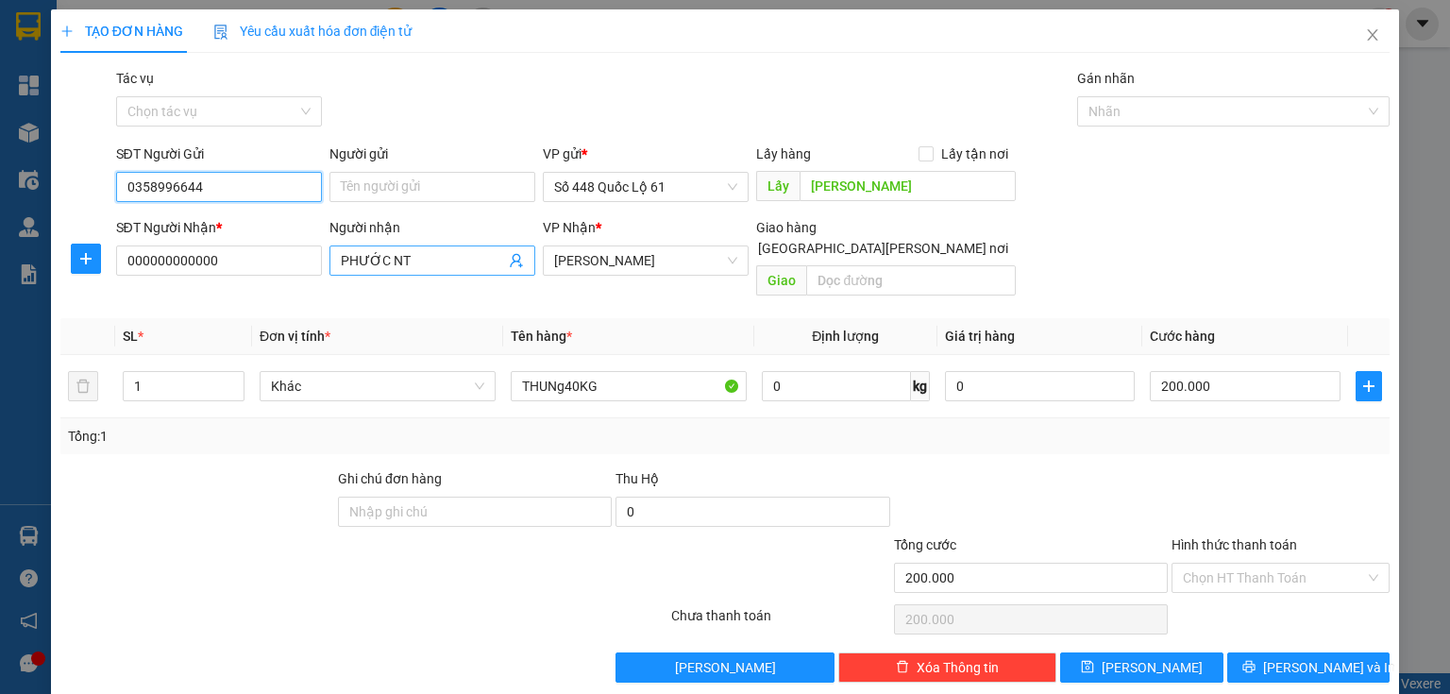
type input "0358996644"
click at [451, 274] on span "PHƯỚC NT" at bounding box center [432, 260] width 206 height 30
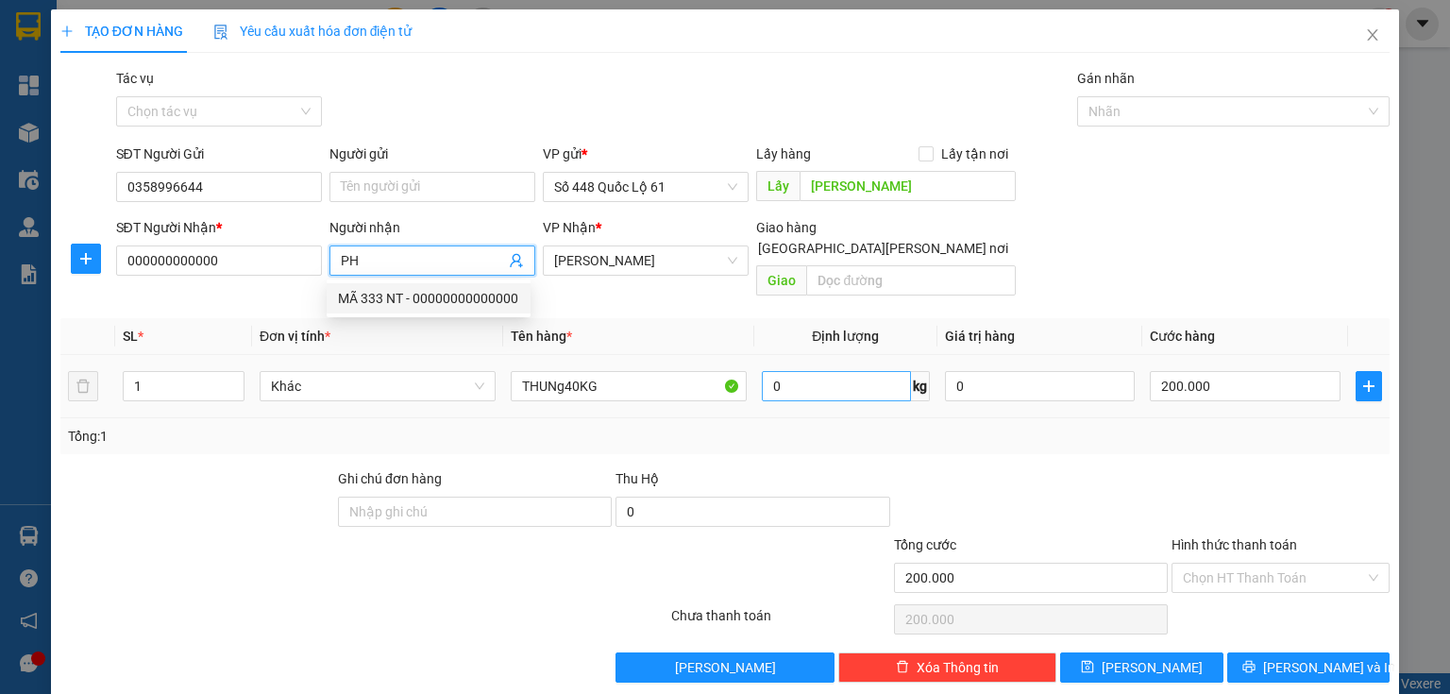
type input "P"
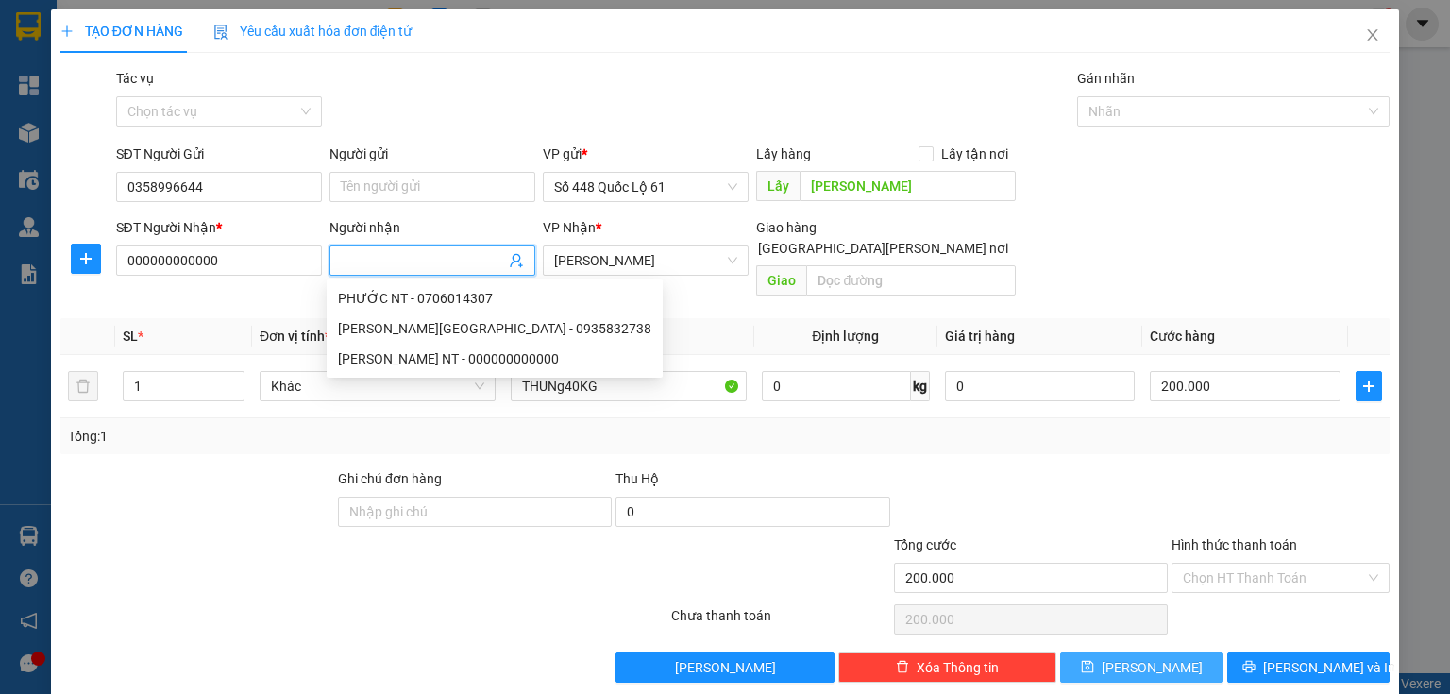
click at [1108, 657] on button "[PERSON_NAME]" at bounding box center [1141, 667] width 163 height 30
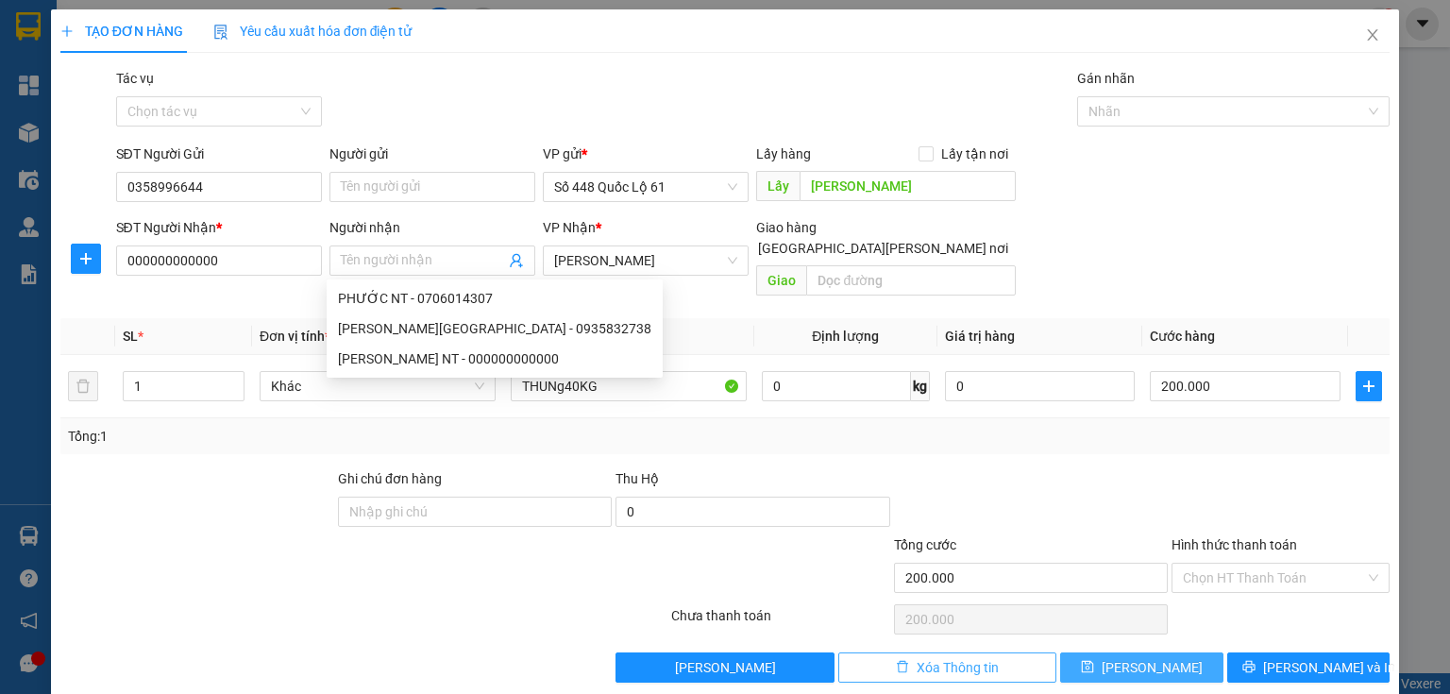
type input "0"
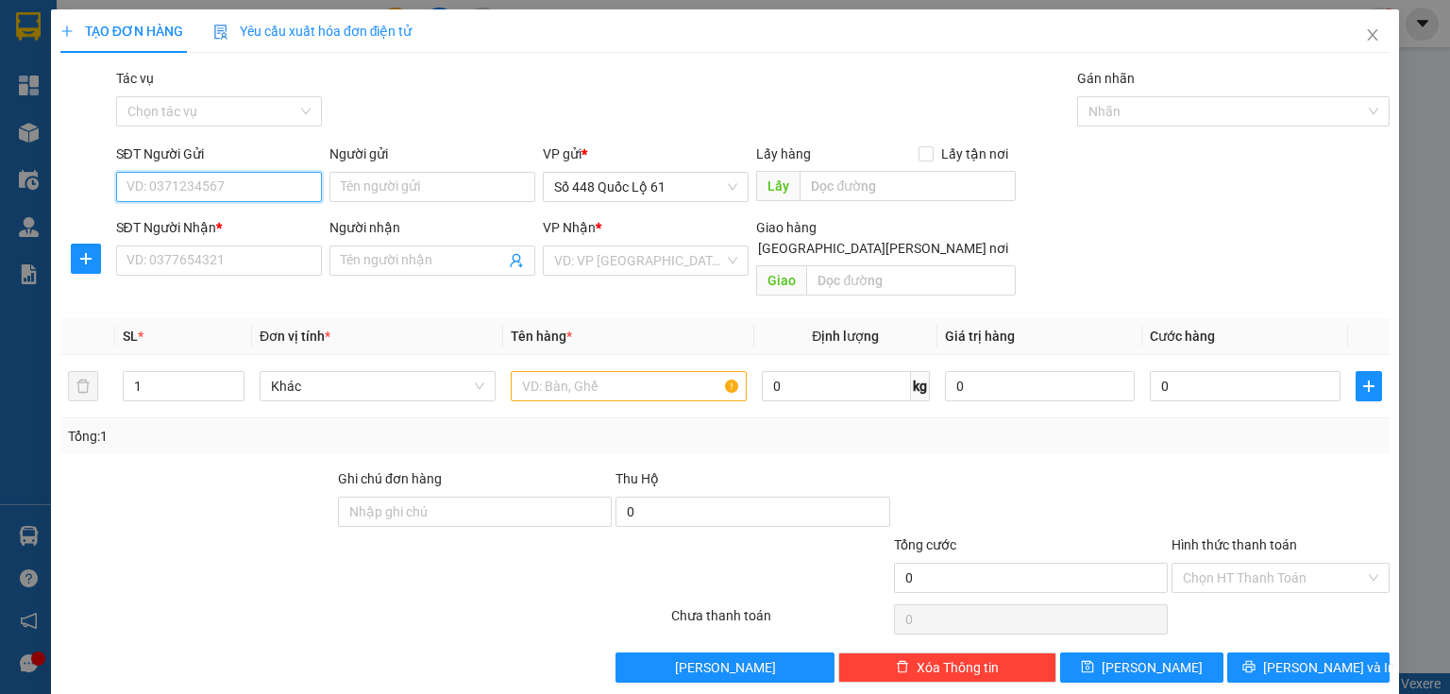
click at [247, 188] on input "SĐT Người Gửi" at bounding box center [219, 187] width 206 height 30
click at [185, 227] on div "0909022262" at bounding box center [216, 224] width 181 height 21
type input "0909022262"
type input "LẤP VÒ"
type input "00000000000"
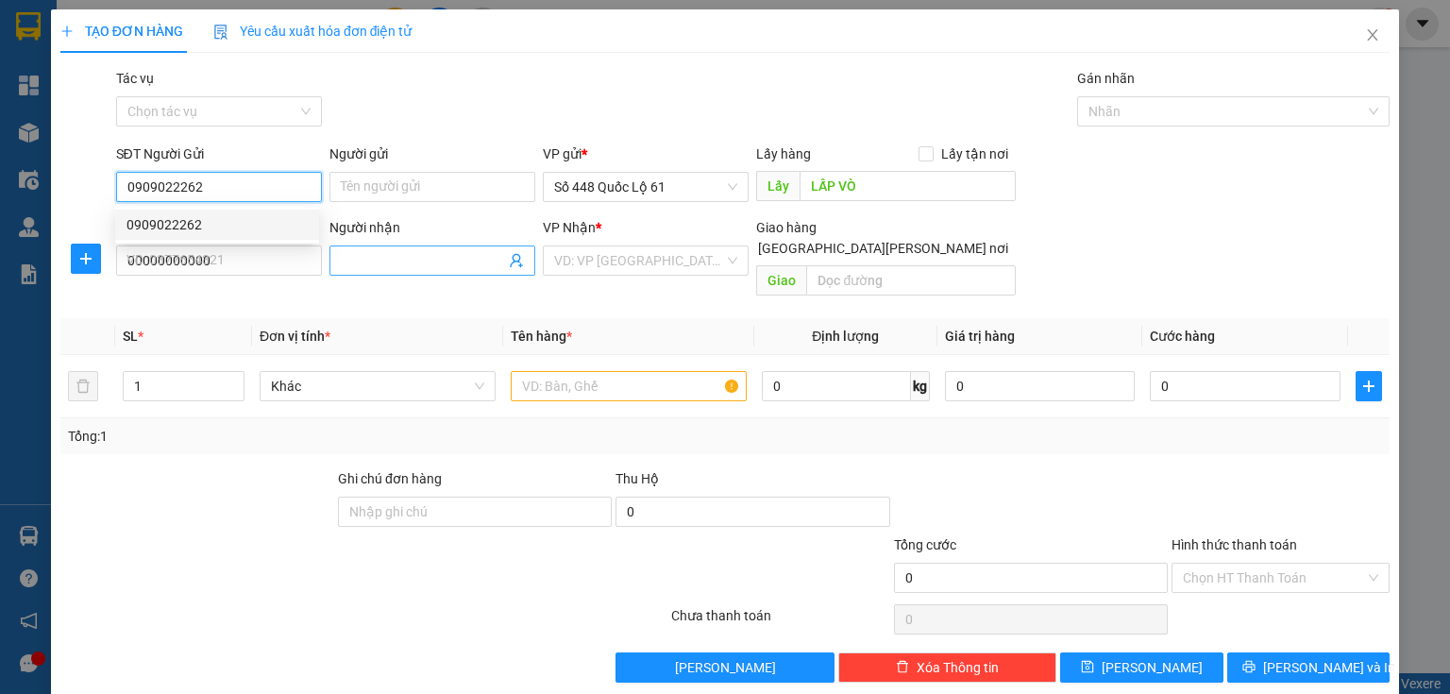
type input "1.400.000"
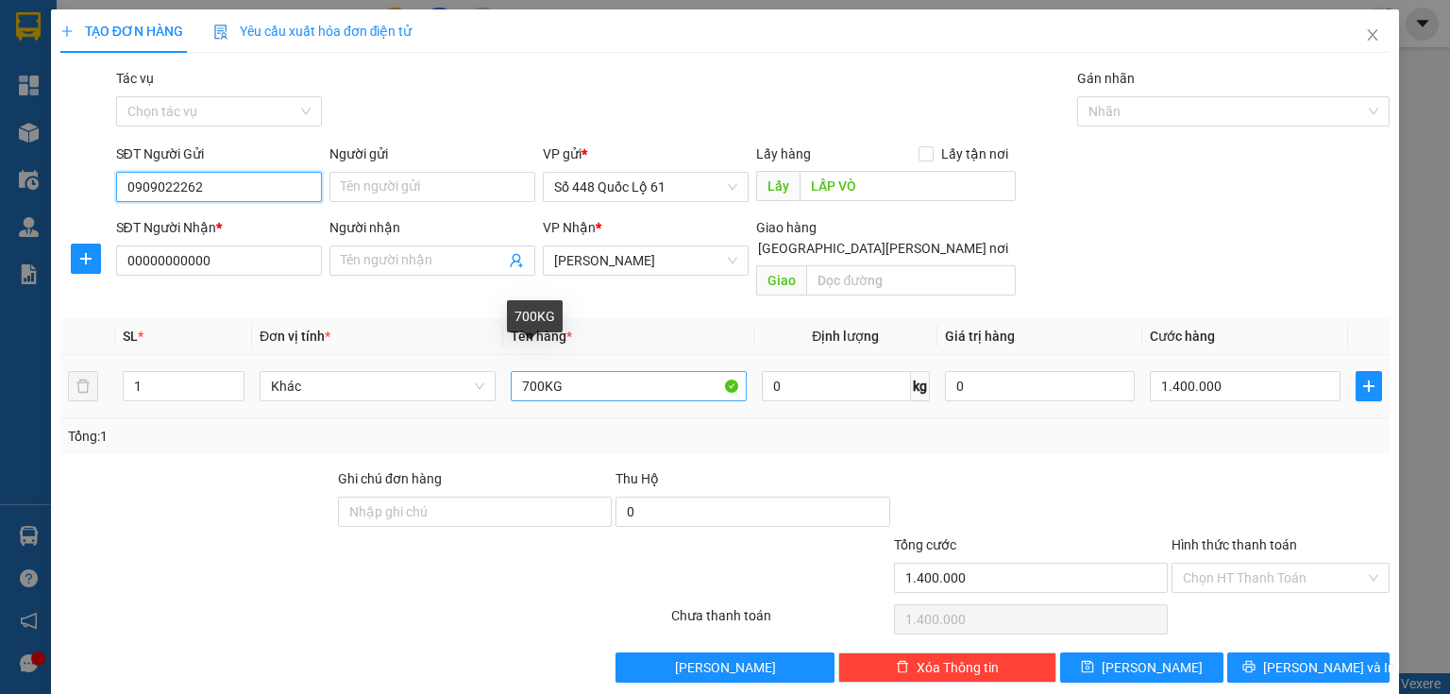
type input "0909022262"
click at [532, 371] on input "700KG" at bounding box center [629, 386] width 236 height 30
type input "100KG"
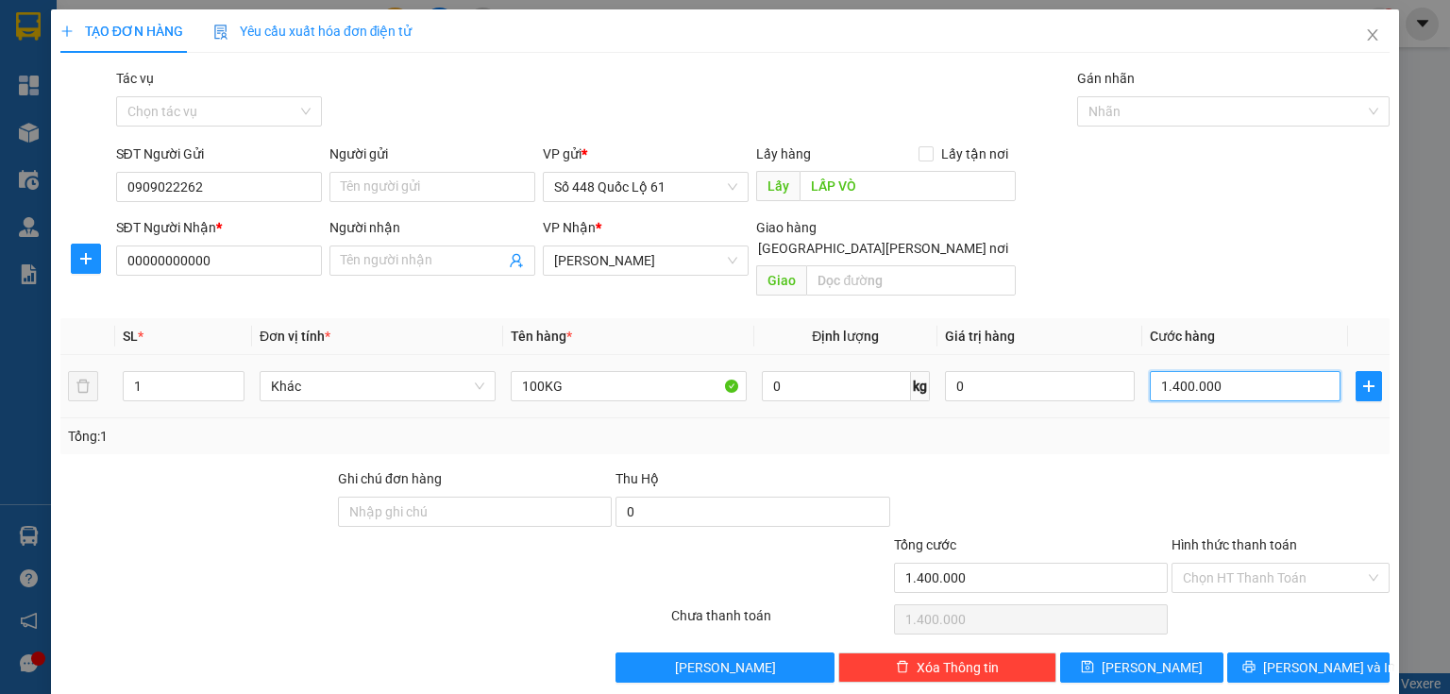
click at [1200, 371] on input "1.400.000" at bounding box center [1244, 386] width 191 height 30
type input "2"
type input "20"
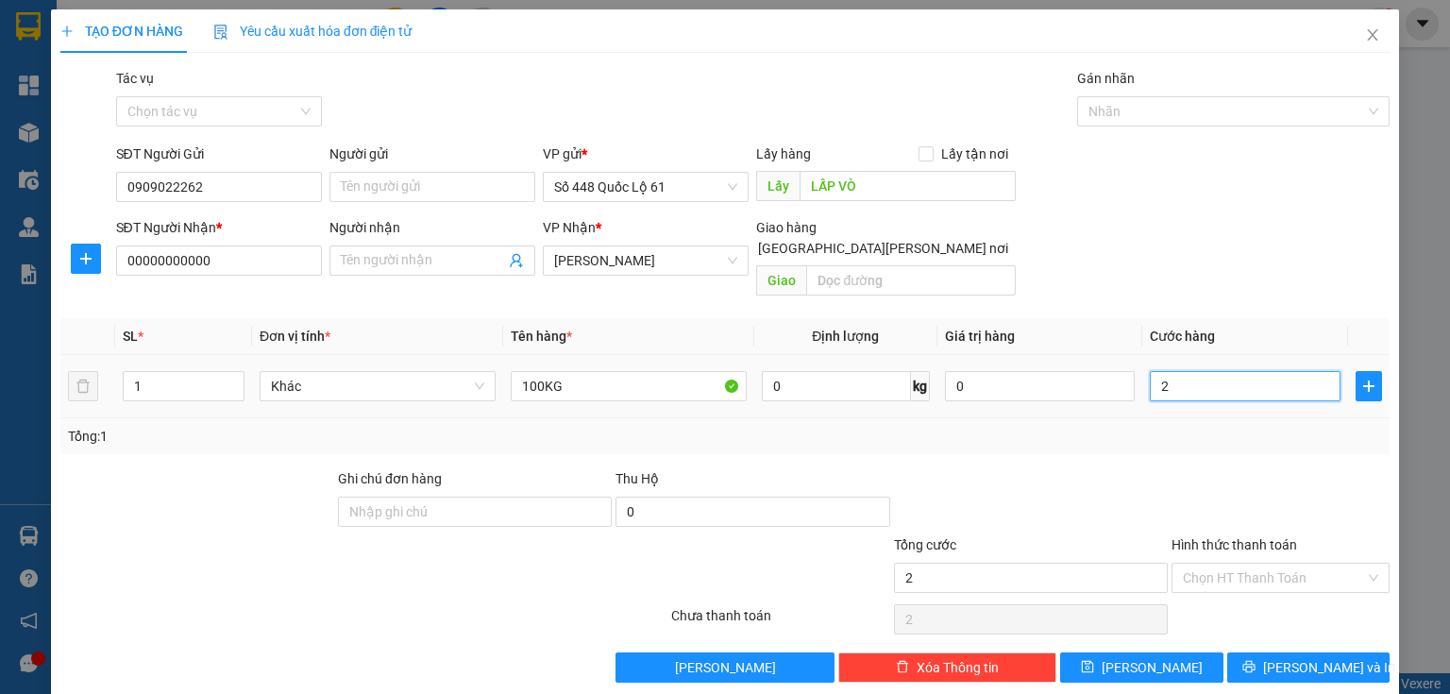
type input "20"
type input "200"
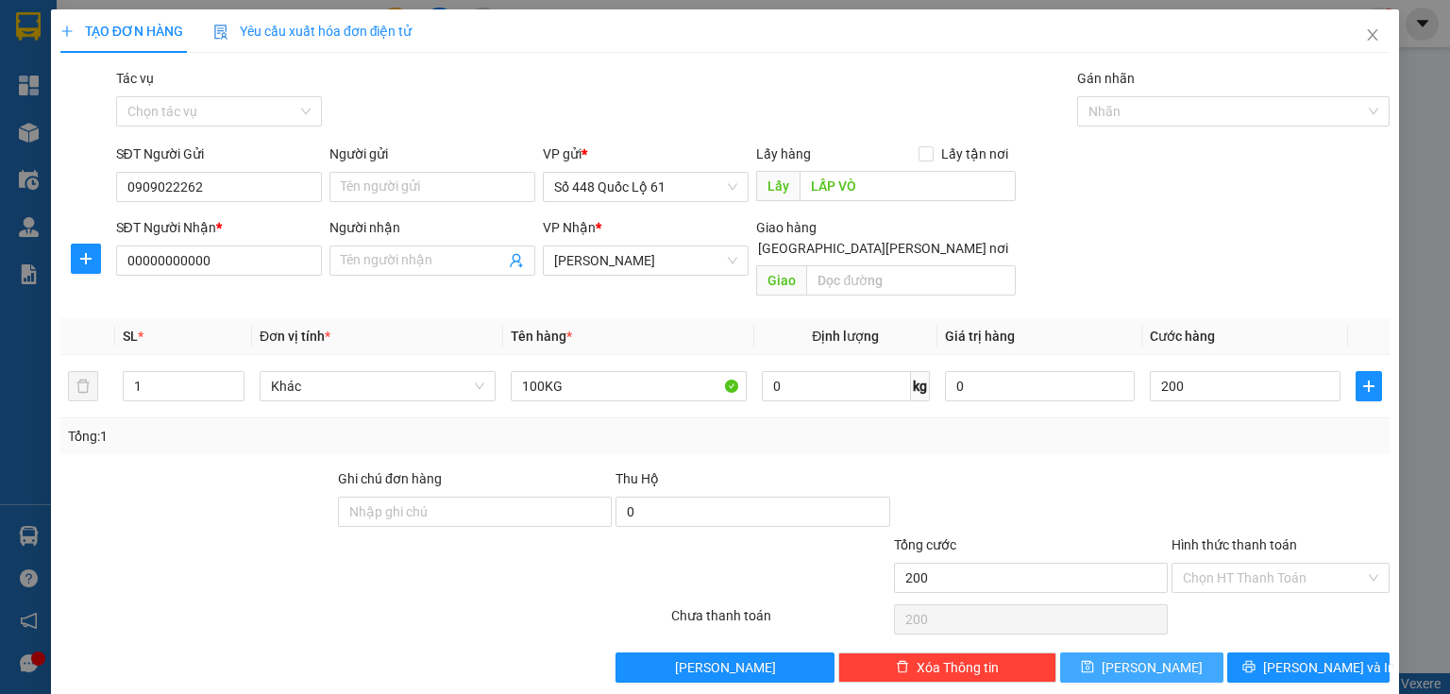
type input "200.000"
click at [1094, 652] on button "[PERSON_NAME]" at bounding box center [1141, 667] width 163 height 30
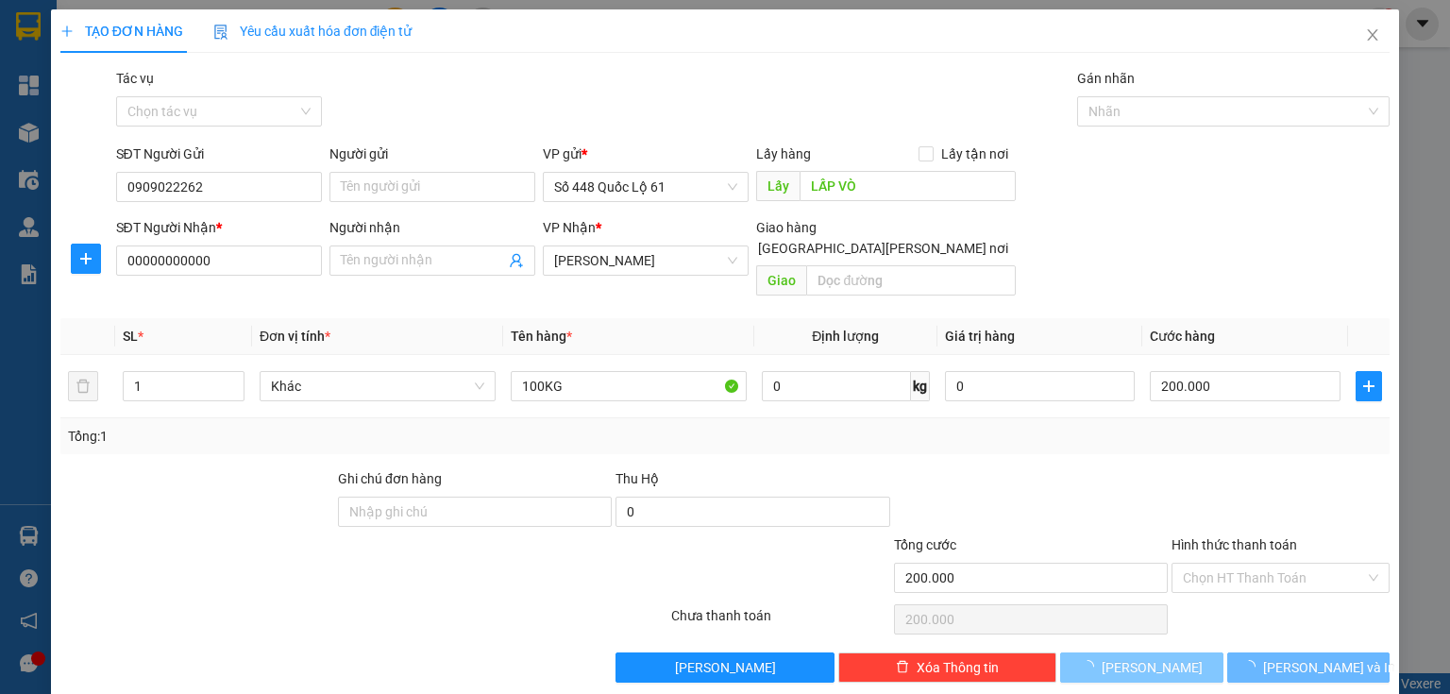
type input "0"
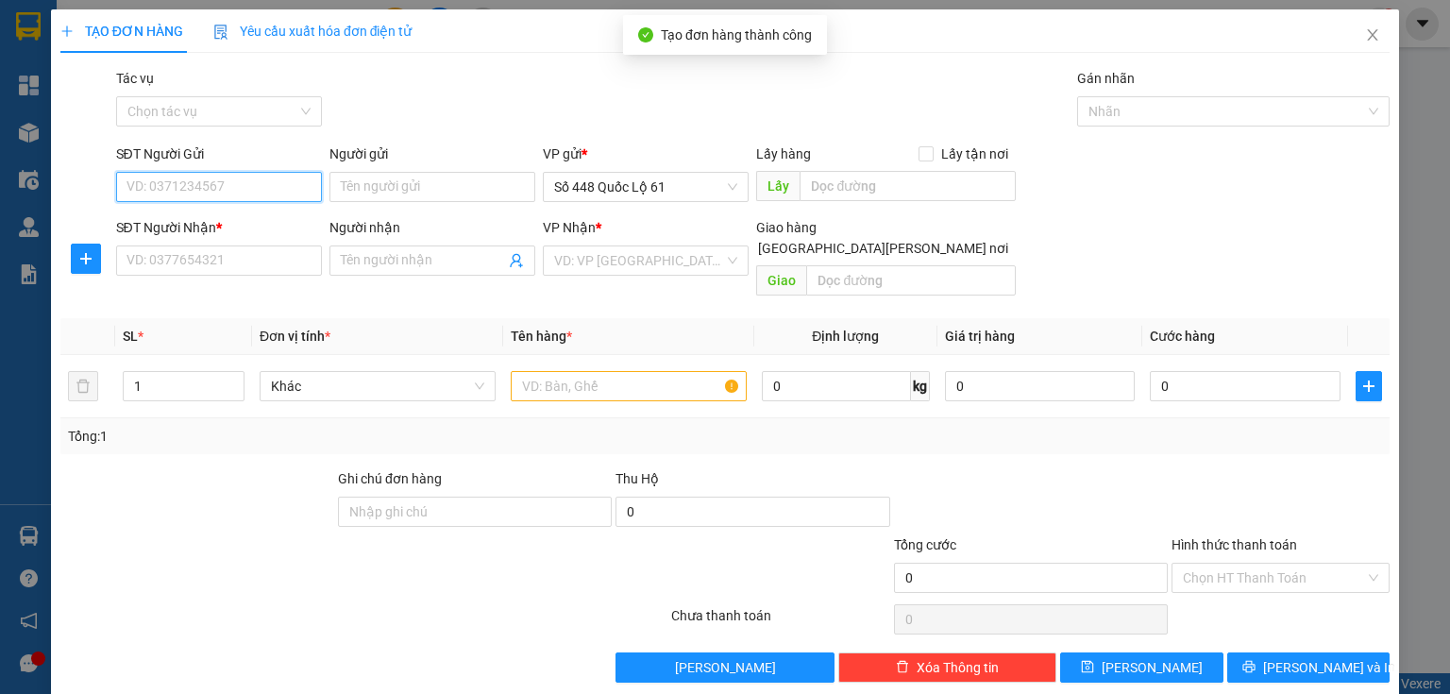
click at [166, 185] on input "SĐT Người Gửi" at bounding box center [219, 187] width 206 height 30
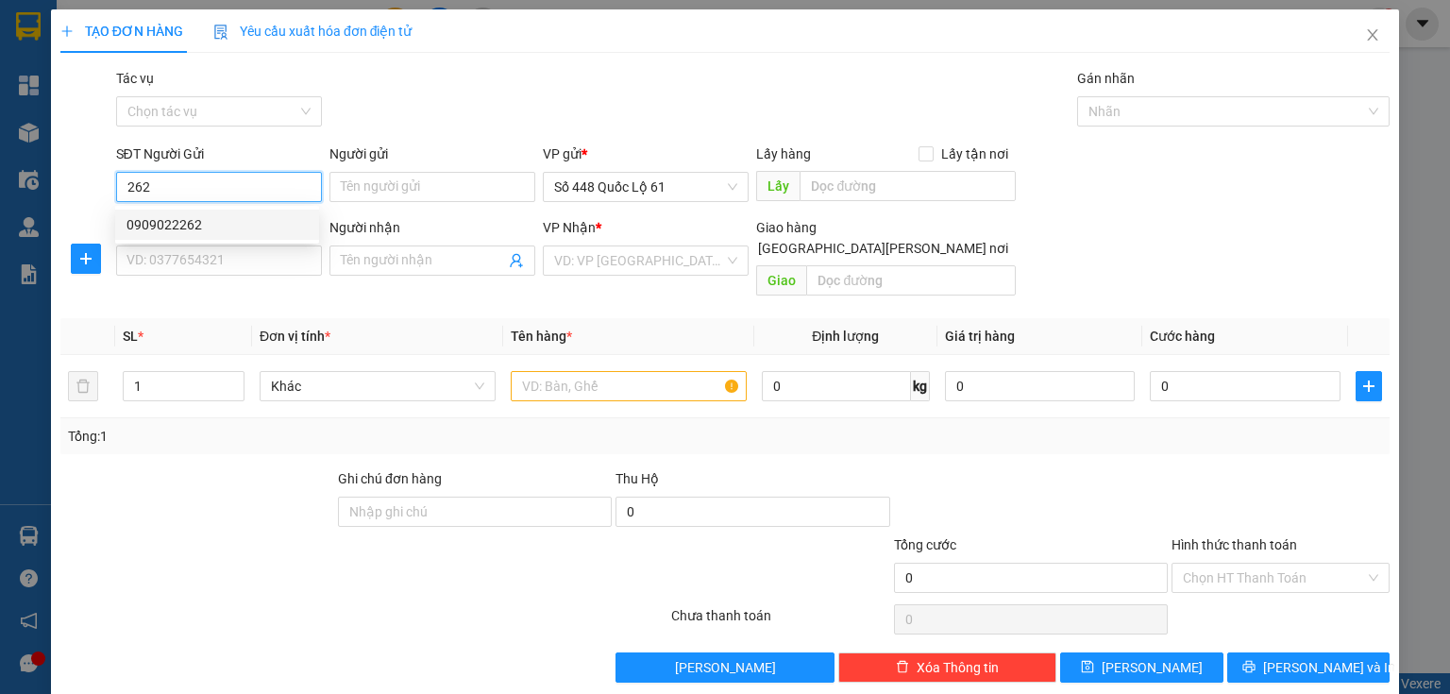
click at [203, 229] on div "0909022262" at bounding box center [216, 224] width 181 height 21
type input "0909022262"
type input "LẤP VÒ"
type input "00000000000"
type input "200.000"
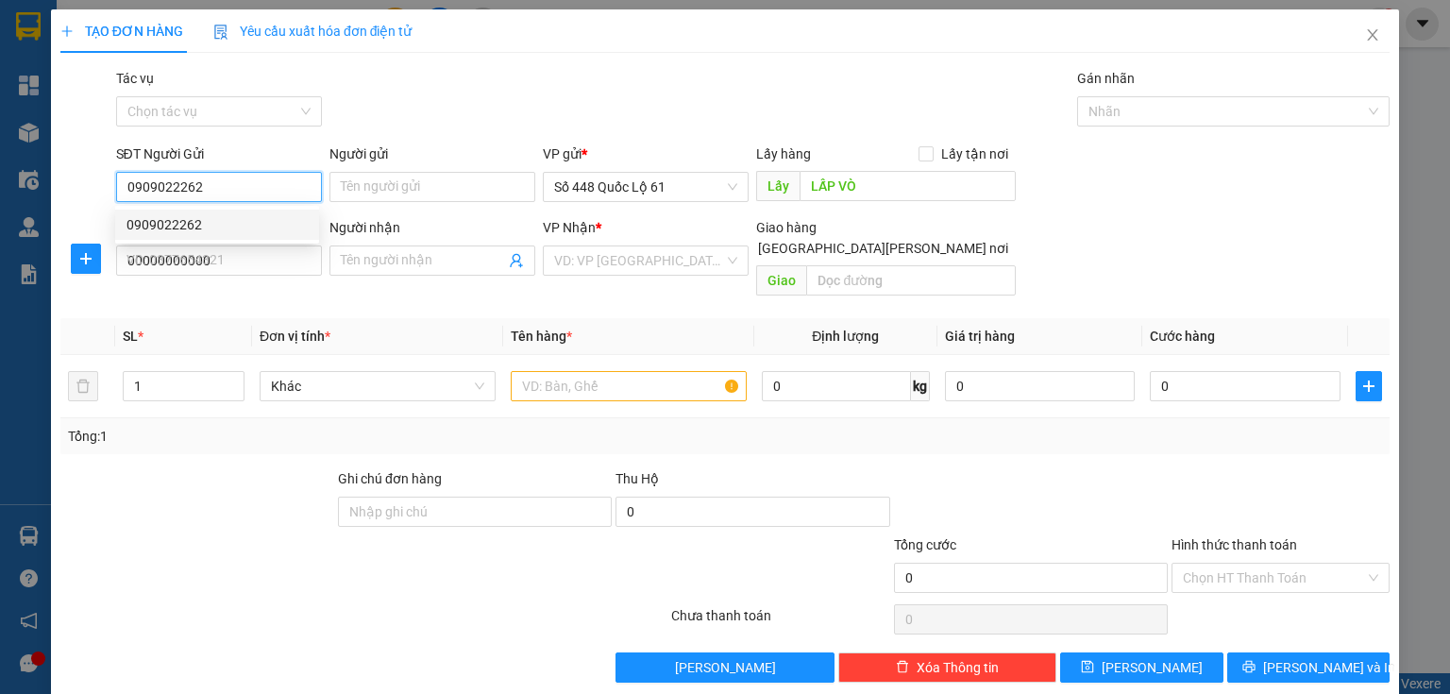
type input "200.000"
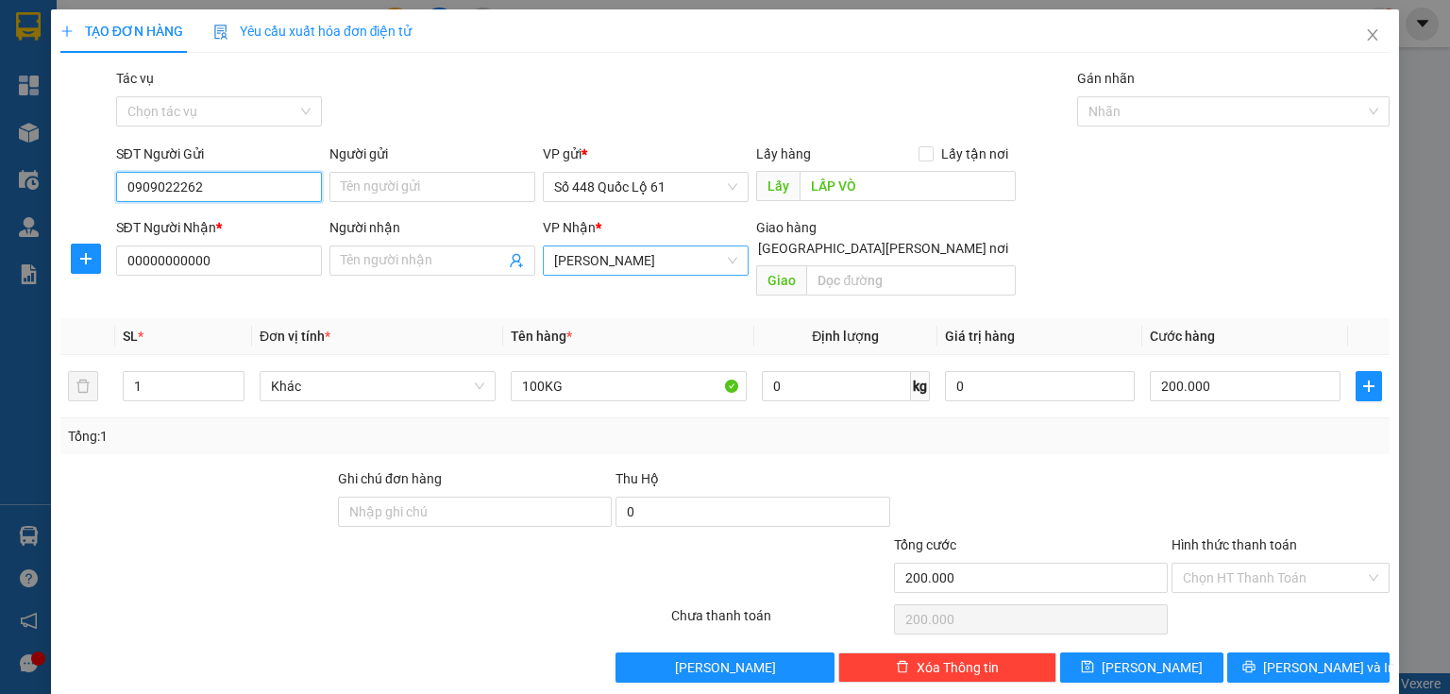
click at [607, 261] on span "[PERSON_NAME]" at bounding box center [645, 260] width 183 height 28
type input "0909022262"
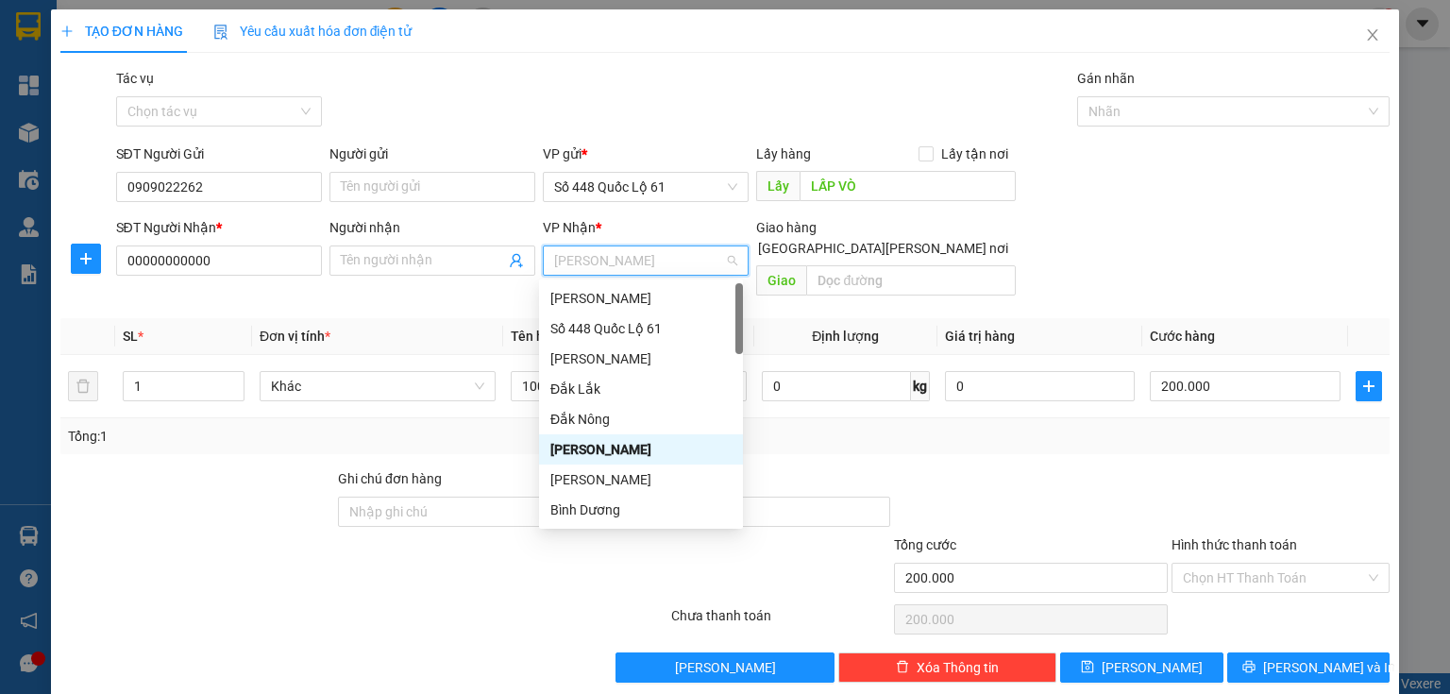
type input "q"
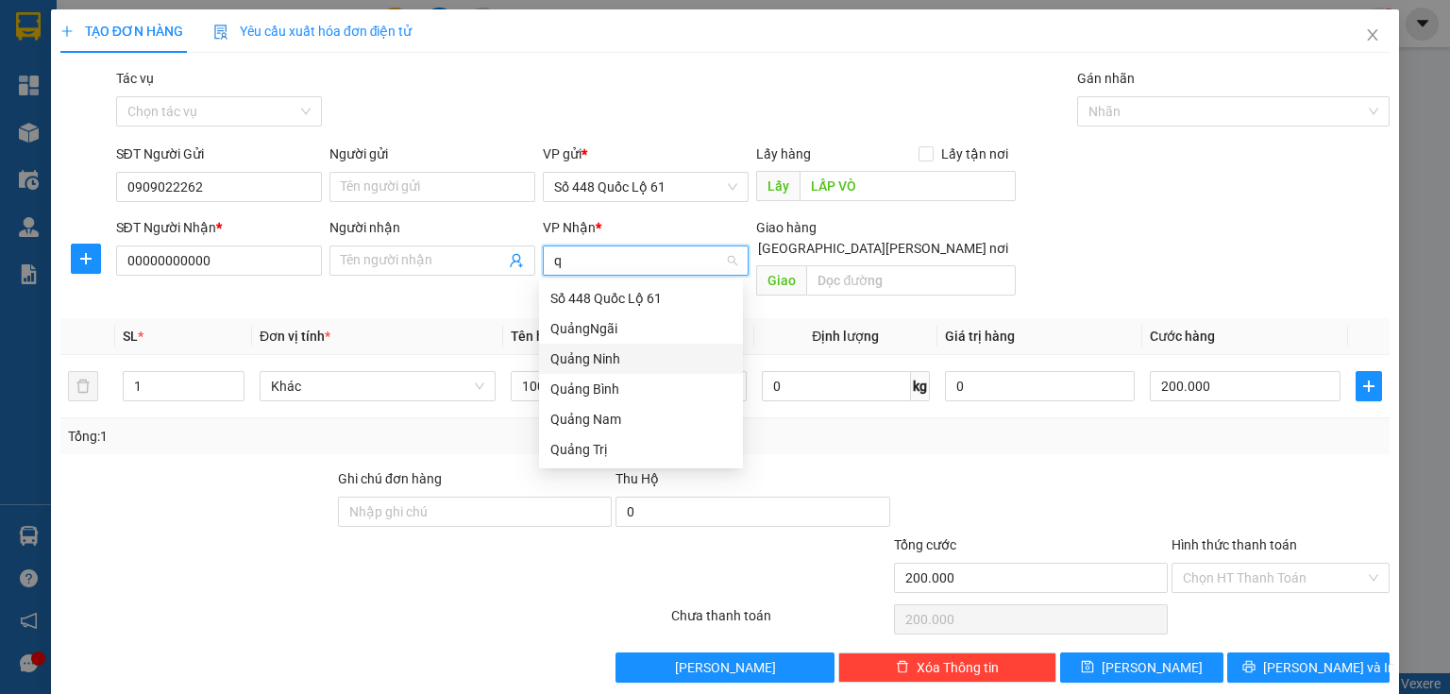
click at [619, 344] on div "Quảng Ninh" at bounding box center [641, 359] width 204 height 30
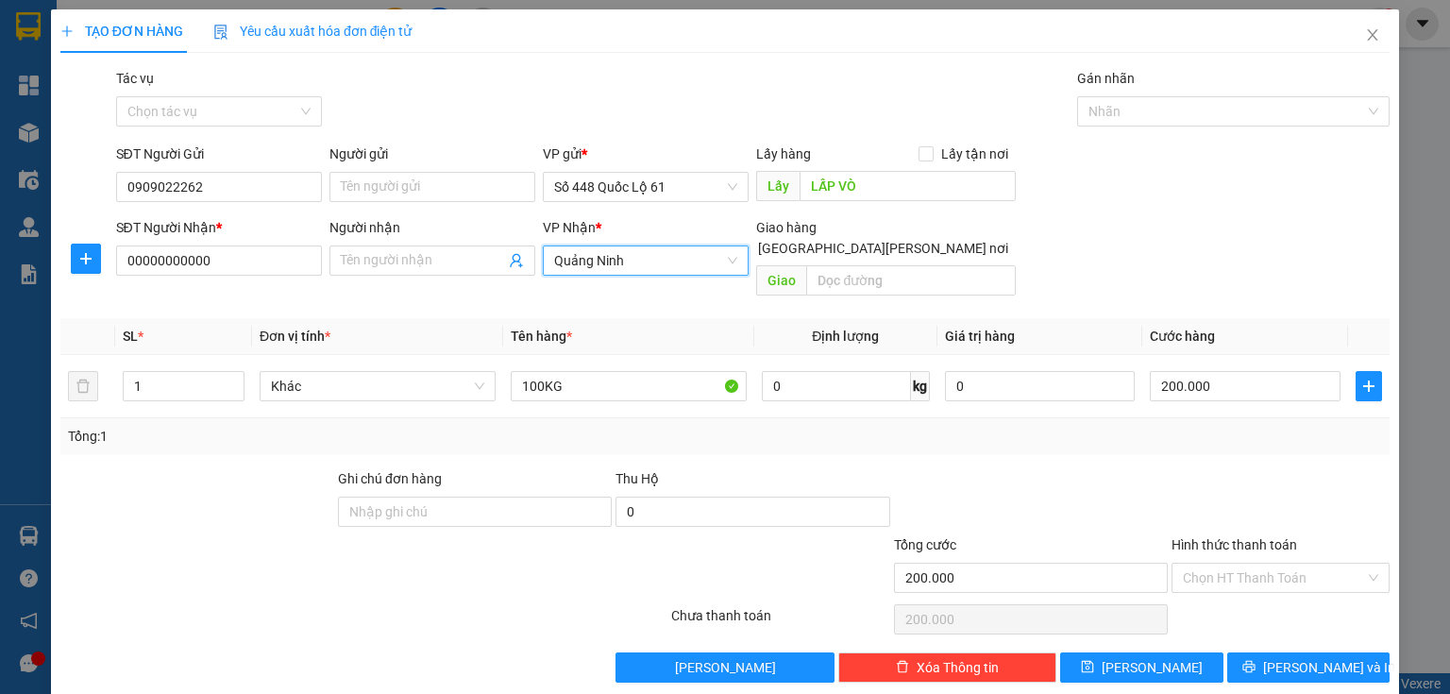
click at [610, 261] on span "Quảng Ninh" at bounding box center [645, 260] width 183 height 28
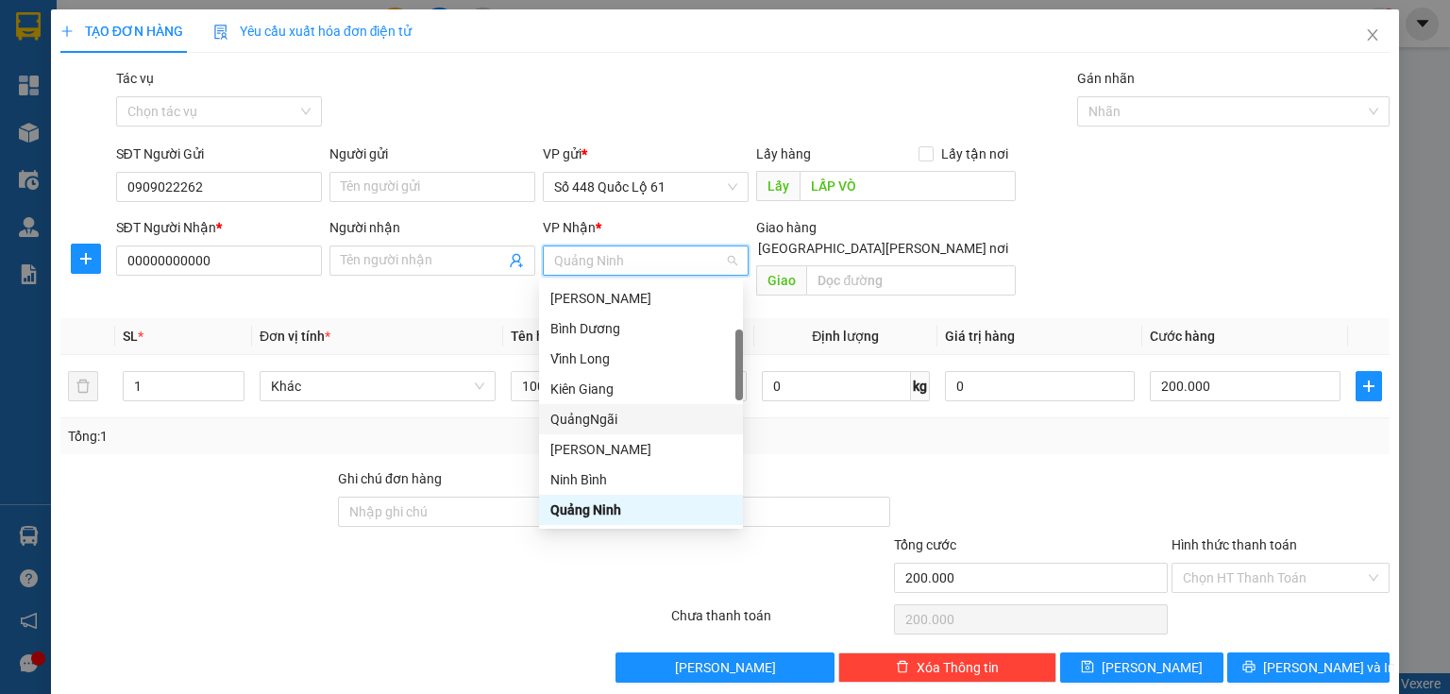
click at [612, 425] on div "QuảngNgãi" at bounding box center [640, 419] width 181 height 21
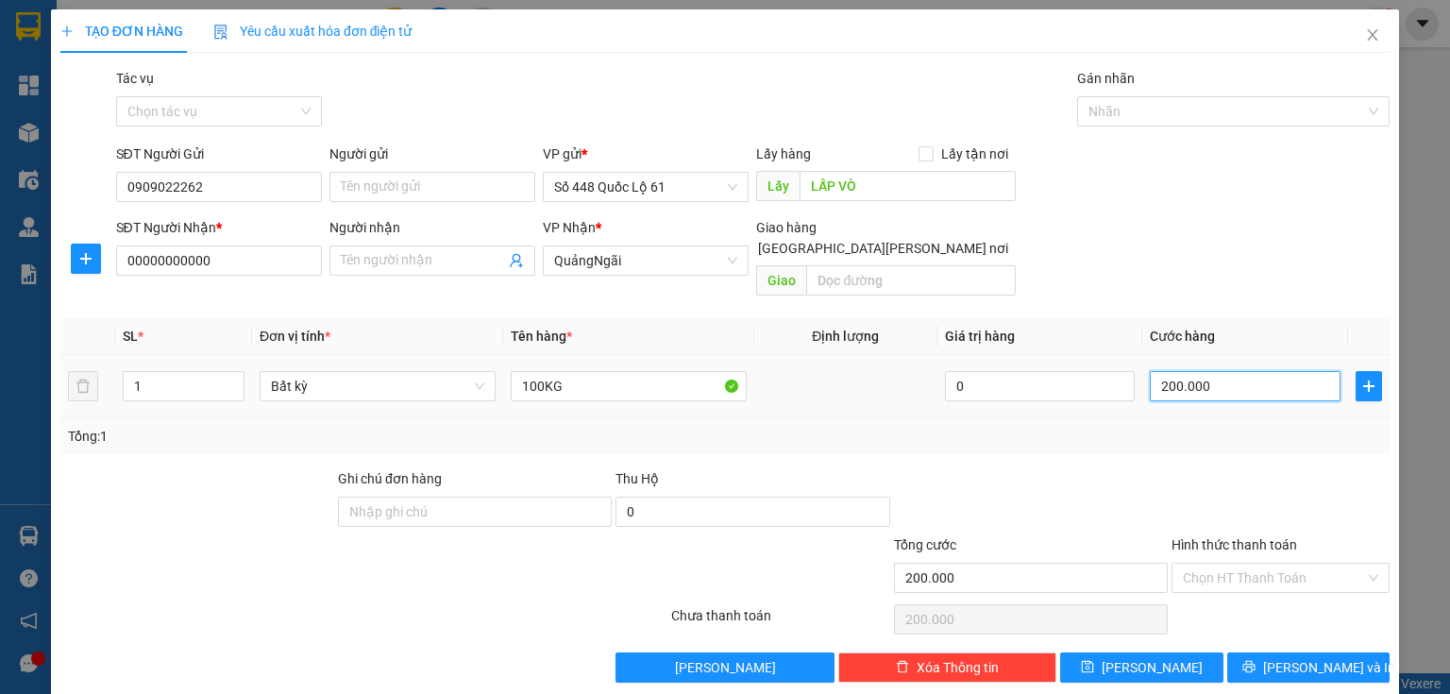
click at [1182, 372] on input "200.000" at bounding box center [1244, 386] width 191 height 30
type input "3"
type input "30"
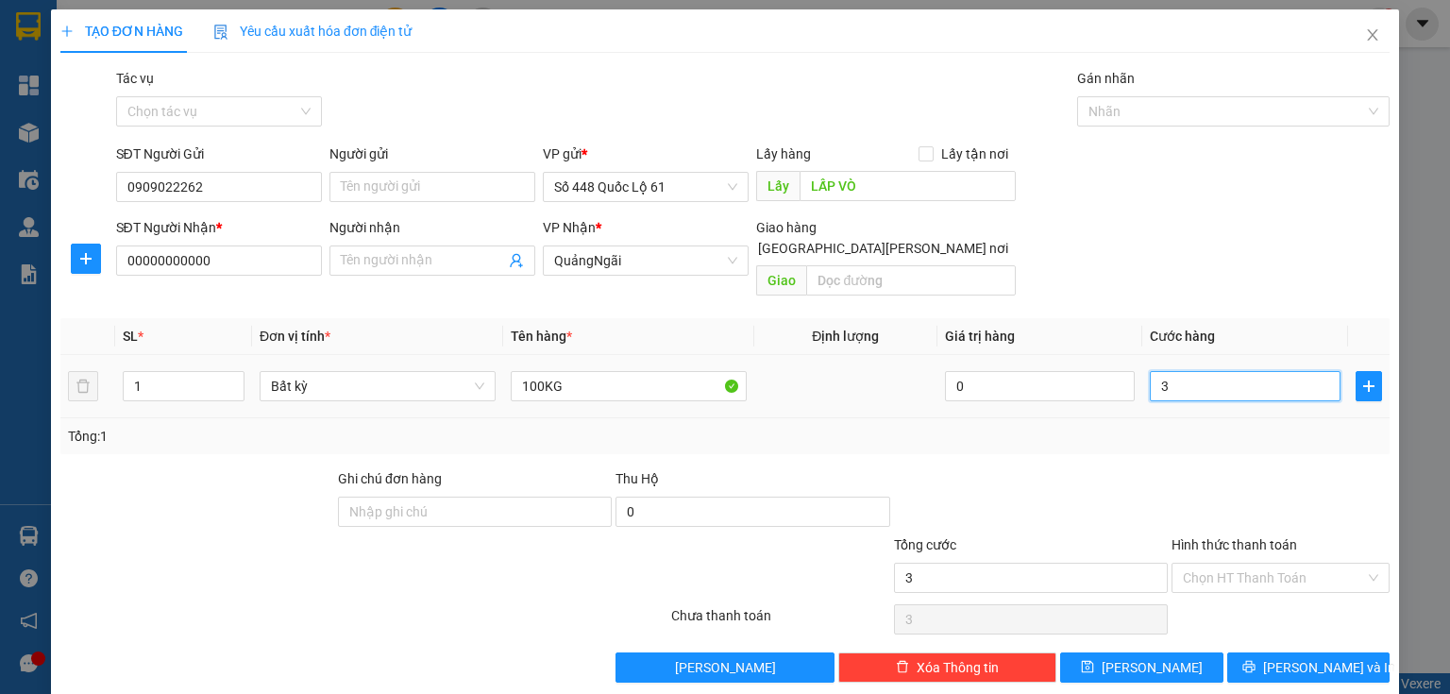
type input "30"
type input "300"
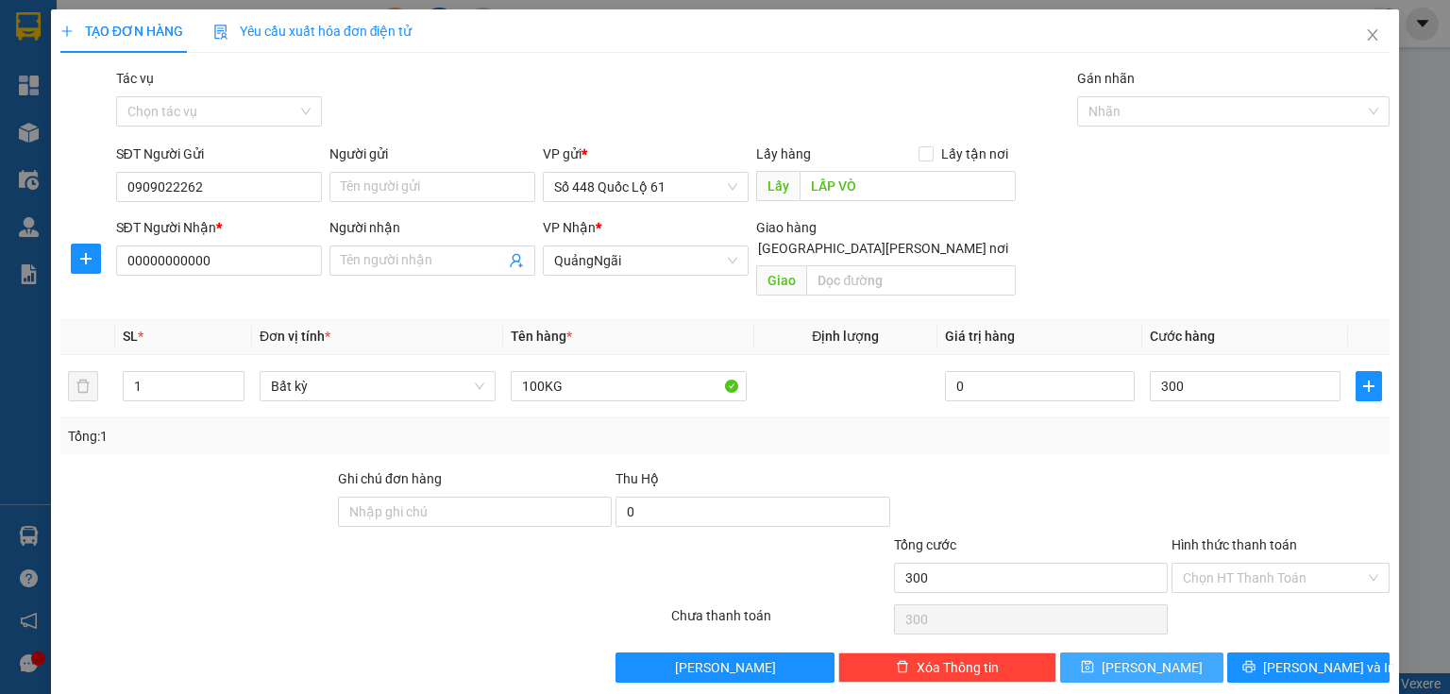
type input "300.000"
click at [1150, 657] on span "[PERSON_NAME]" at bounding box center [1151, 667] width 101 height 21
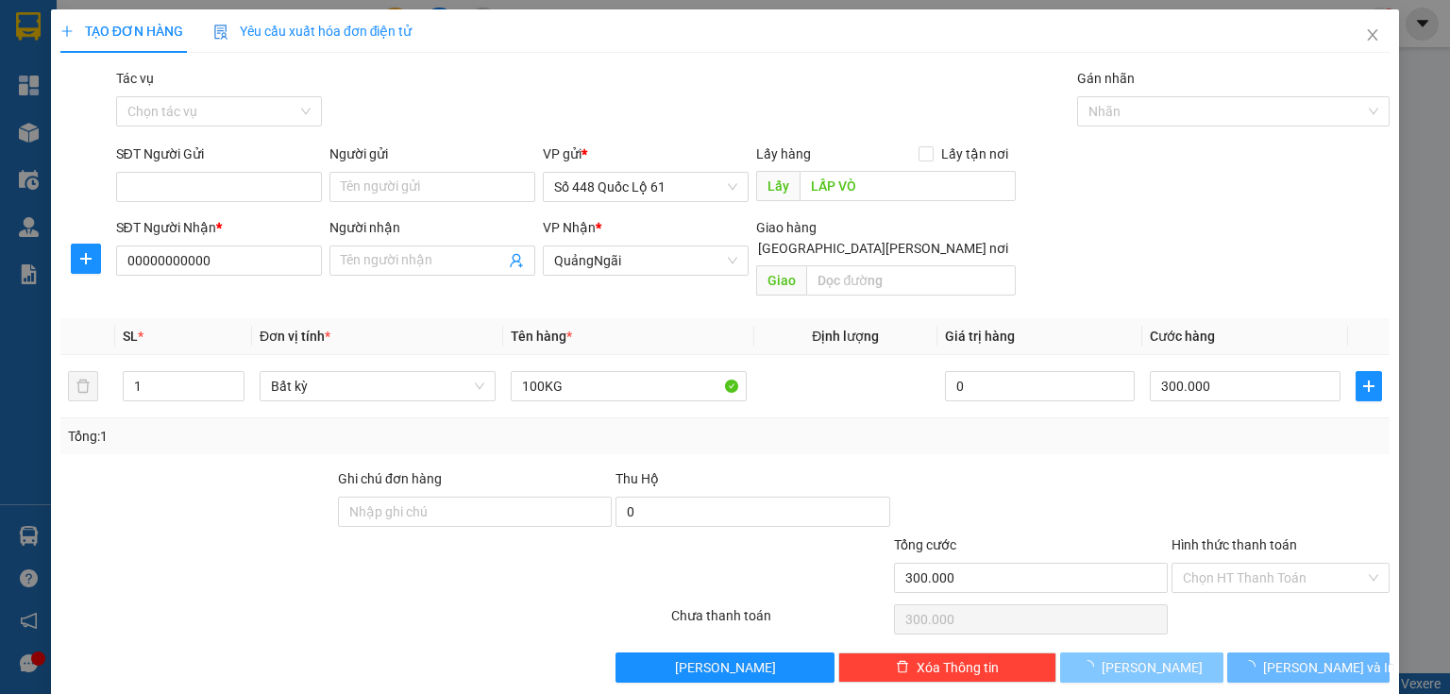
type input "0"
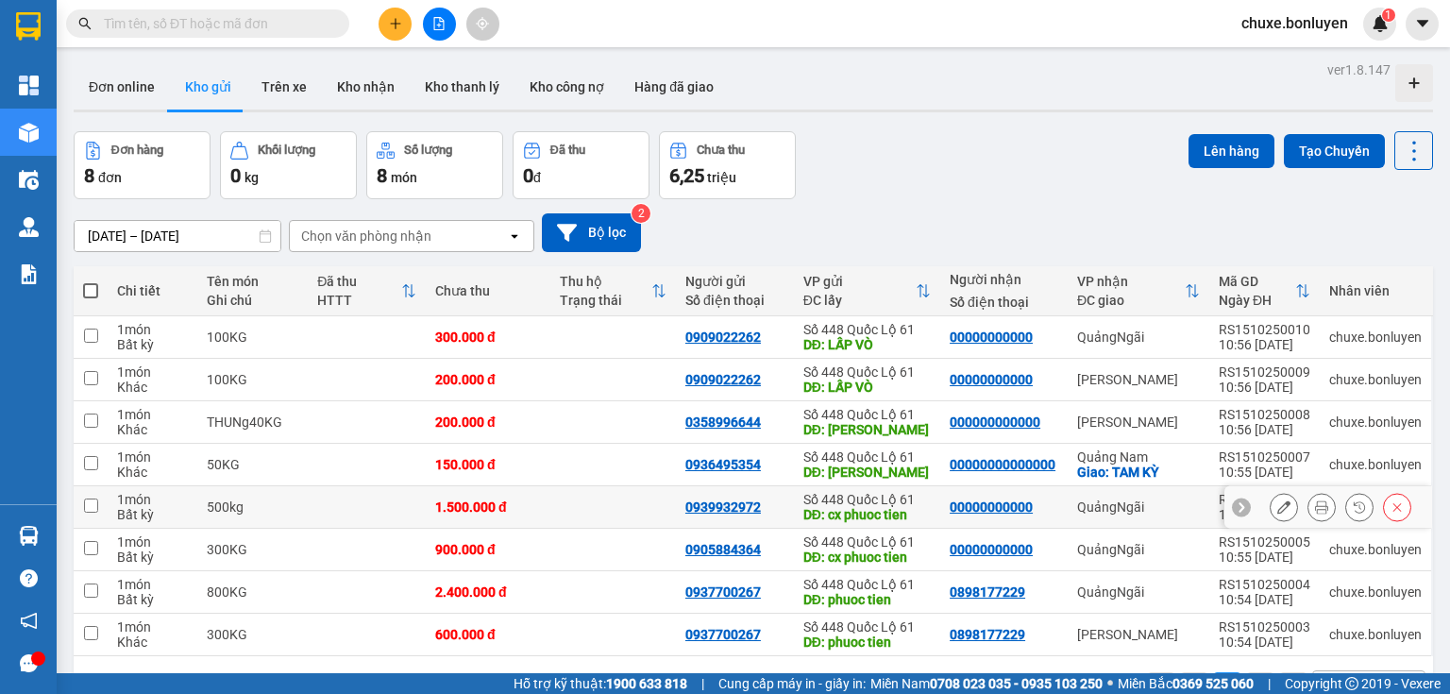
scroll to position [87, 0]
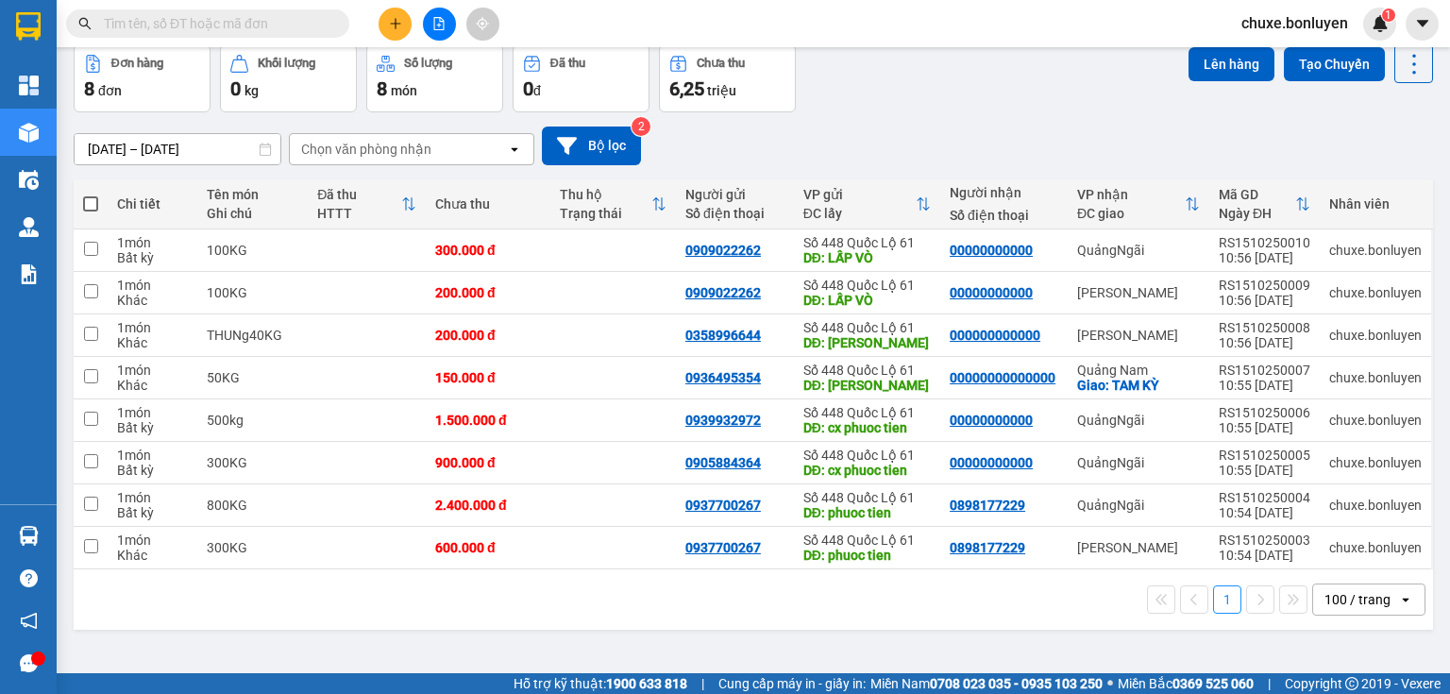
click at [385, 26] on button at bounding box center [394, 24] width 33 height 33
click at [428, 74] on div "Tạo đơn hàng" at bounding box center [469, 70] width 82 height 21
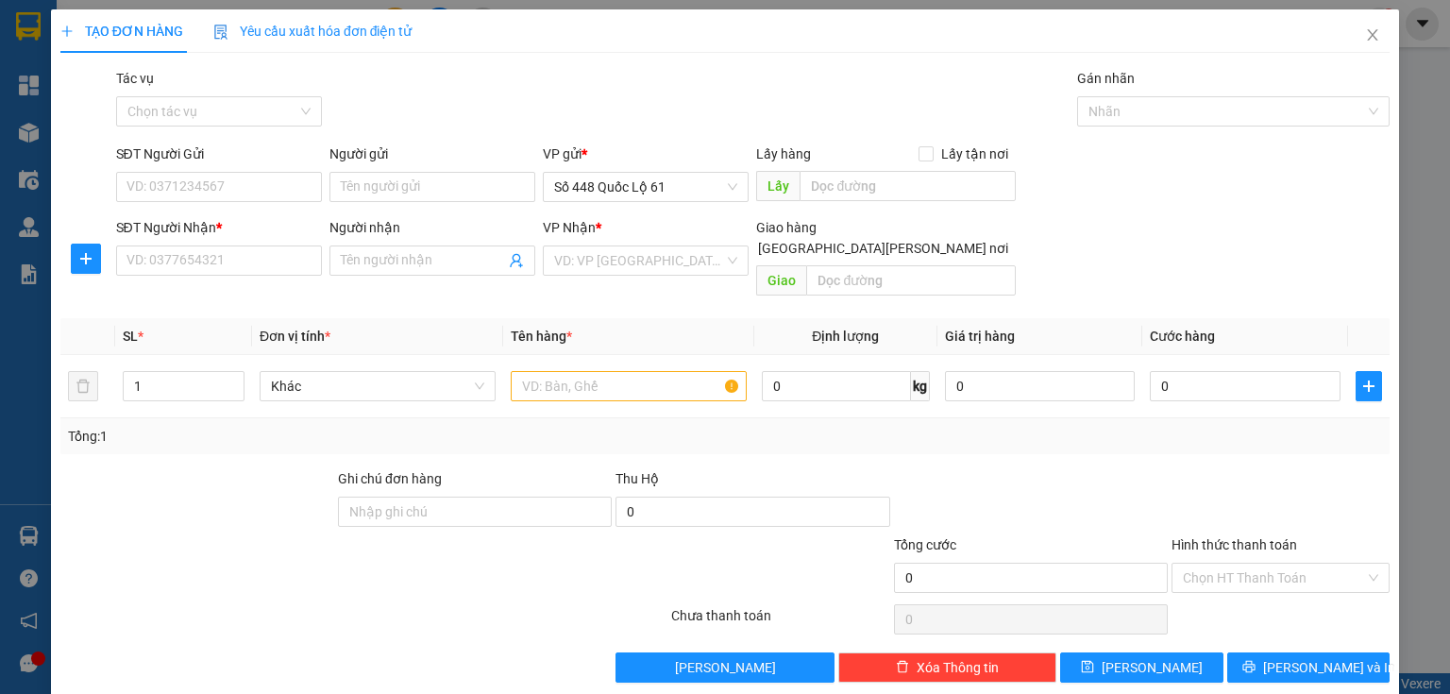
click at [240, 204] on div "SĐT Người Gửi VD: 0371234567" at bounding box center [219, 176] width 206 height 66
click at [239, 194] on input "SĐT Người Gửi" at bounding box center [219, 187] width 206 height 30
click at [212, 190] on input "SĐT Người Gửi" at bounding box center [219, 187] width 206 height 30
click at [223, 231] on div "0939228854" at bounding box center [216, 224] width 181 height 21
type input "0939228854"
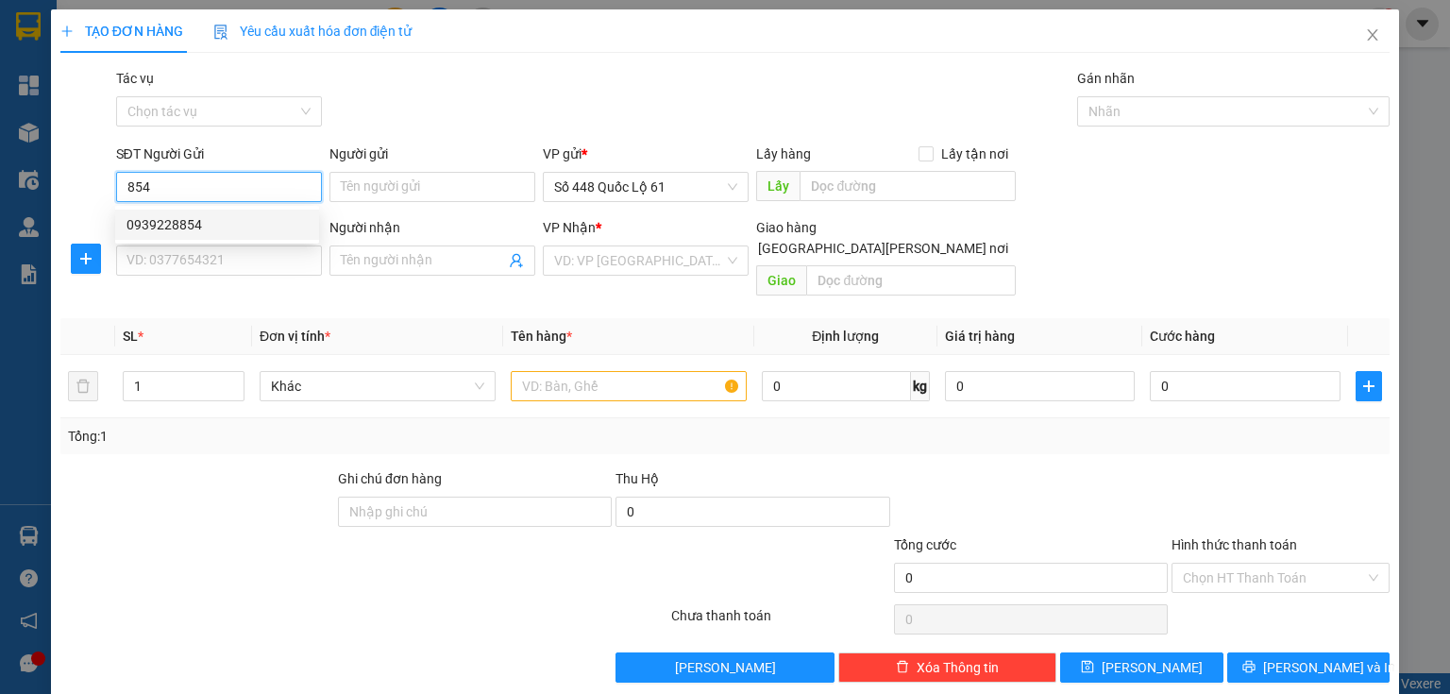
type input "VĨNH THẠNH"
type input "00000000000"
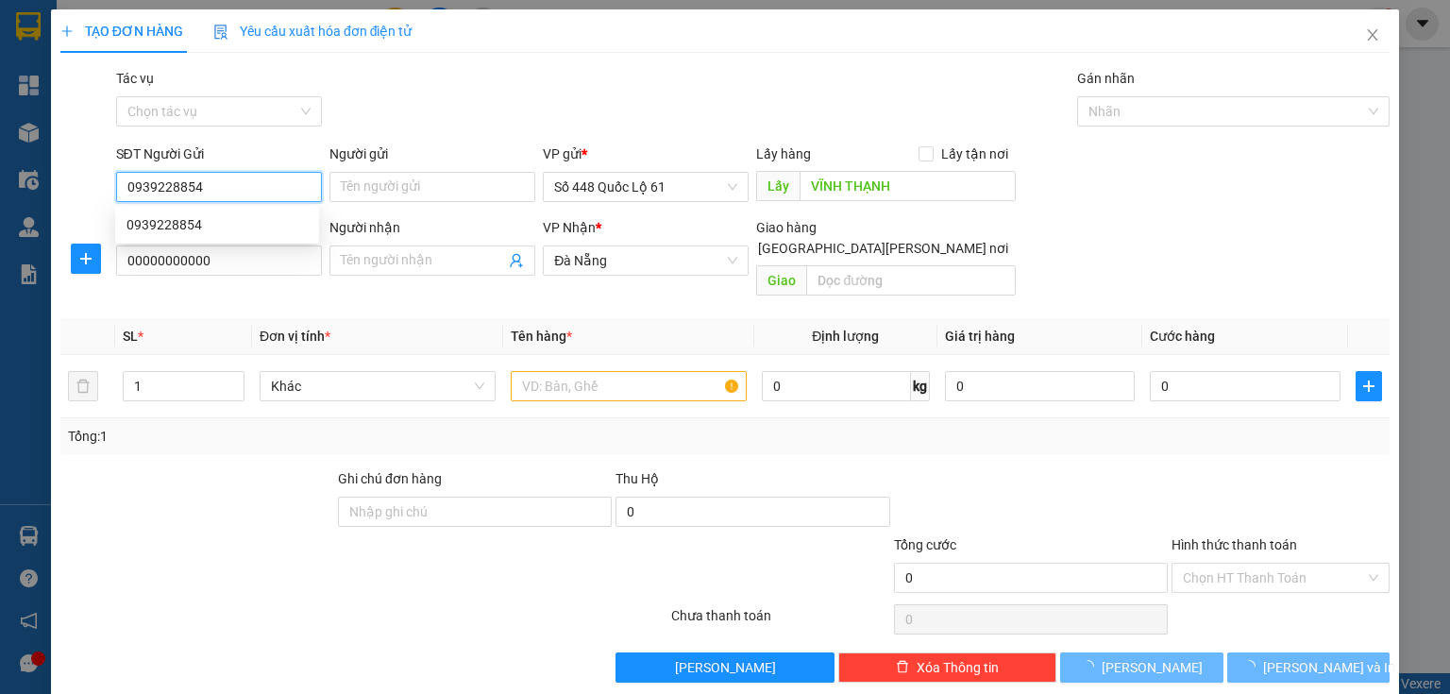
type input "600.000"
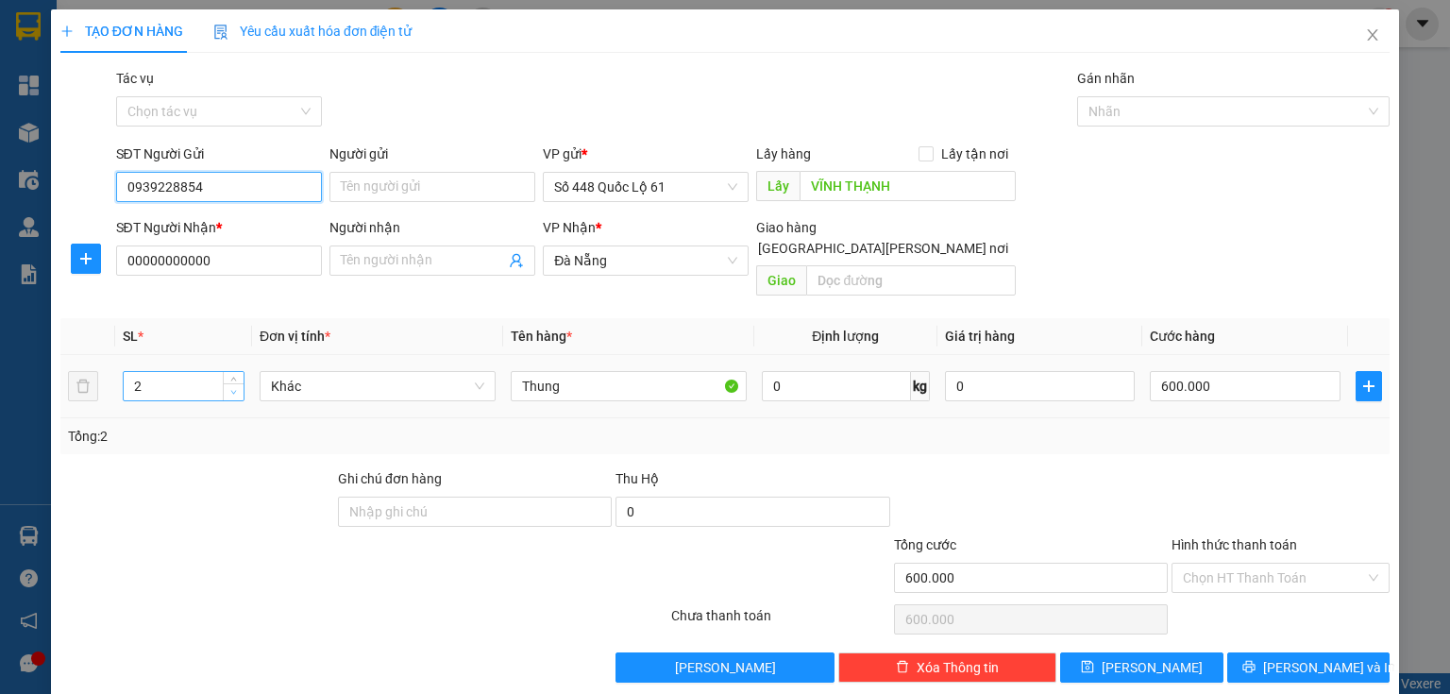
type input "0939228854"
type input "1"
click at [234, 387] on span "down" at bounding box center [233, 392] width 11 height 11
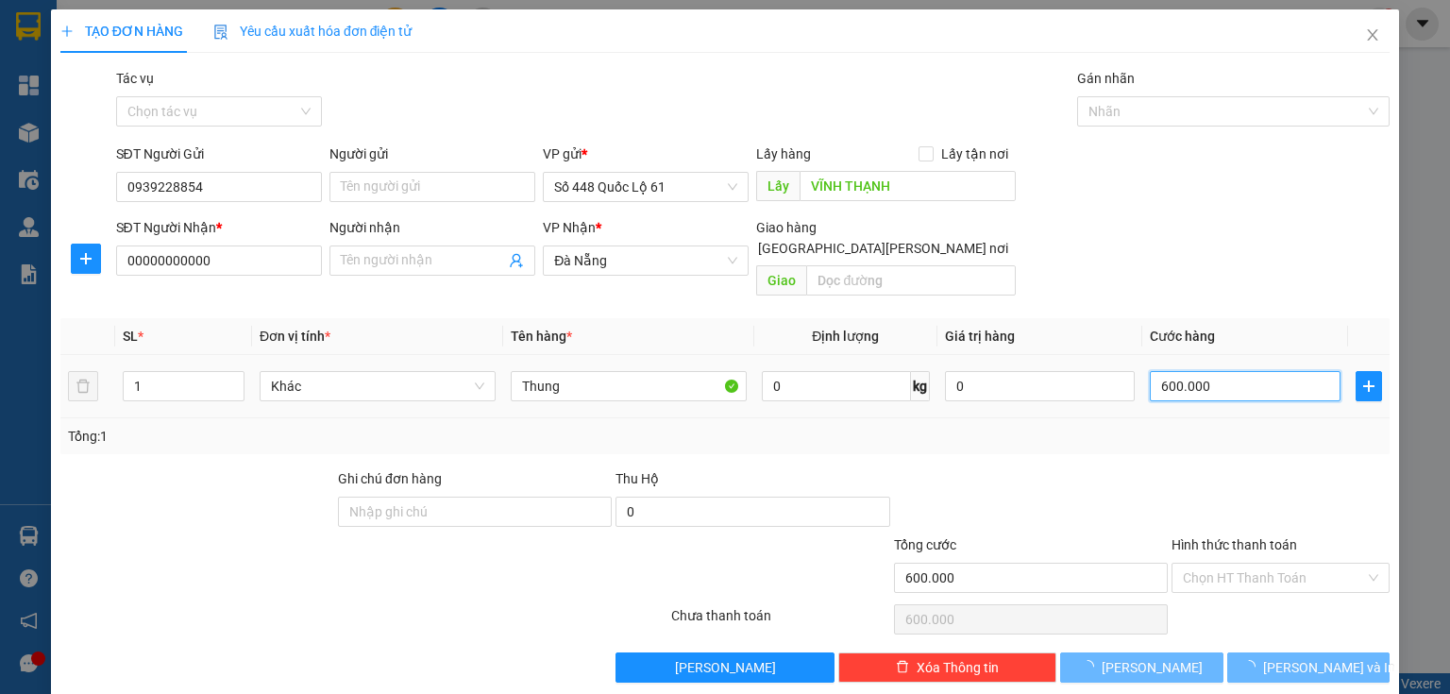
click at [1164, 371] on input "600.000" at bounding box center [1244, 386] width 191 height 30
type input "0"
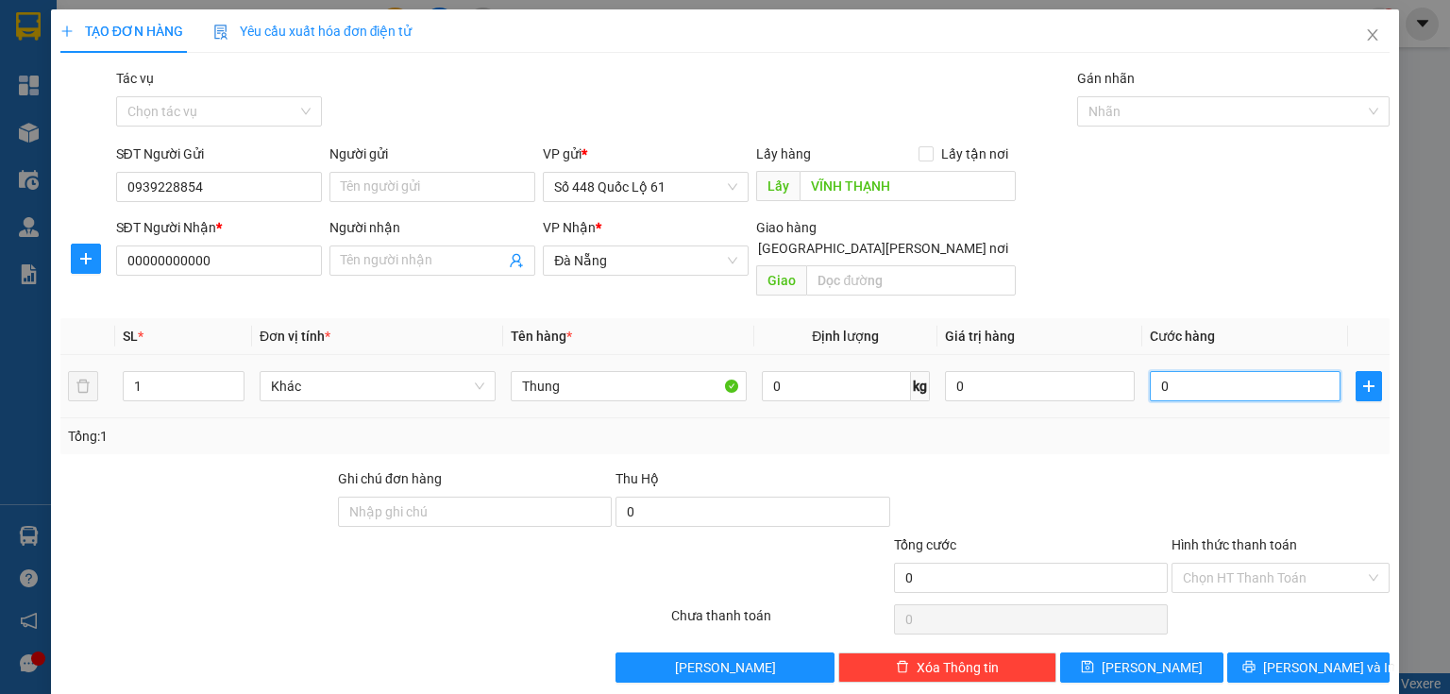
type input "3"
type input "03"
type input "30"
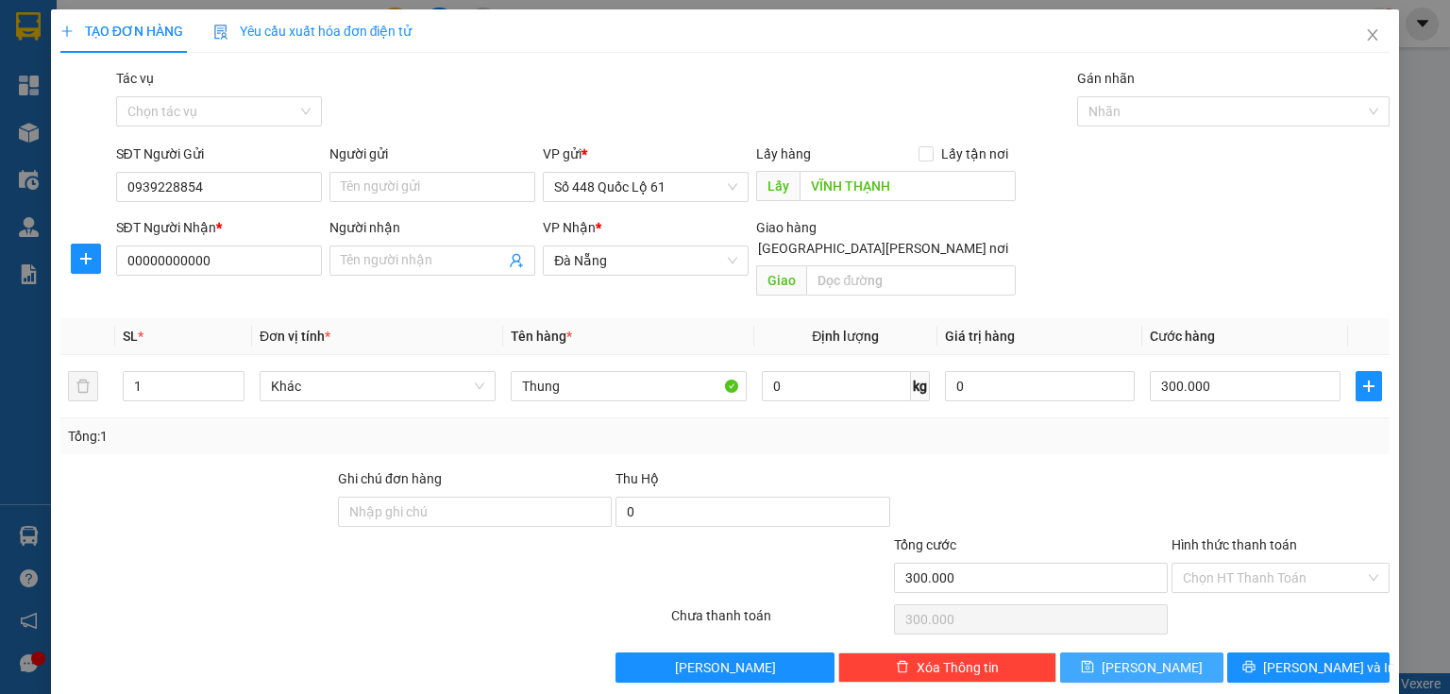
click at [1143, 657] on span "[PERSON_NAME]" at bounding box center [1151, 667] width 101 height 21
